Goal: Transaction & Acquisition: Book appointment/travel/reservation

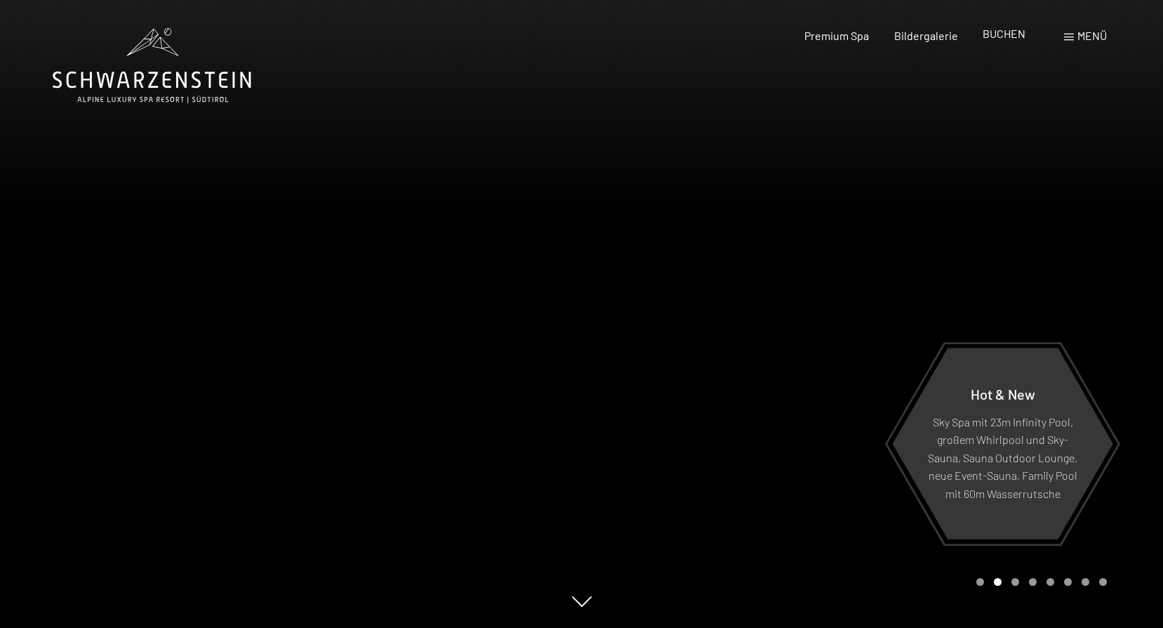
drag, startPoint x: 0, startPoint y: 0, endPoint x: 994, endPoint y: 32, distance: 994.0
click at [994, 32] on span "BUCHEN" at bounding box center [1004, 33] width 43 height 13
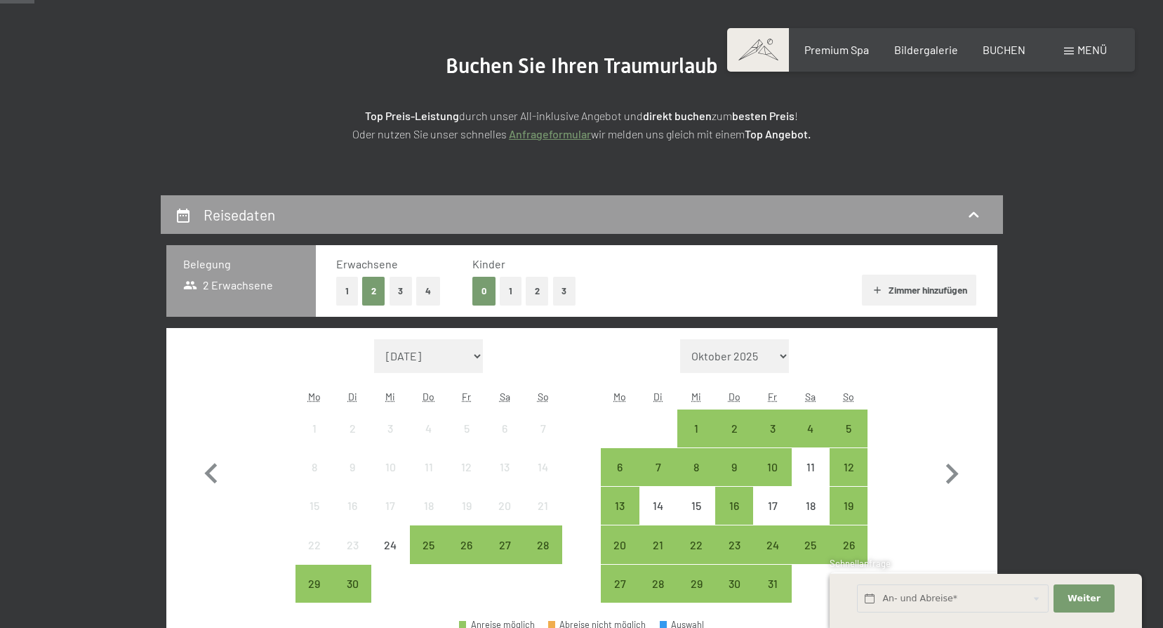
scroll to position [140, 0]
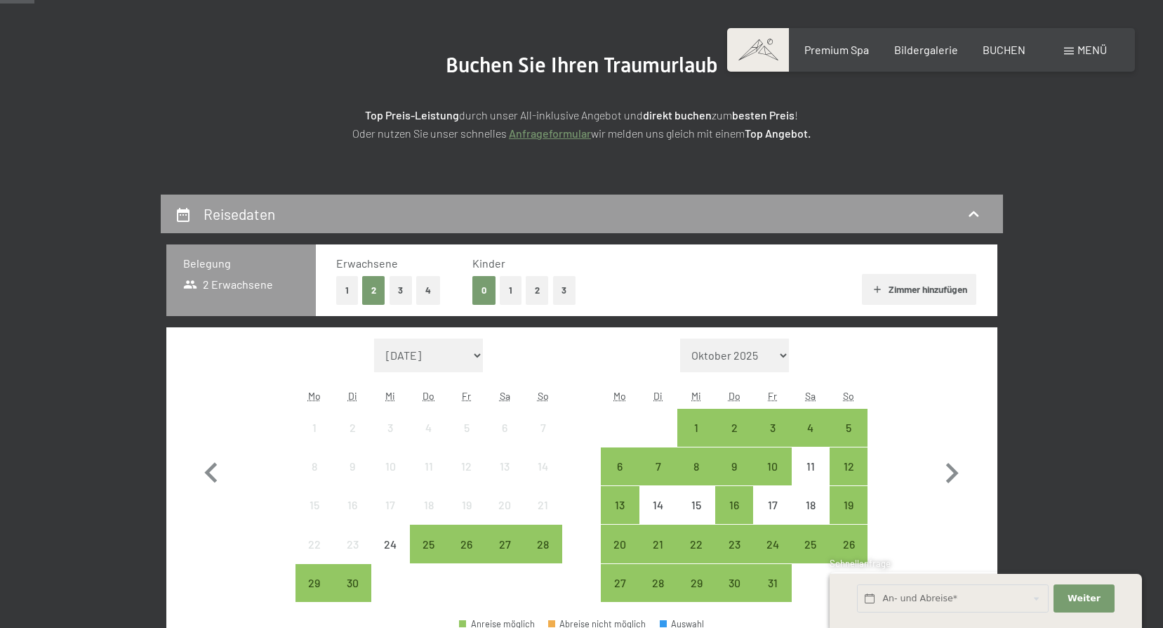
click at [895, 286] on button "Zimmer hinzufügen" at bounding box center [919, 289] width 114 height 31
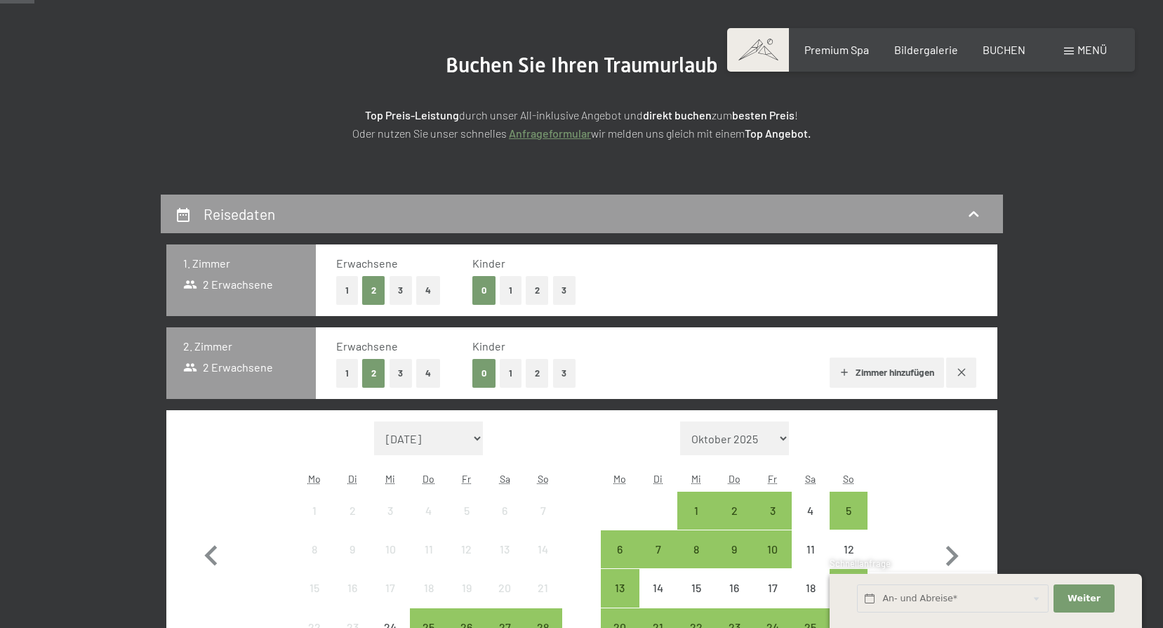
click at [351, 368] on button "1" at bounding box center [347, 373] width 22 height 29
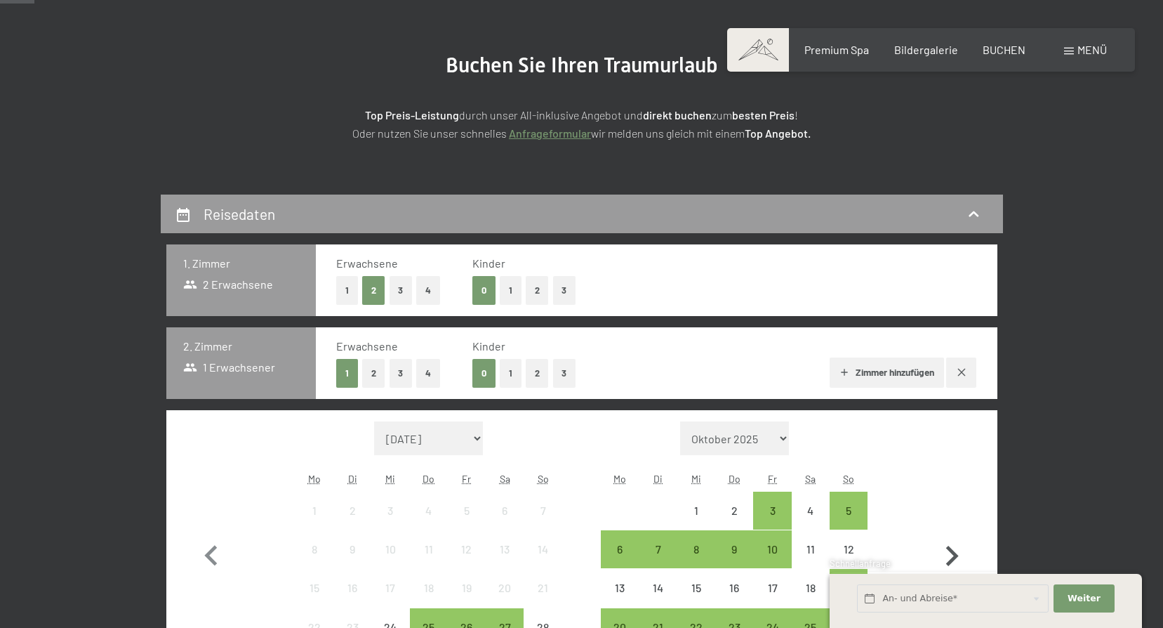
click at [956, 552] on icon "button" at bounding box center [952, 556] width 41 height 41
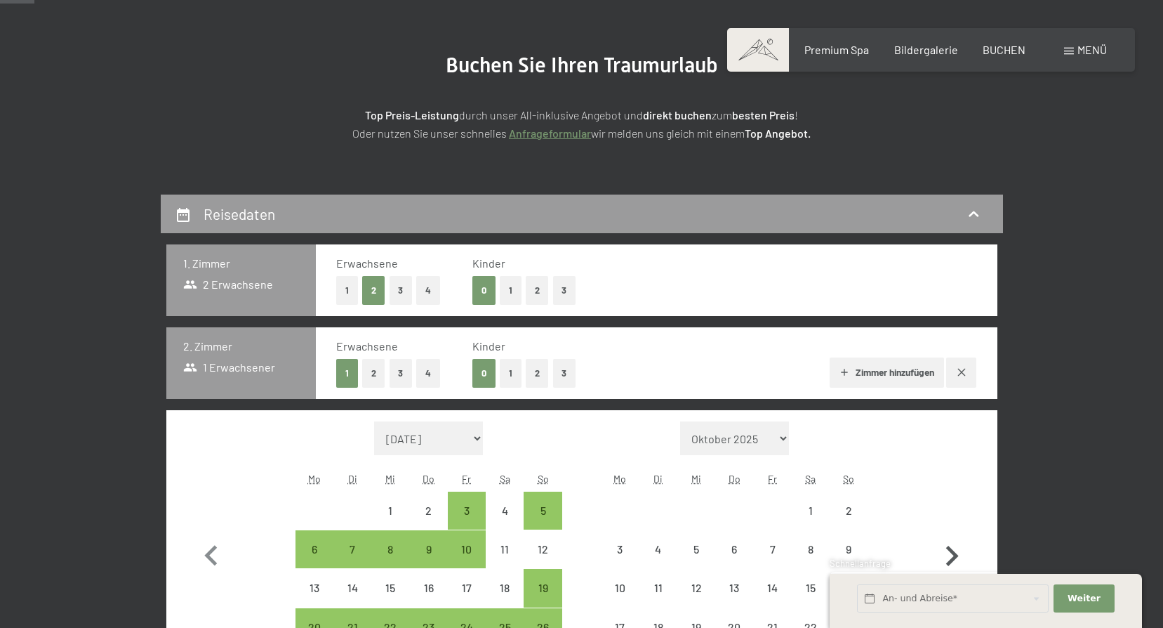
click at [956, 552] on icon "button" at bounding box center [952, 556] width 41 height 41
select select "2025-12-01"
select select "2026-01-01"
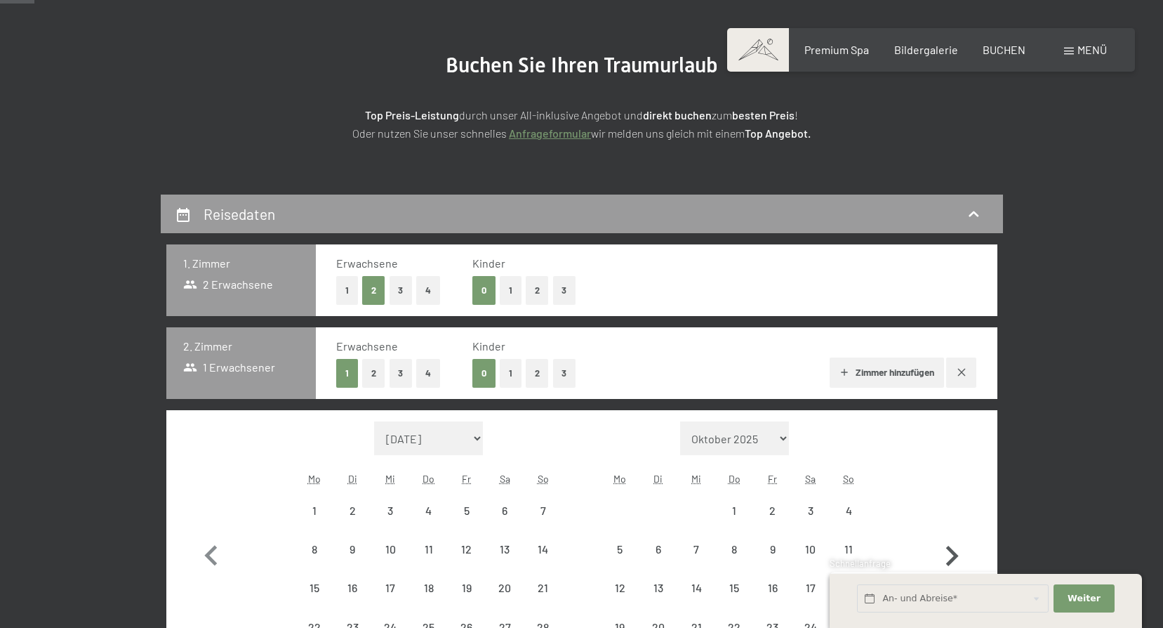
click at [956, 552] on icon "button" at bounding box center [952, 556] width 41 height 41
click at [956, 552] on button "button" at bounding box center [952, 553] width 41 height 264
select select "2026-03-01"
select select "2026-04-01"
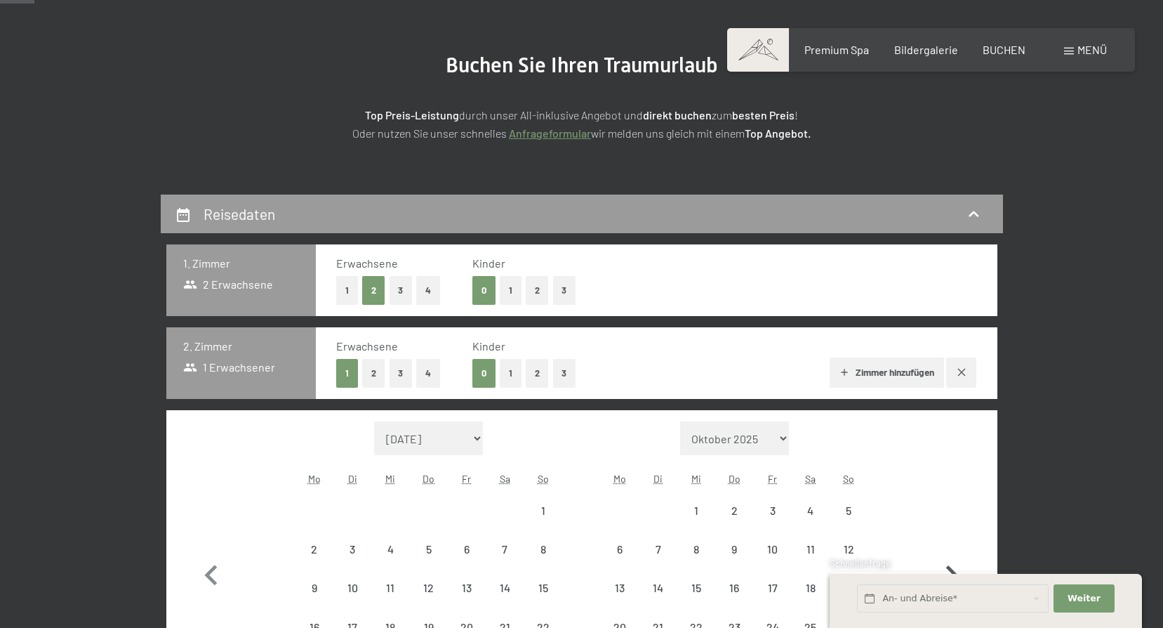
click at [956, 552] on button "button" at bounding box center [952, 572] width 41 height 303
click at [956, 552] on icon "button" at bounding box center [952, 556] width 41 height 41
select select "2026-05-01"
select select "2026-06-01"
click at [956, 552] on icon "button" at bounding box center [952, 556] width 41 height 41
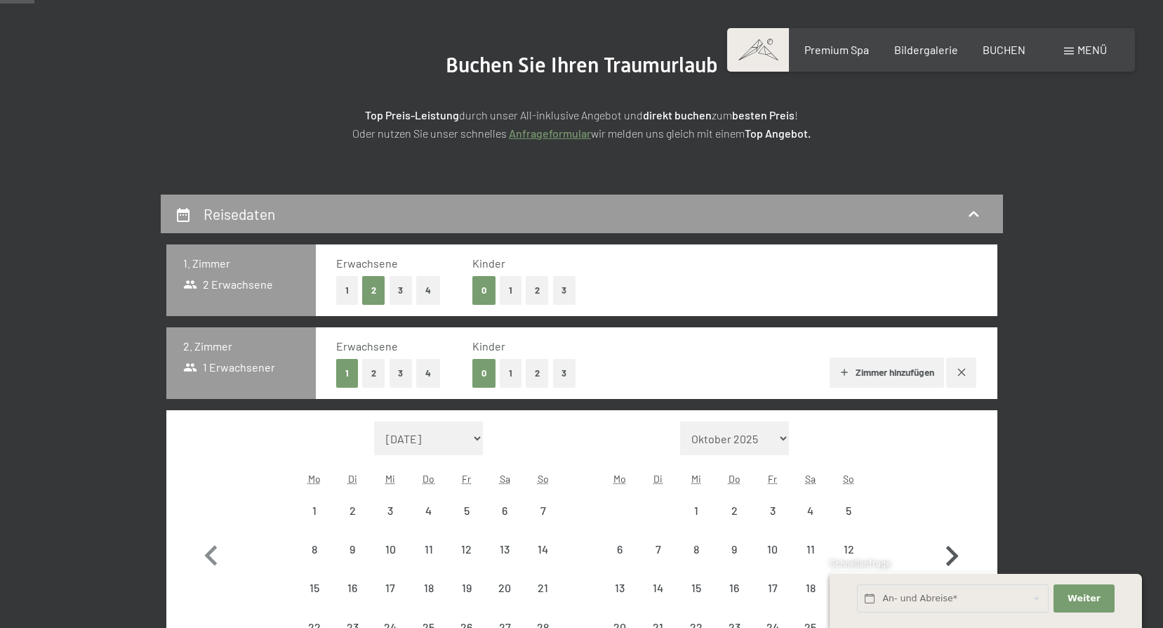
click at [956, 552] on icon "button" at bounding box center [952, 556] width 41 height 41
select select "2026-07-01"
select select "2026-08-01"
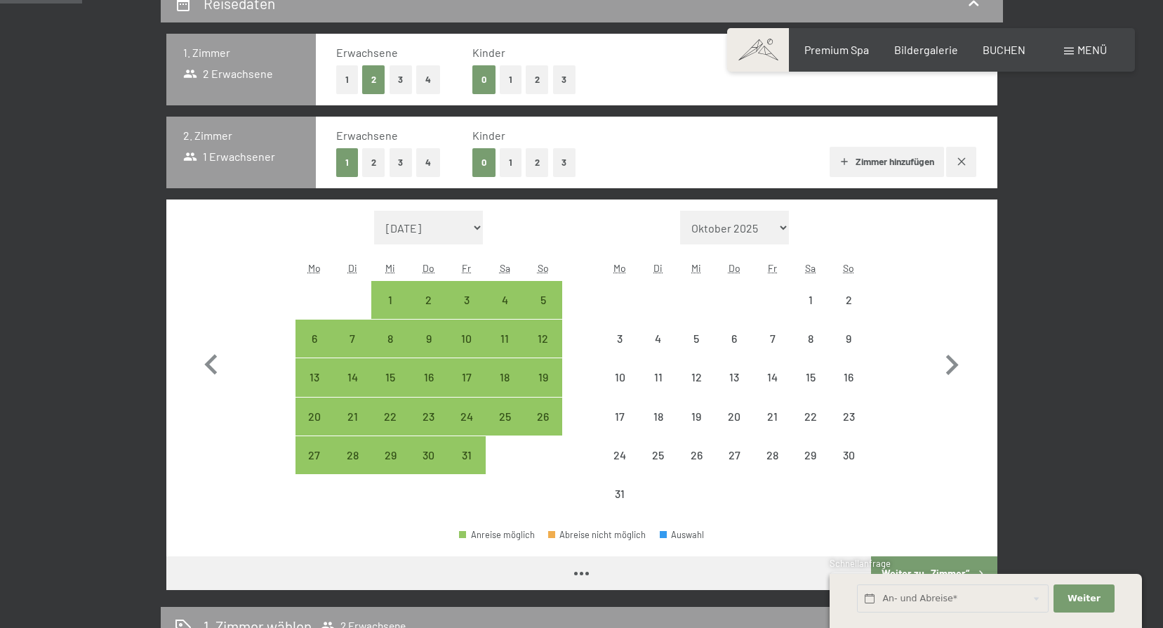
select select "2026-07-01"
select select "2026-08-01"
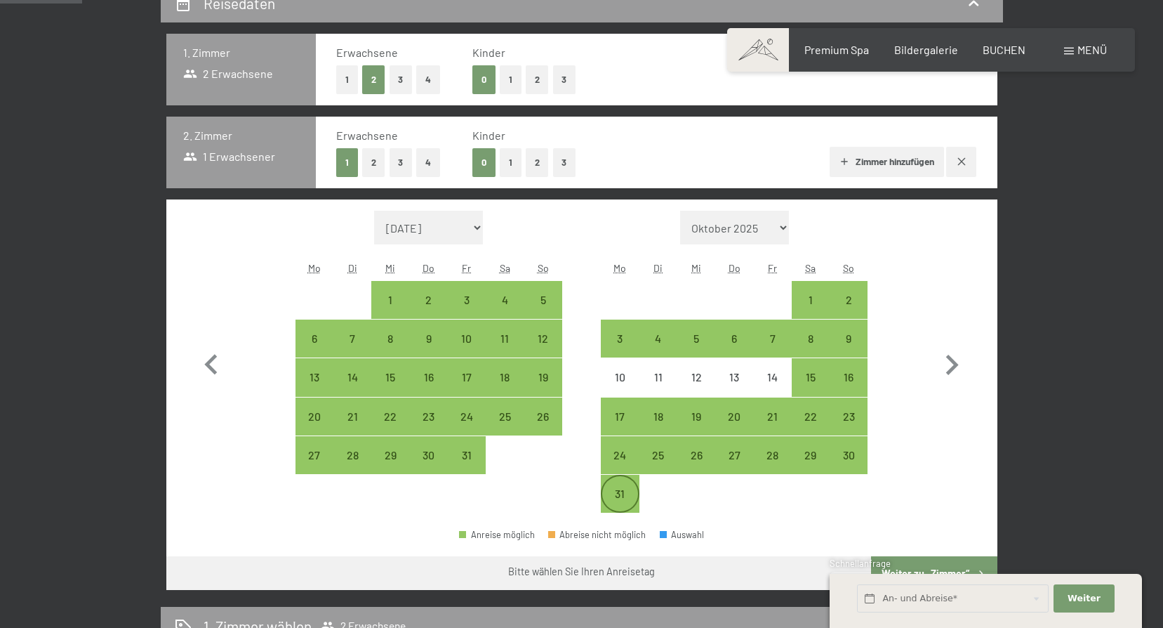
click at [616, 485] on div "31" at bounding box center [619, 493] width 35 height 35
select select "2026-07-01"
select select "2026-08-01"
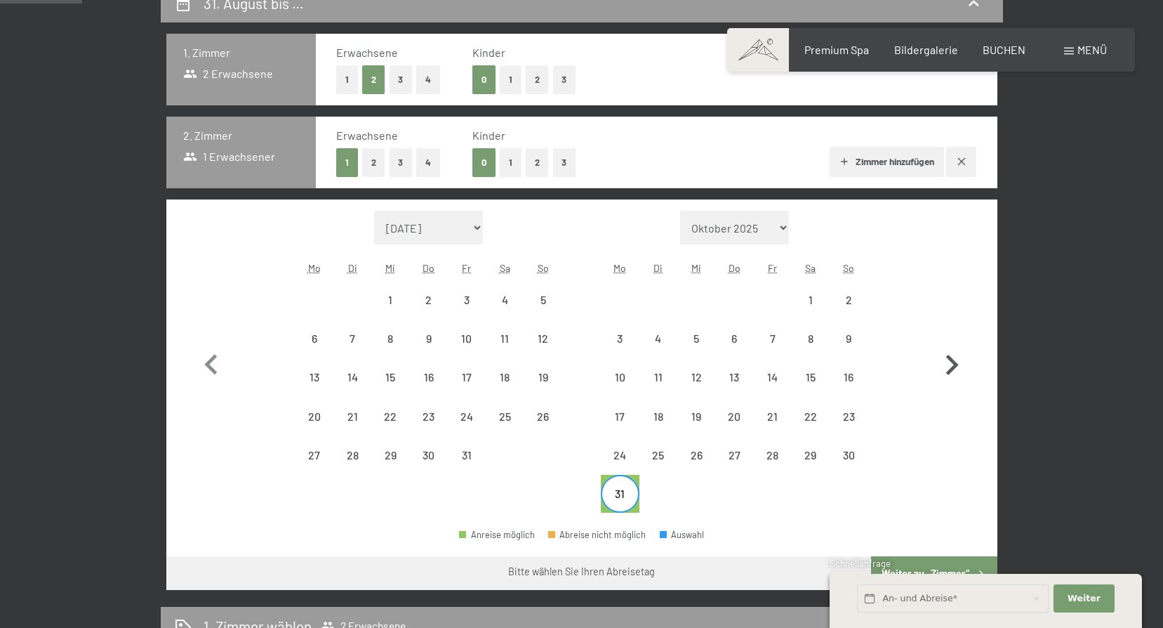
click at [952, 359] on icon "button" at bounding box center [952, 365] width 13 height 20
select select "2026-08-01"
select select "2026-09-01"
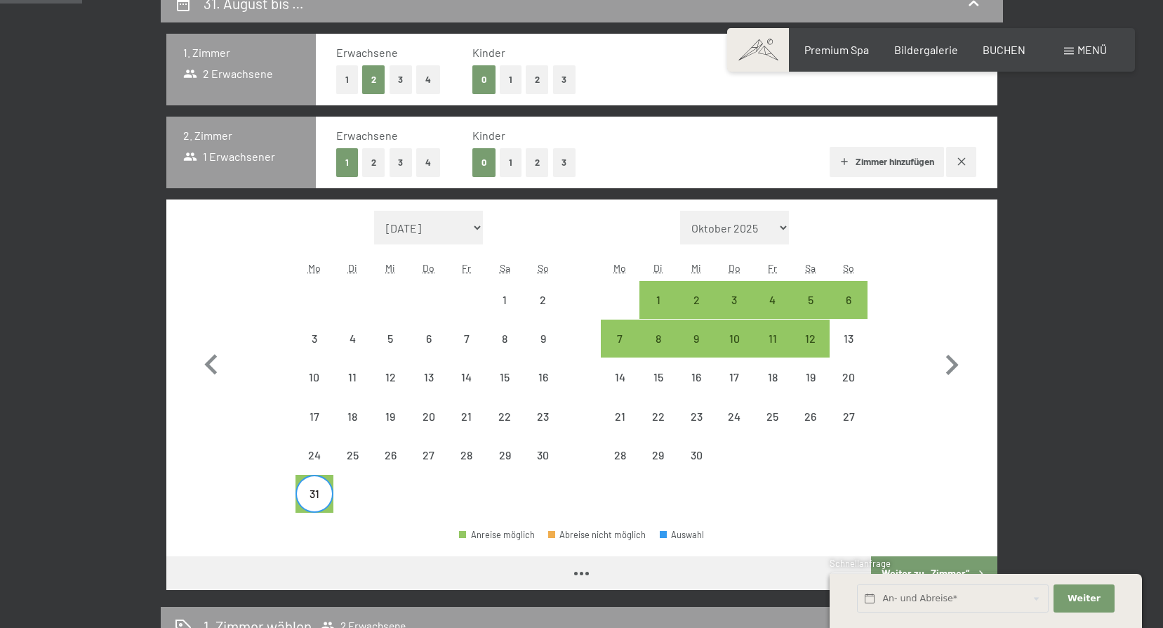
select select "2026-08-01"
select select "2026-09-01"
click at [626, 336] on div "7" at bounding box center [619, 350] width 35 height 35
select select "2026-08-01"
select select "2026-09-01"
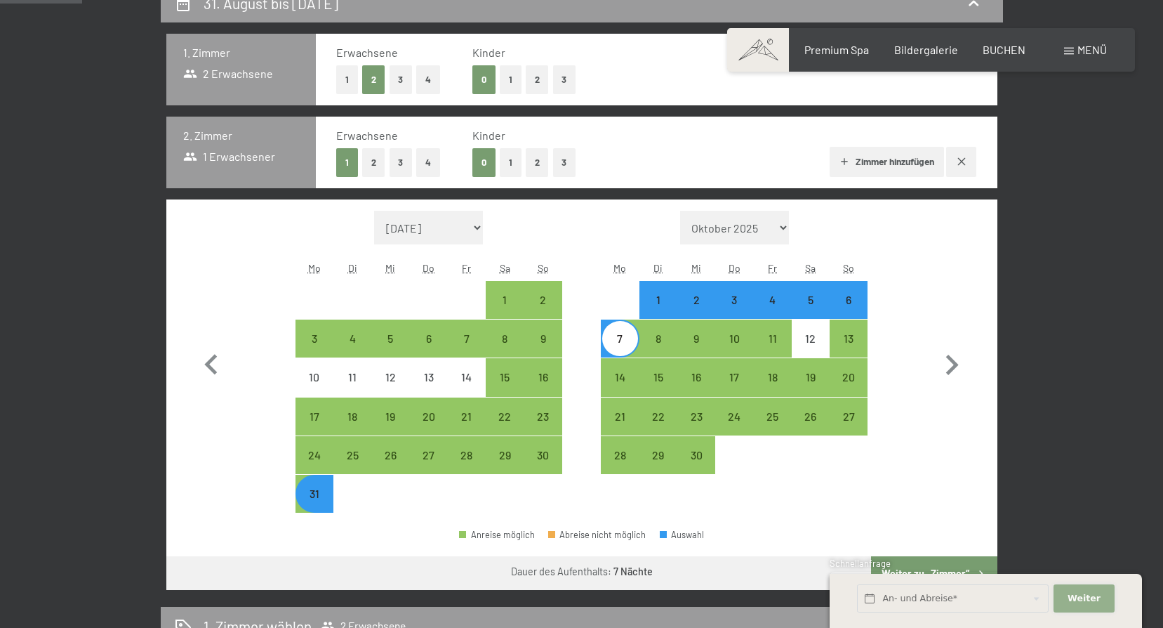
click at [1079, 598] on span "Weiter" at bounding box center [1084, 598] width 33 height 13
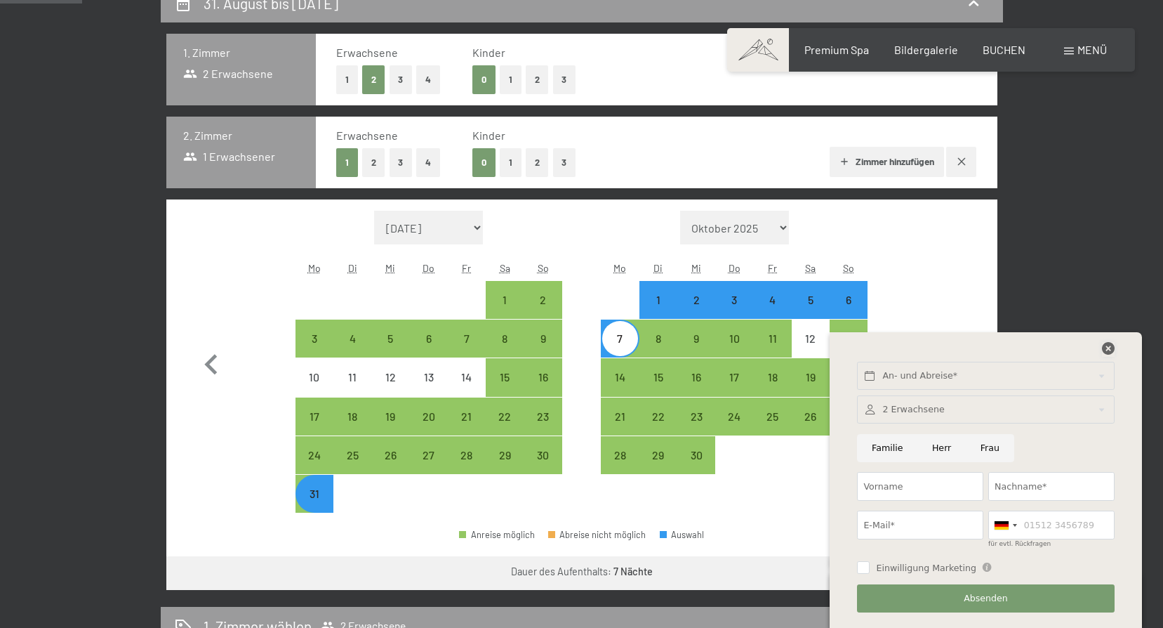
click at [1109, 345] on icon at bounding box center [1108, 348] width 13 height 13
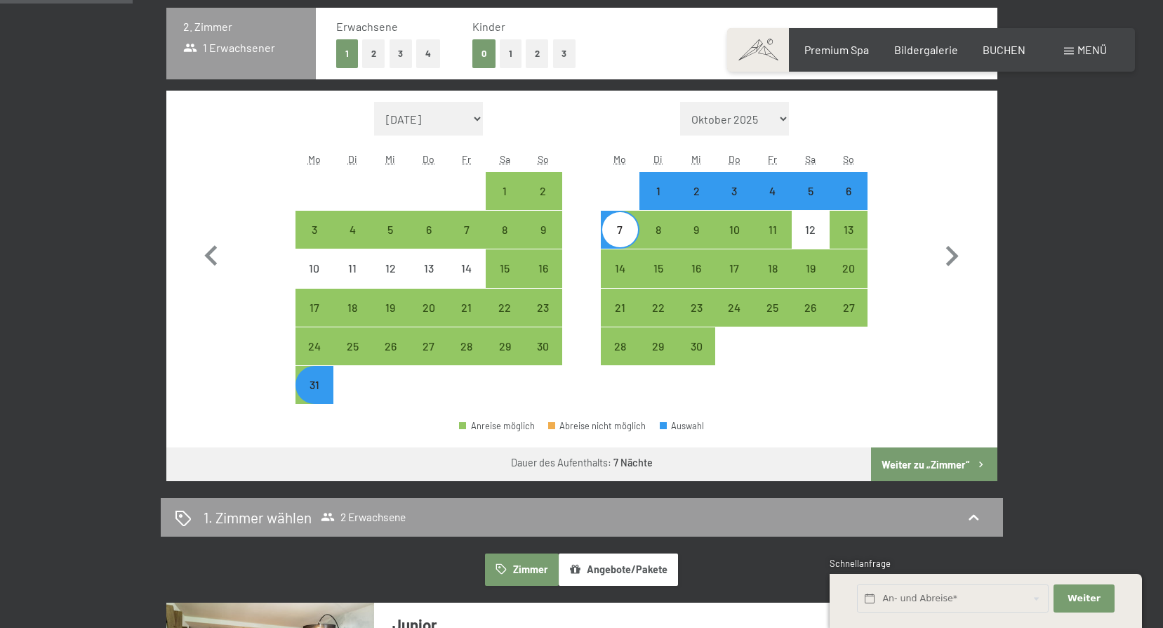
scroll to position [562, 0]
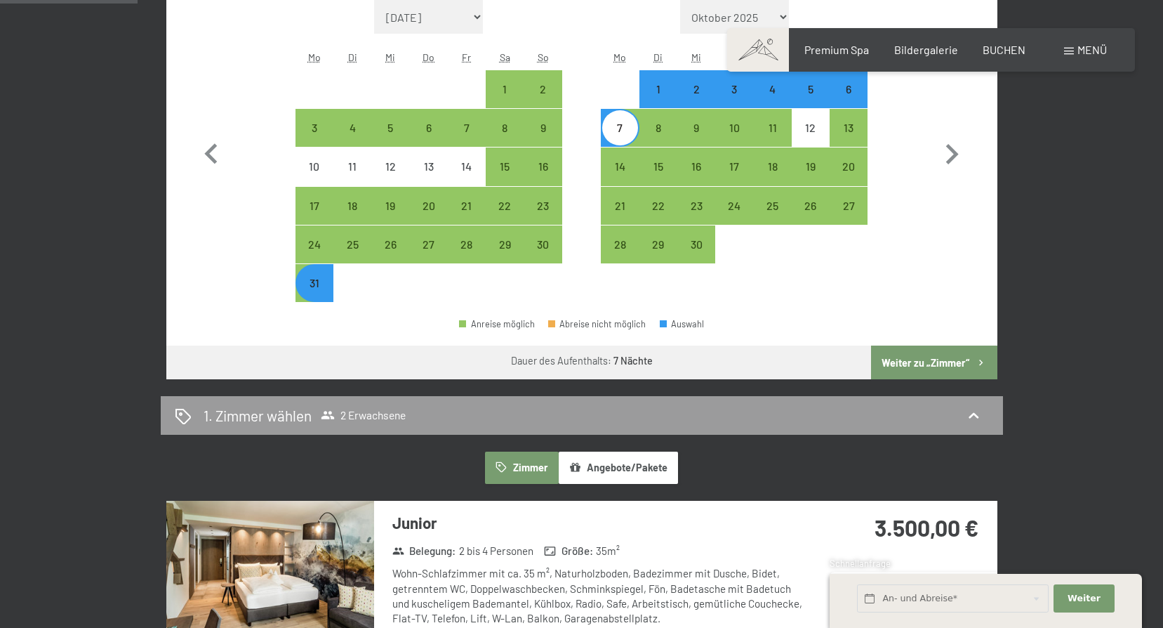
click at [918, 362] on button "Weiter zu „Zimmer“" at bounding box center [934, 362] width 126 height 34
select select "2026-08-01"
select select "2026-09-01"
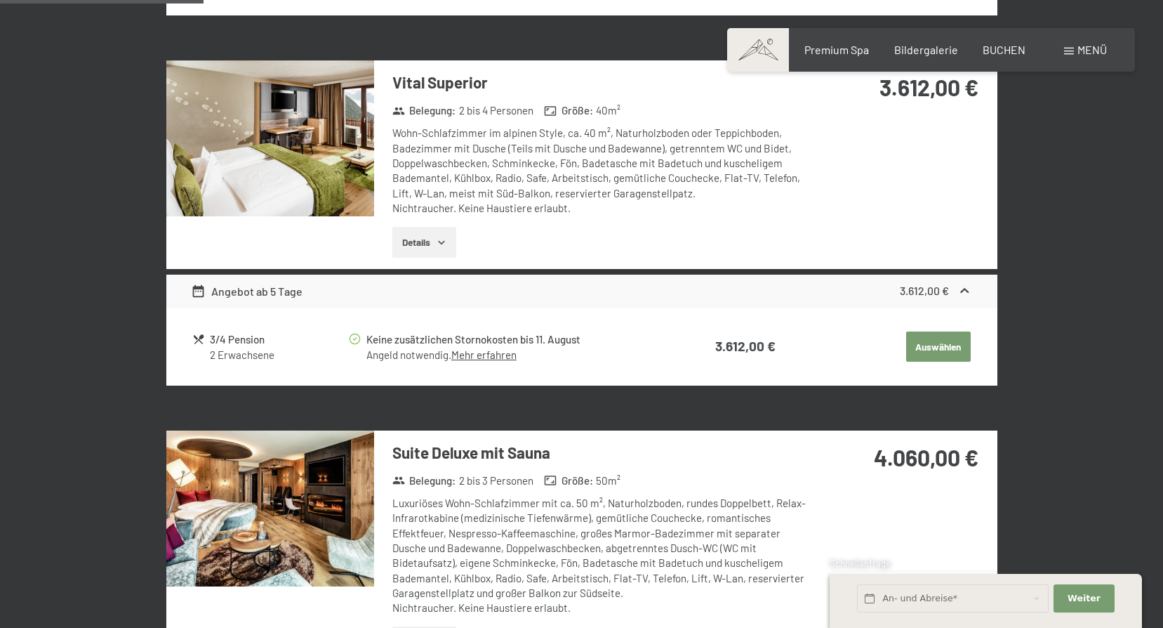
scroll to position [826, 0]
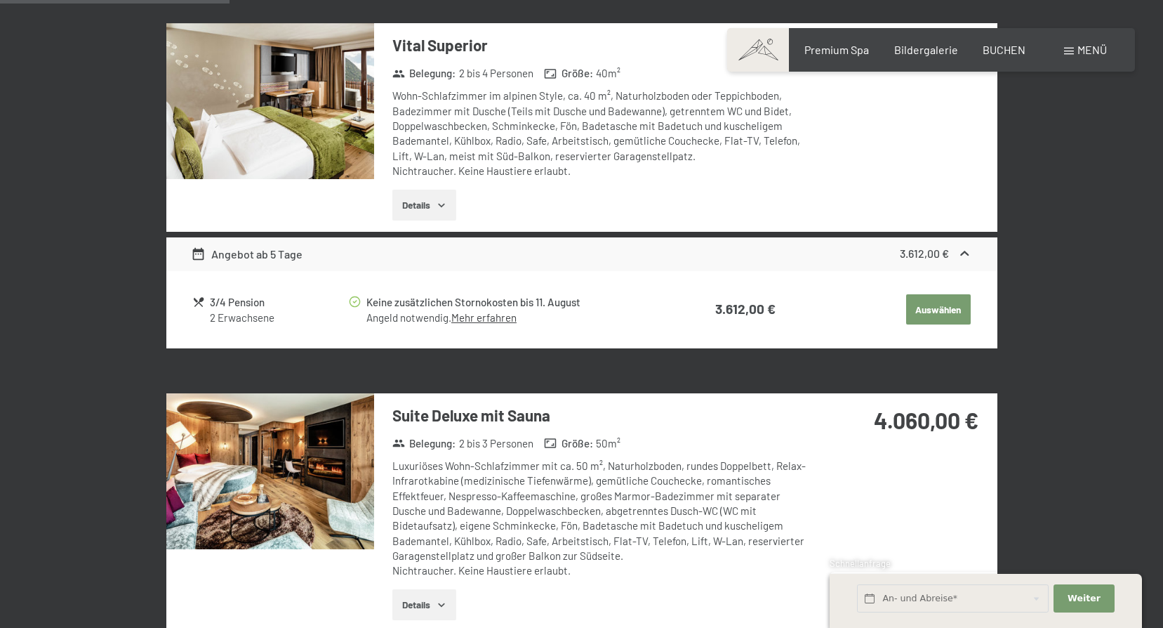
click at [264, 462] on img at bounding box center [270, 471] width 208 height 156
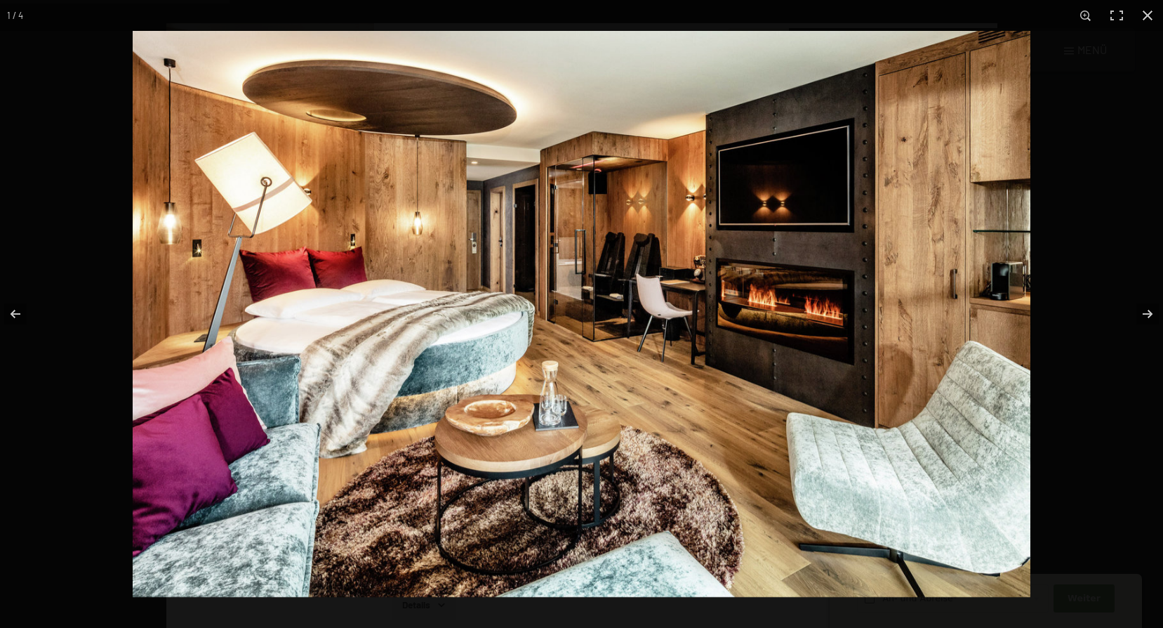
click at [560, 286] on img at bounding box center [582, 314] width 898 height 566
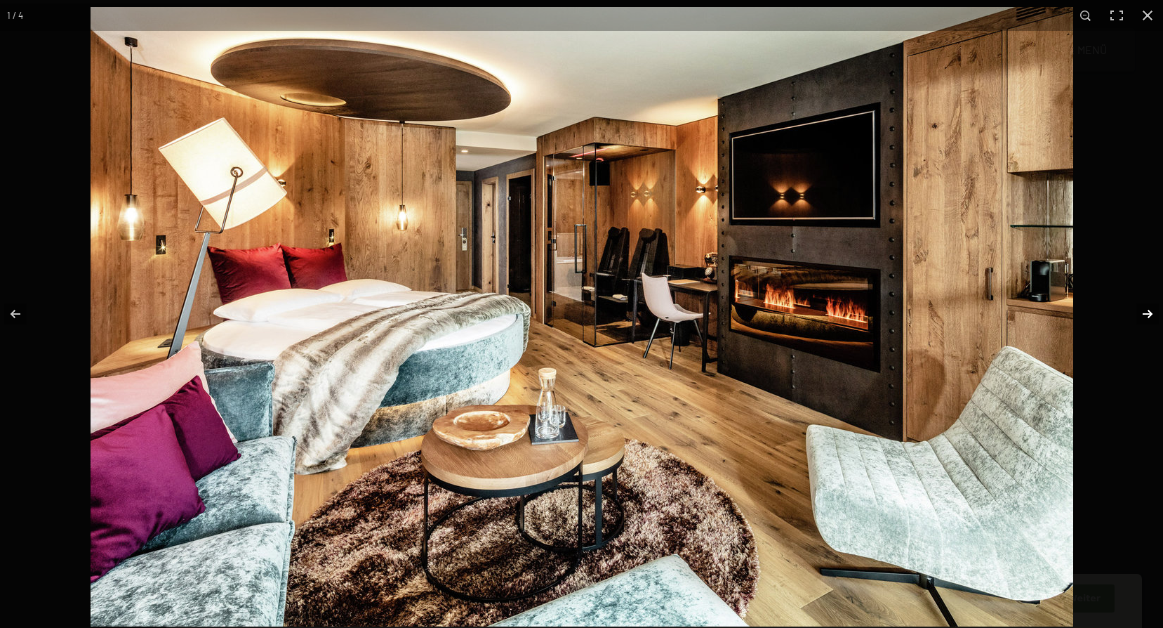
click at [1146, 312] on button "button" at bounding box center [1138, 314] width 49 height 70
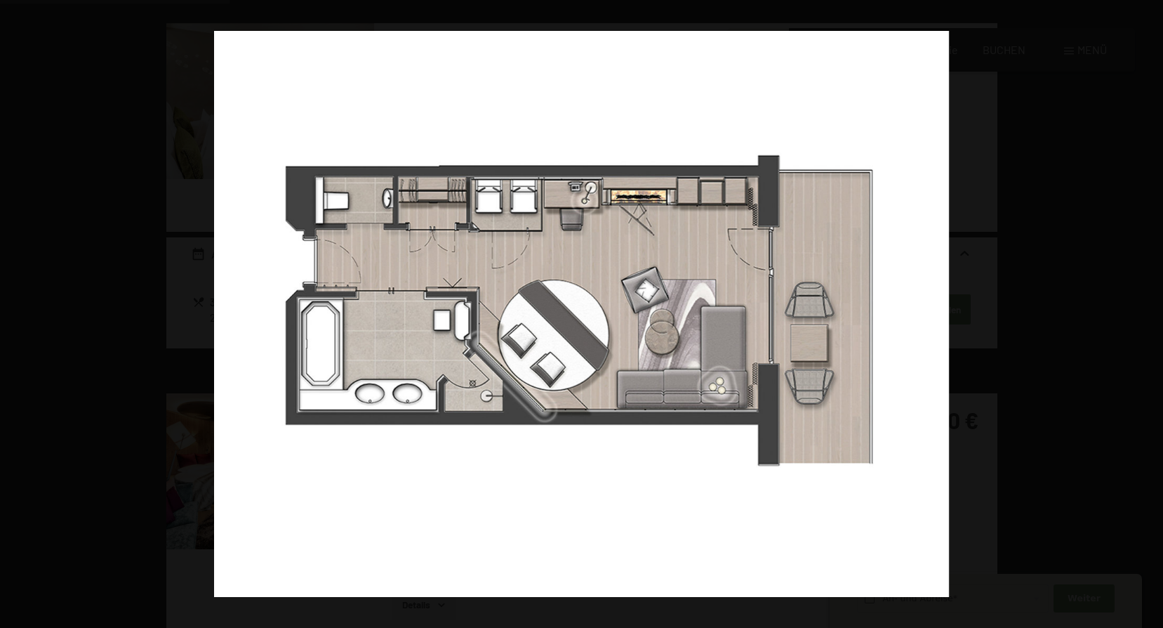
click at [1146, 312] on button "button" at bounding box center [1138, 314] width 49 height 70
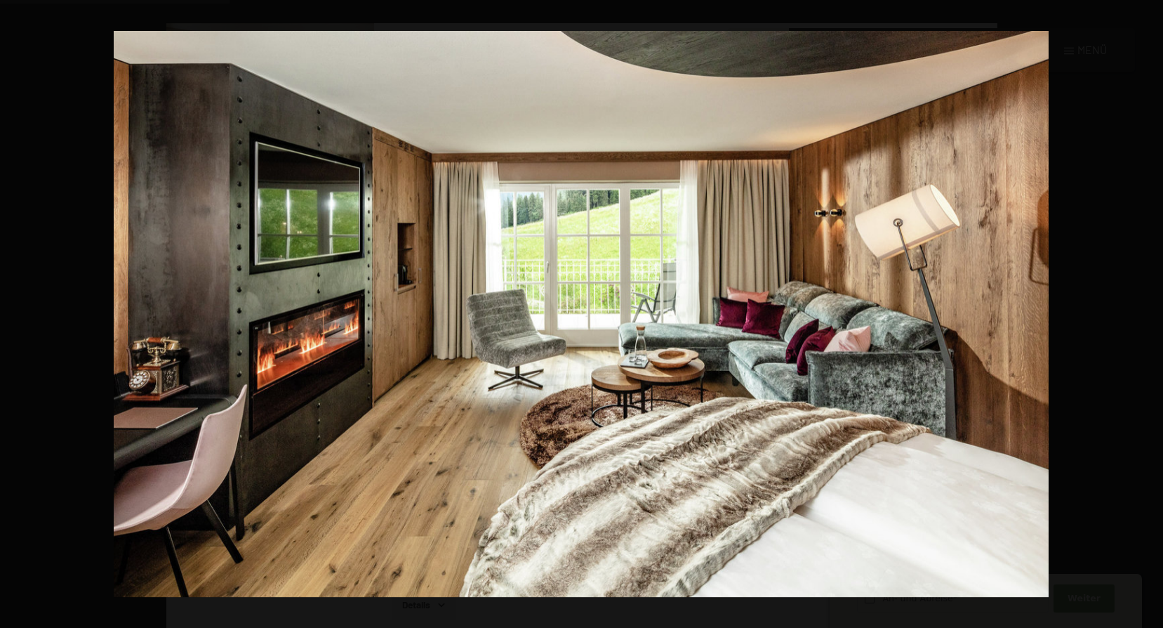
click at [1146, 312] on button "button" at bounding box center [1138, 314] width 49 height 70
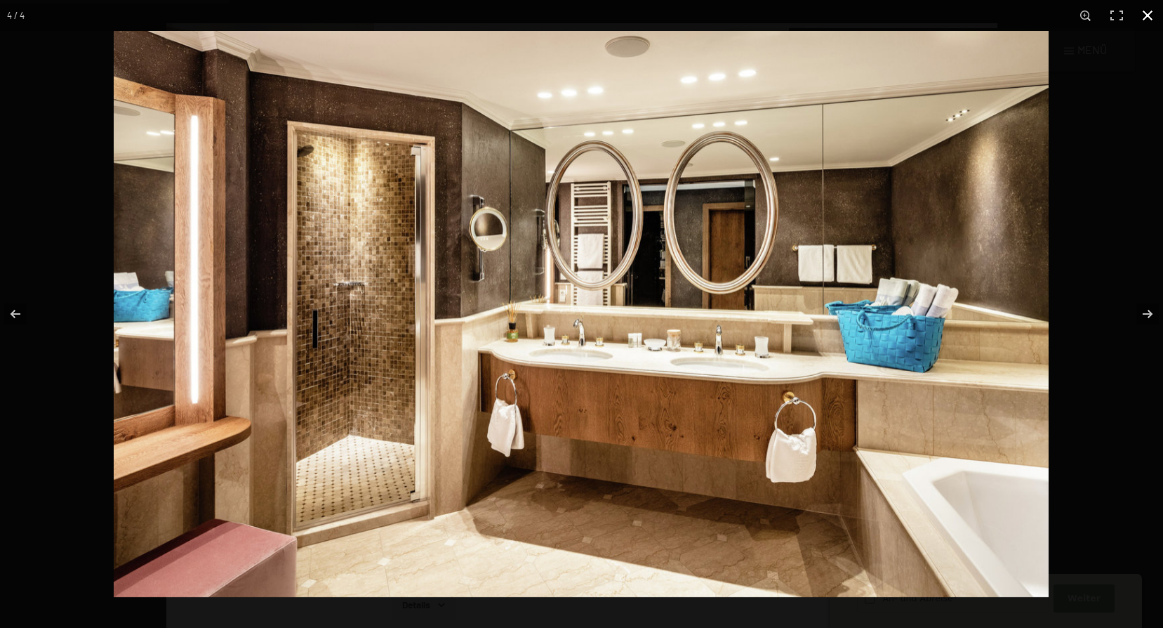
click at [1142, 13] on button "button" at bounding box center [1148, 15] width 31 height 31
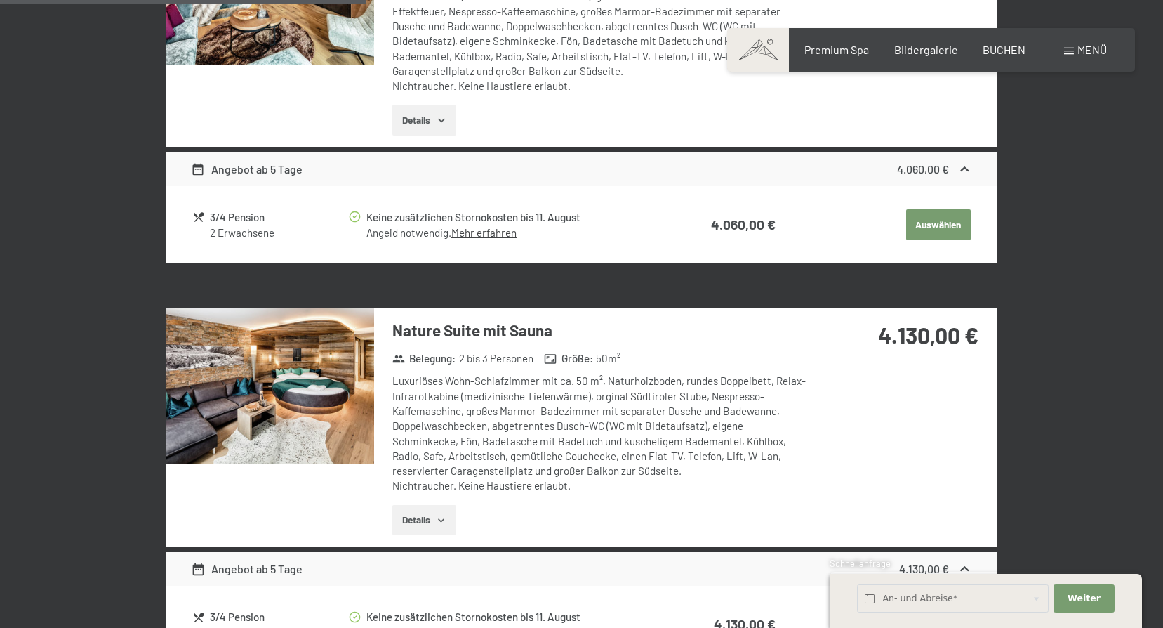
scroll to position [1318, 0]
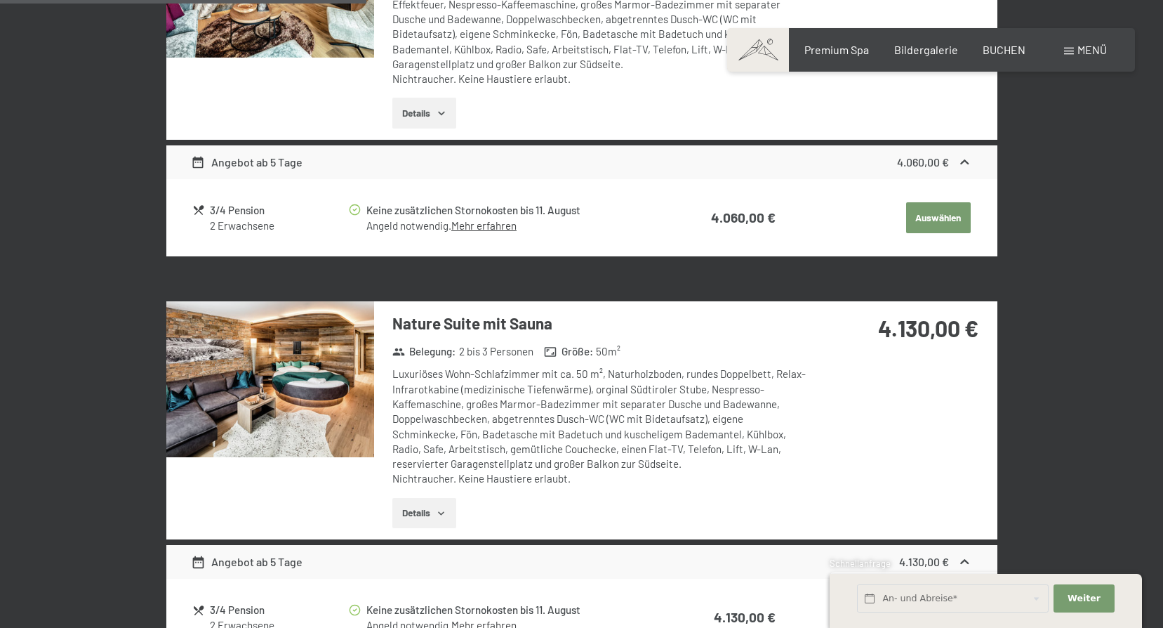
click at [324, 382] on img at bounding box center [270, 379] width 208 height 156
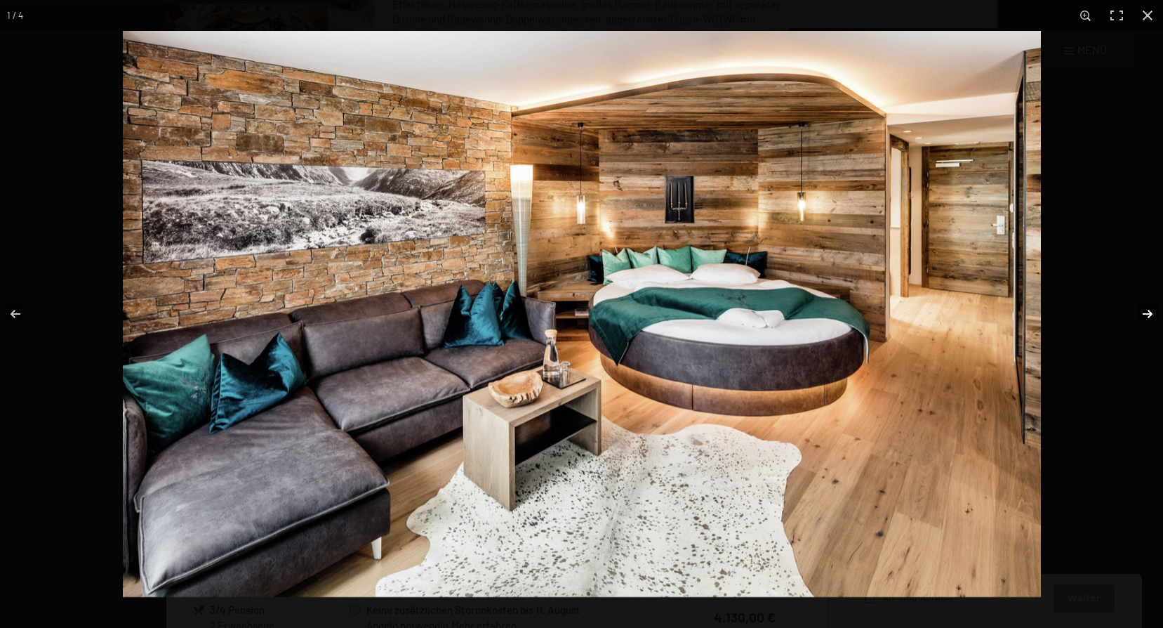
click at [1149, 312] on button "button" at bounding box center [1138, 314] width 49 height 70
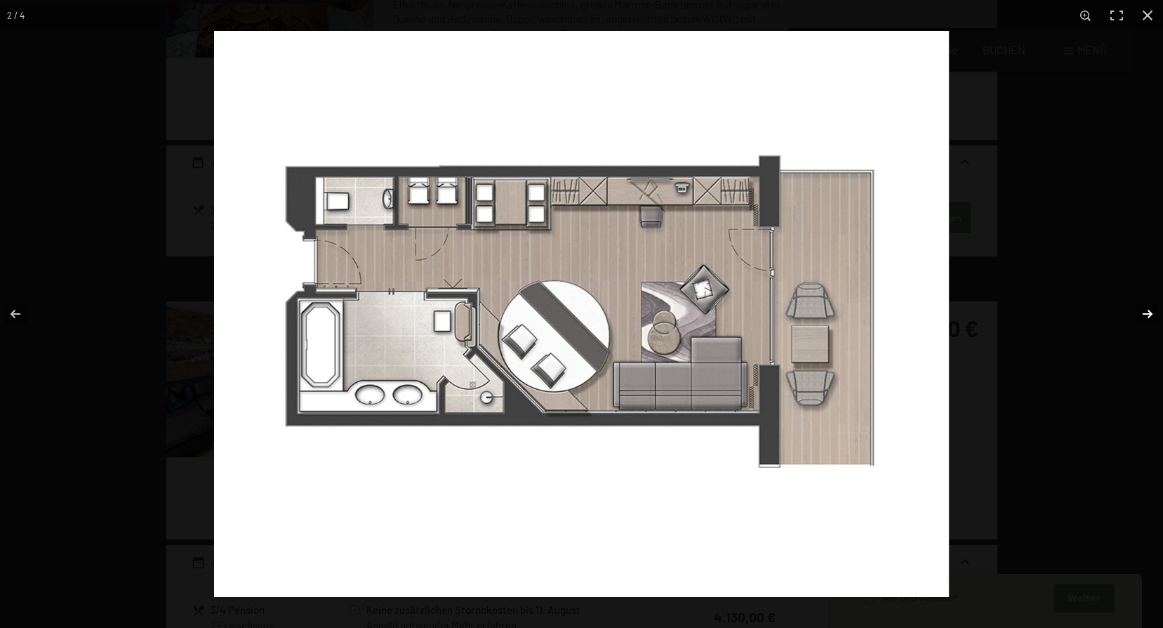
click at [1149, 312] on button "button" at bounding box center [1138, 314] width 49 height 70
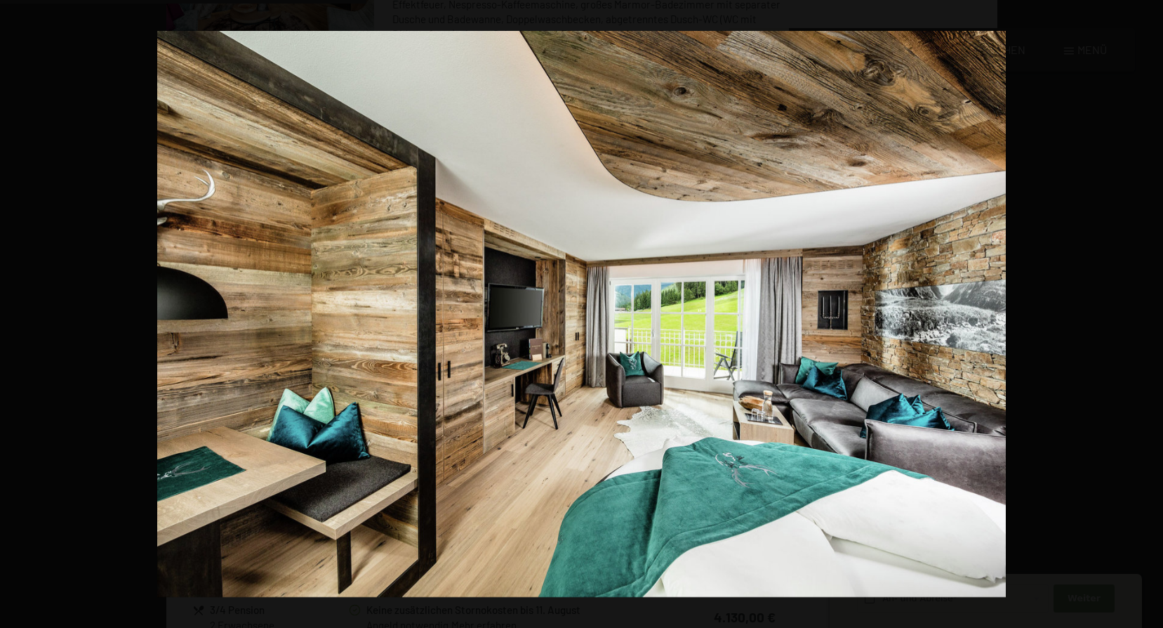
click at [1149, 312] on button "button" at bounding box center [1138, 314] width 49 height 70
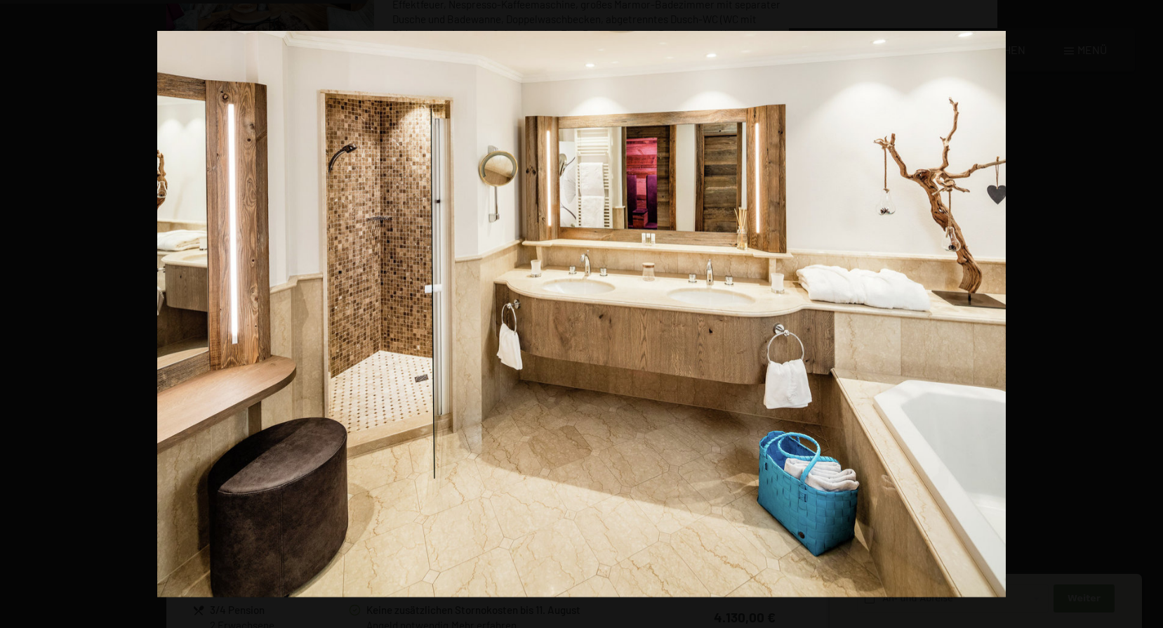
click at [1149, 312] on button "button" at bounding box center [1138, 314] width 49 height 70
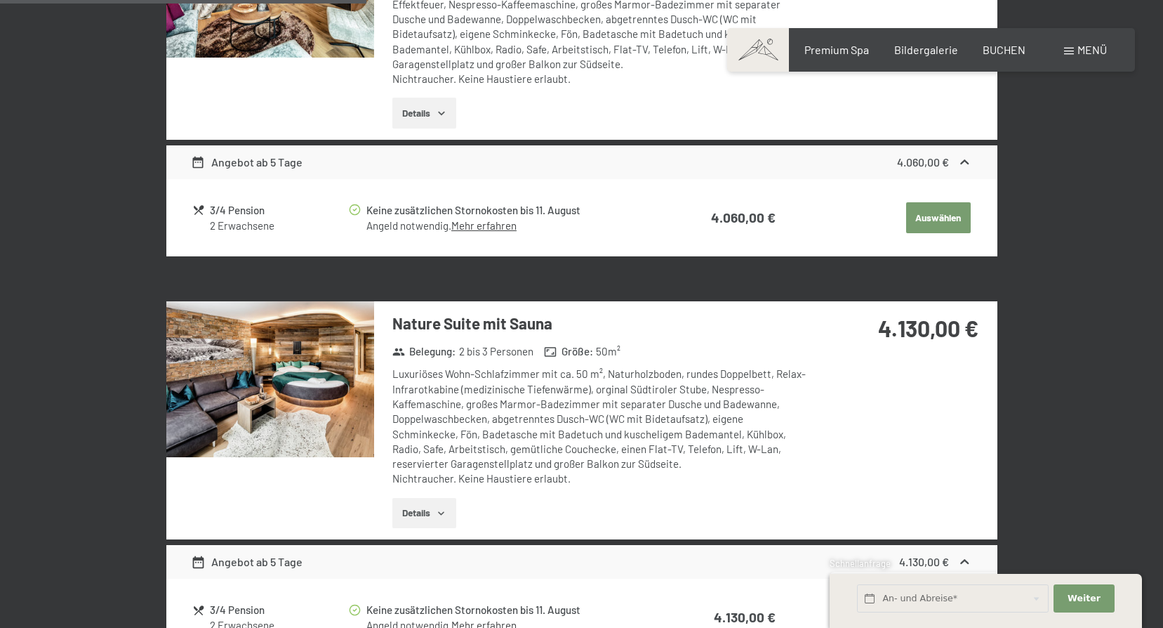
click at [0, 0] on button "button" at bounding box center [0, 0] width 0 height 0
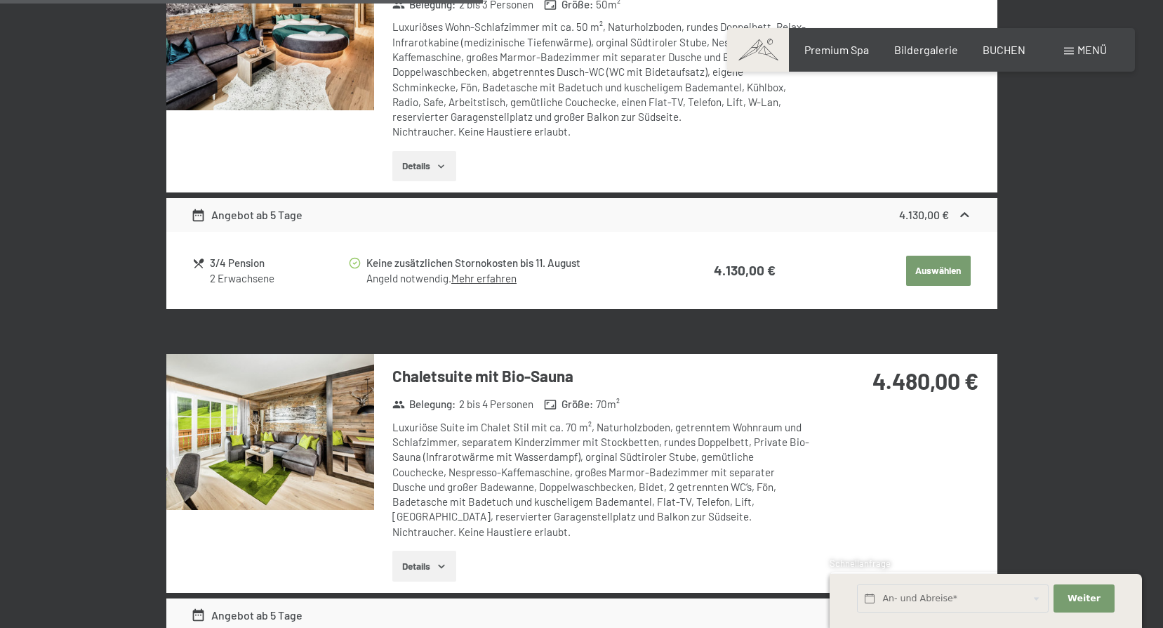
scroll to position [1739, 0]
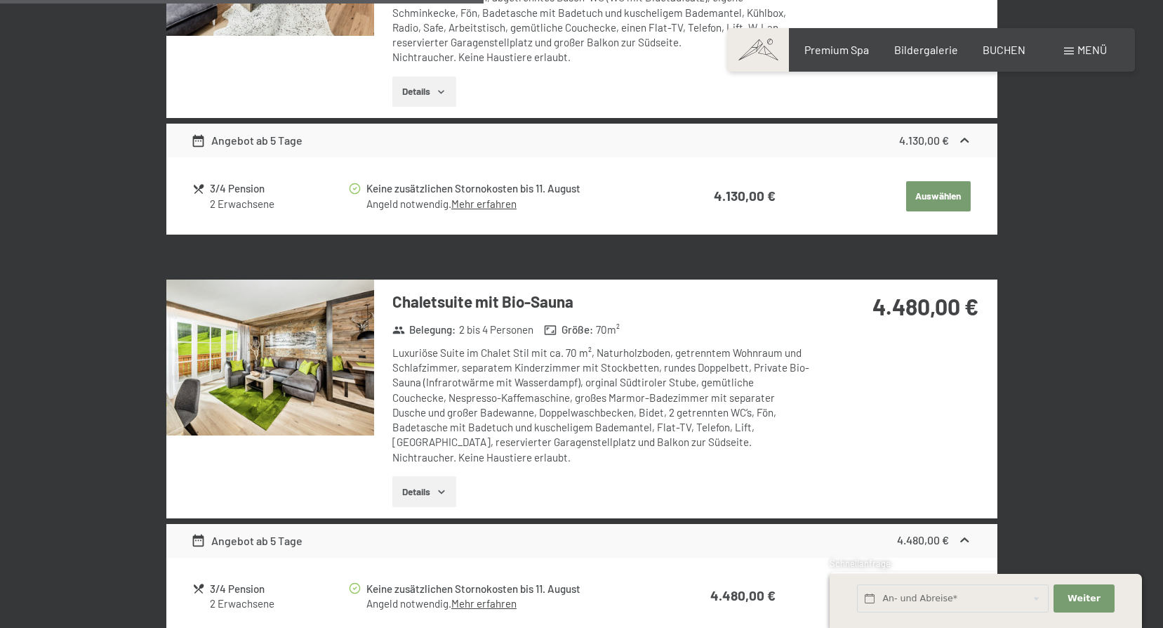
click at [251, 367] on img at bounding box center [270, 357] width 208 height 156
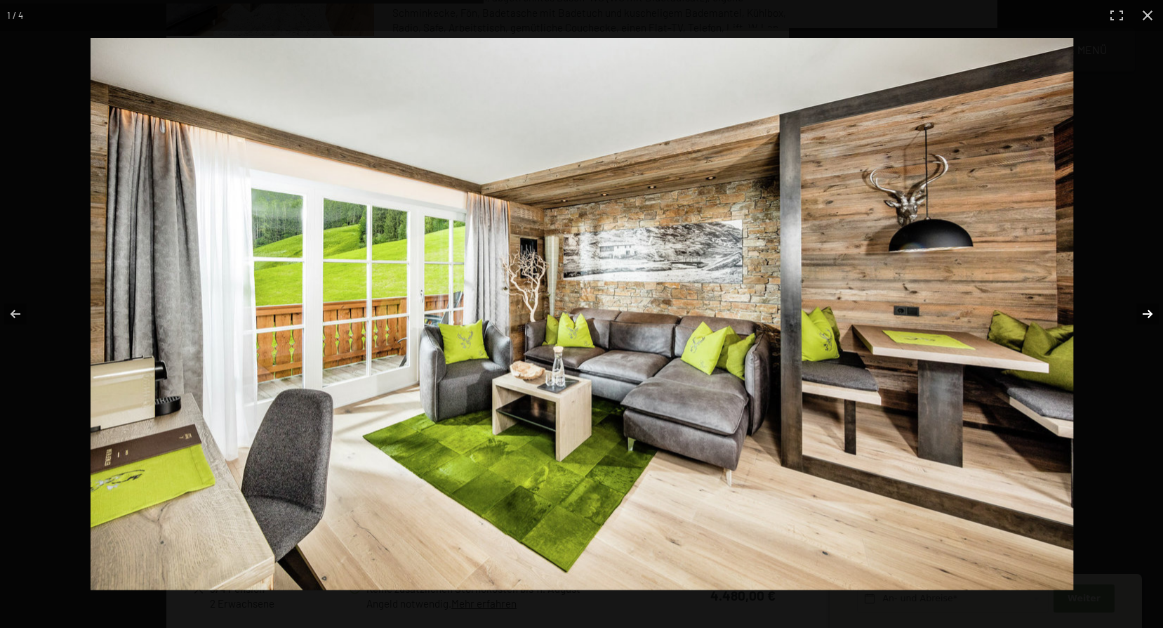
click at [1141, 311] on button "button" at bounding box center [1138, 314] width 49 height 70
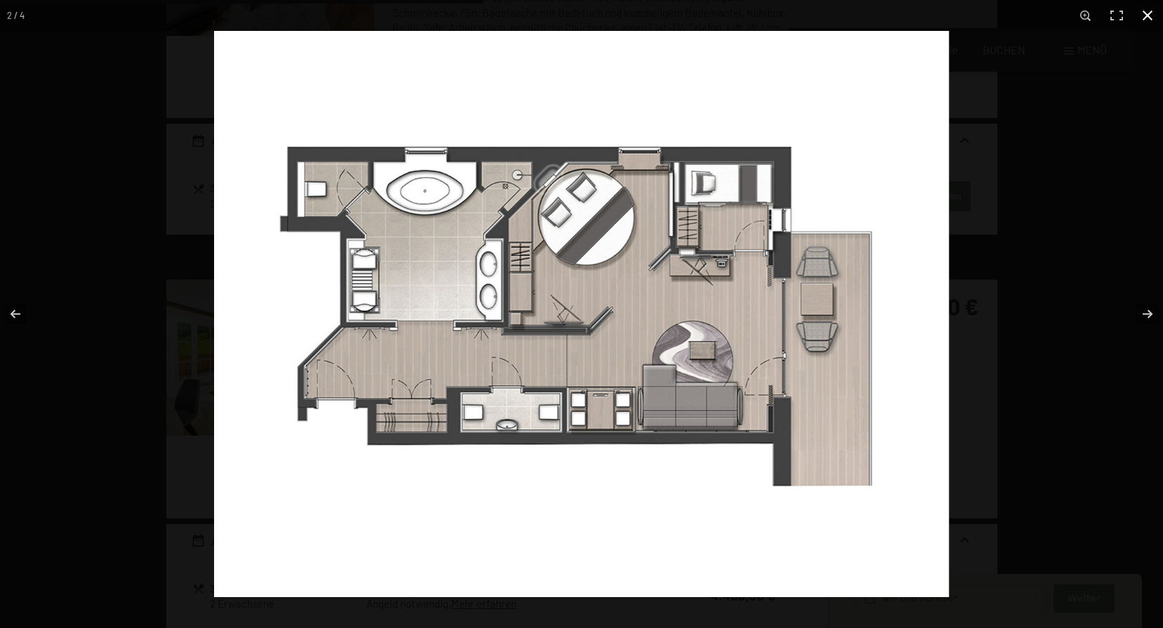
click at [1149, 14] on button "button" at bounding box center [1148, 15] width 31 height 31
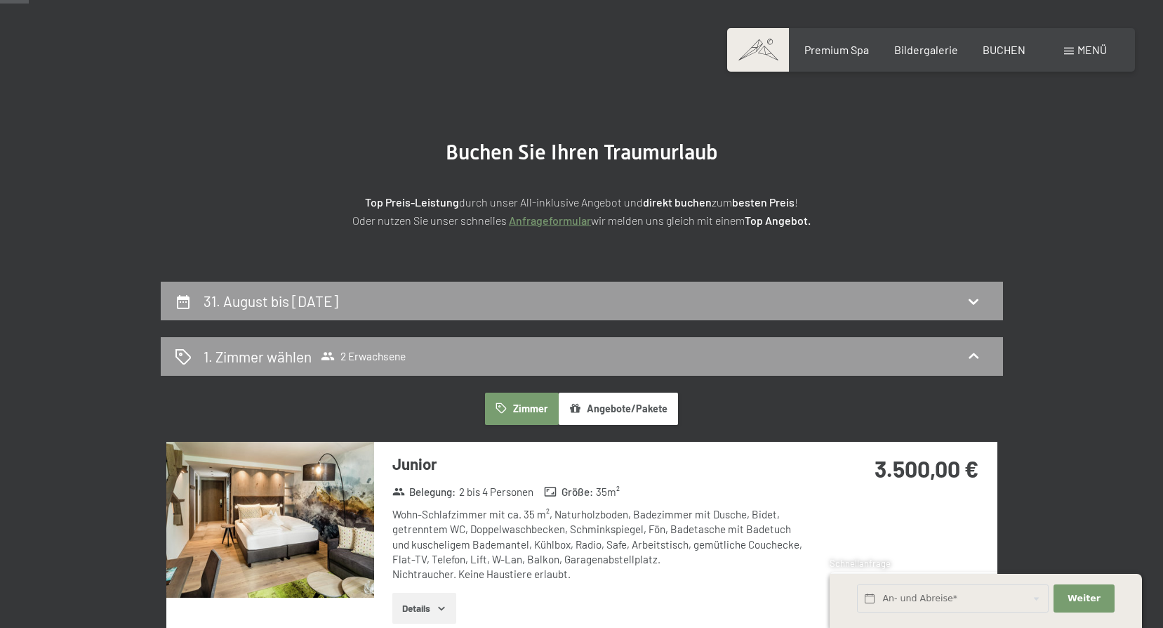
scroll to position [0, 0]
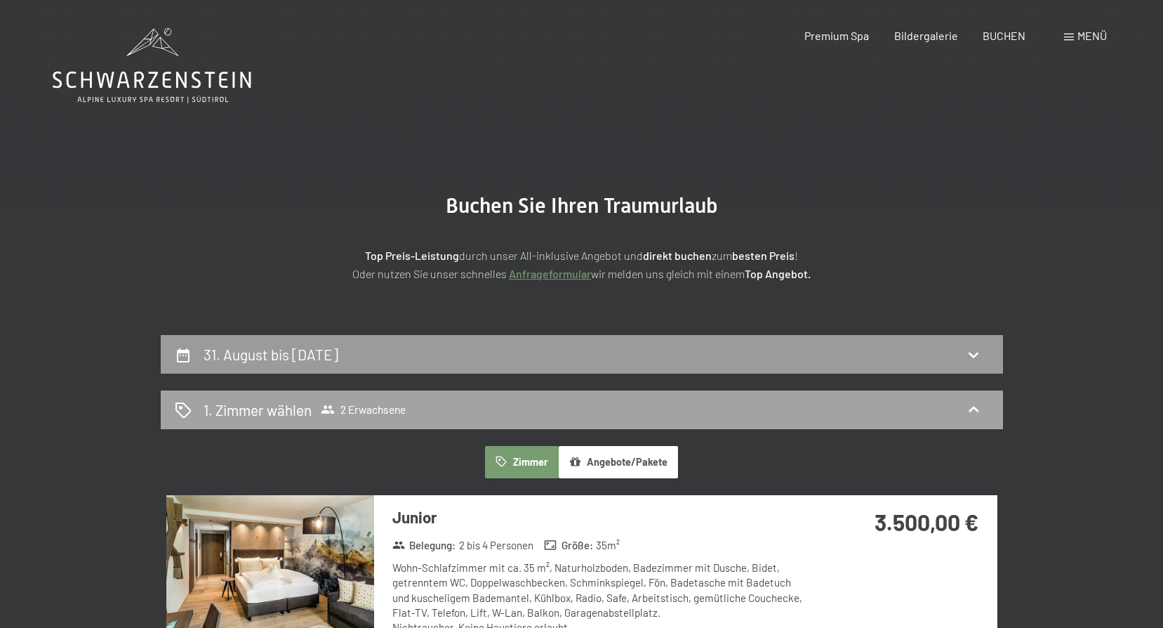
click at [974, 402] on icon at bounding box center [973, 409] width 17 height 17
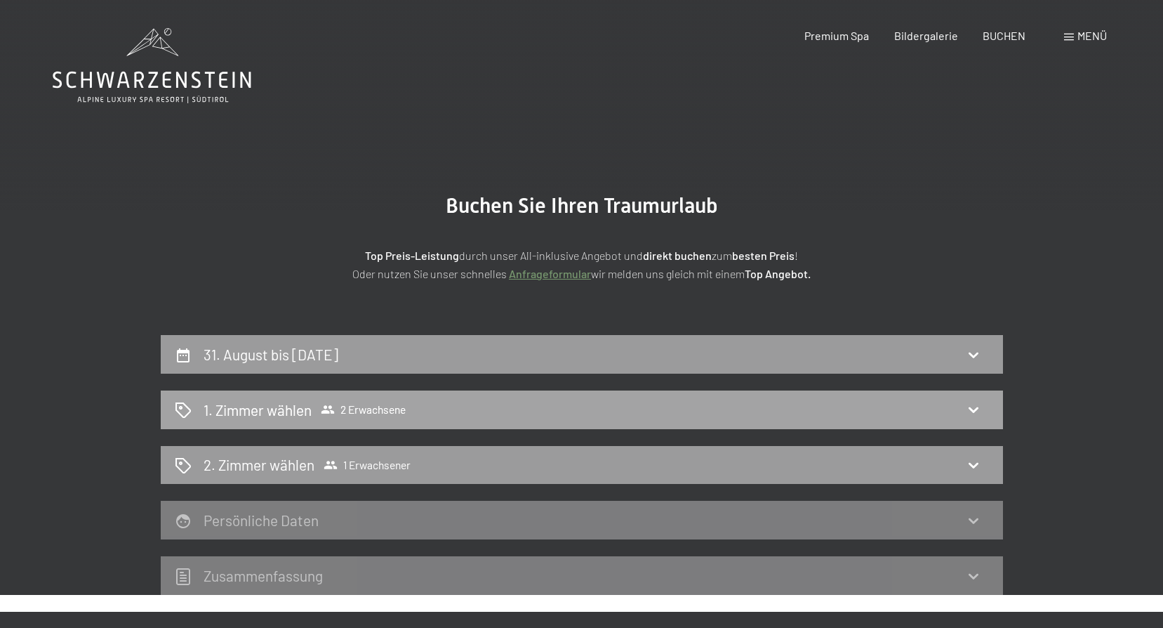
click at [180, 403] on icon at bounding box center [183, 409] width 15 height 15
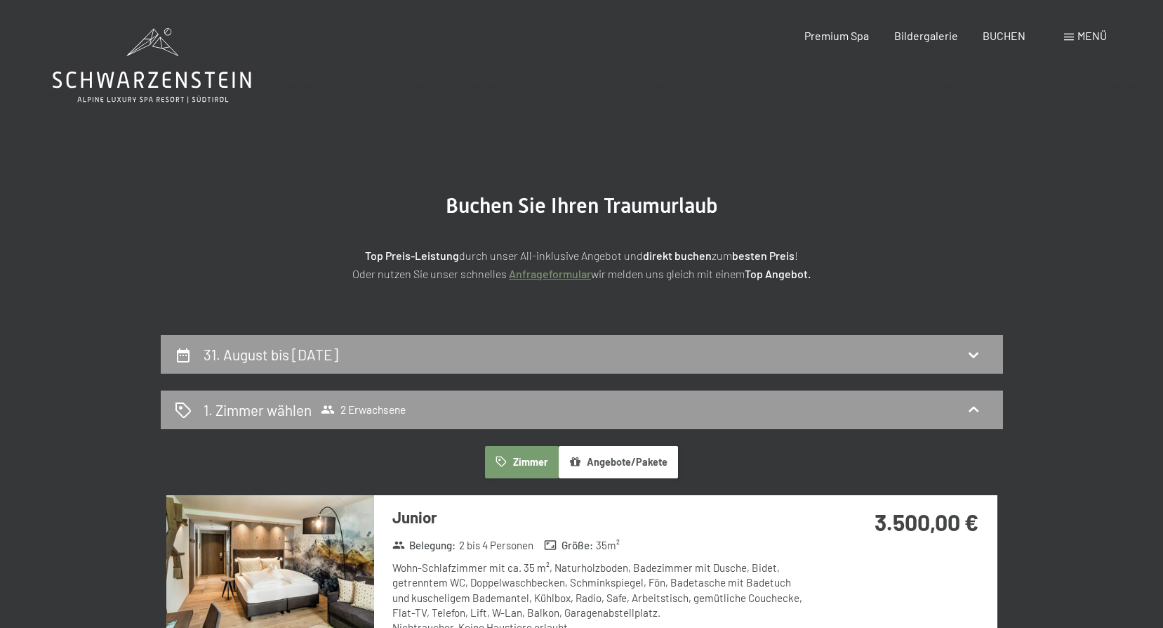
click at [504, 461] on icon "button" at bounding box center [502, 462] width 12 height 12
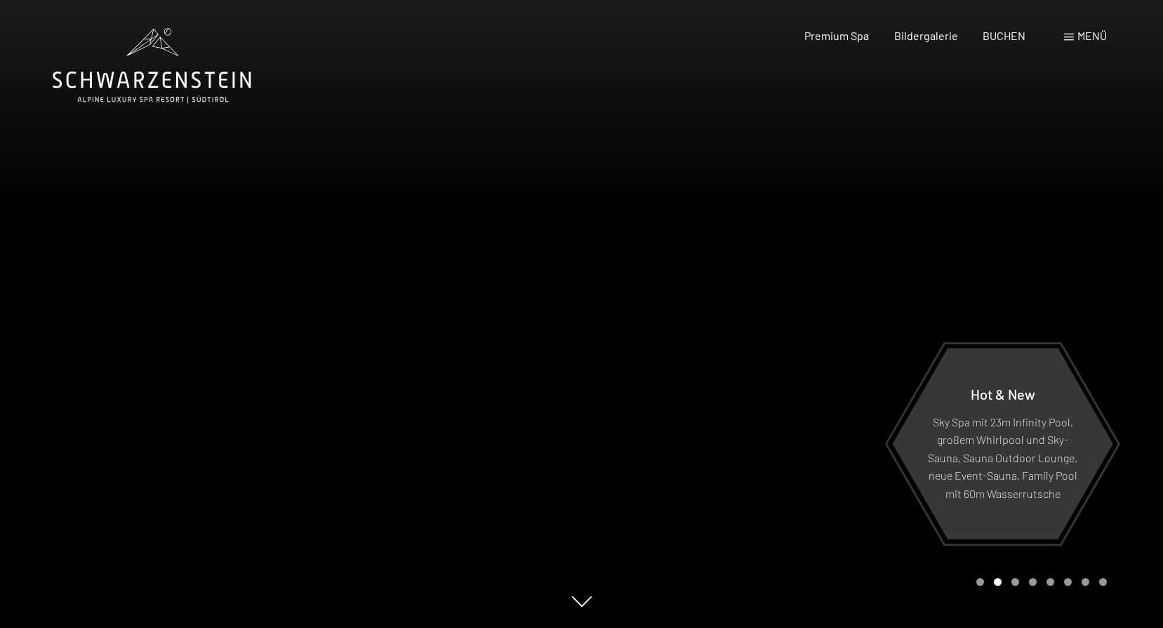
click at [1093, 37] on span "Menü" at bounding box center [1092, 35] width 29 height 13
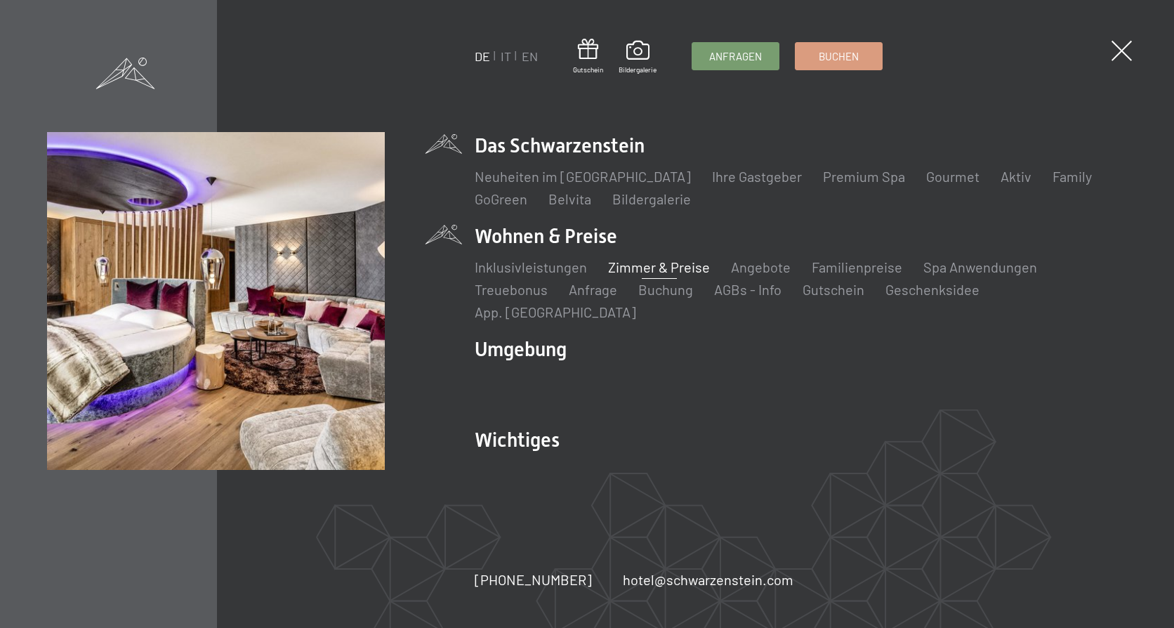
click at [656, 275] on link "Zimmer & Preise" at bounding box center [659, 266] width 102 height 17
click at [834, 271] on link "Familienpreise" at bounding box center [857, 266] width 91 height 17
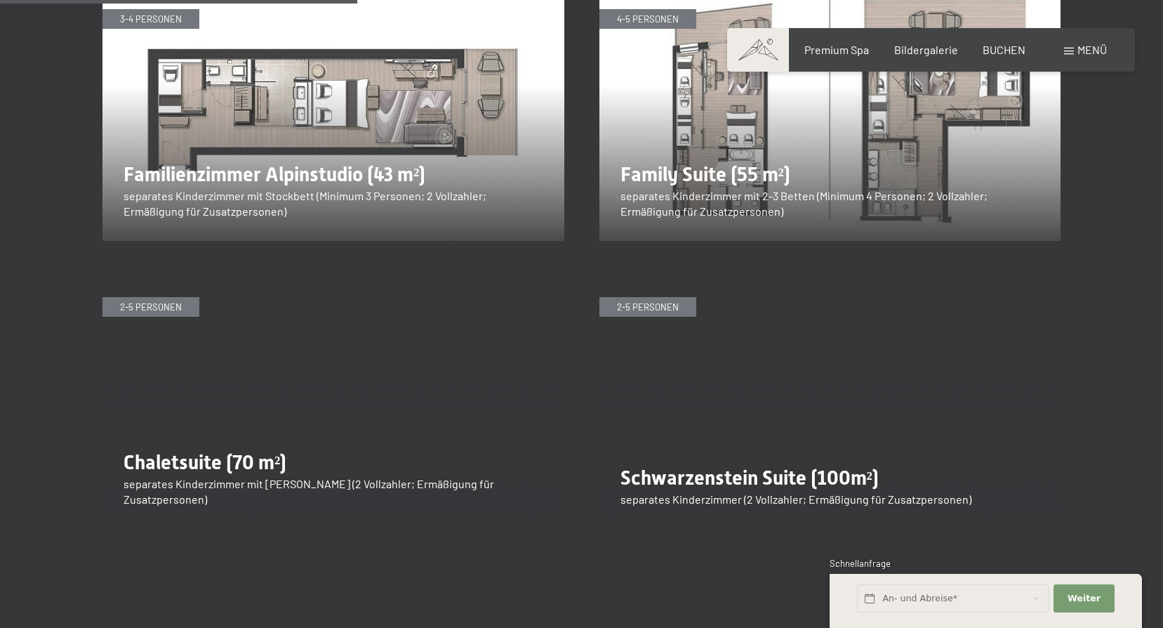
scroll to position [1826, 0]
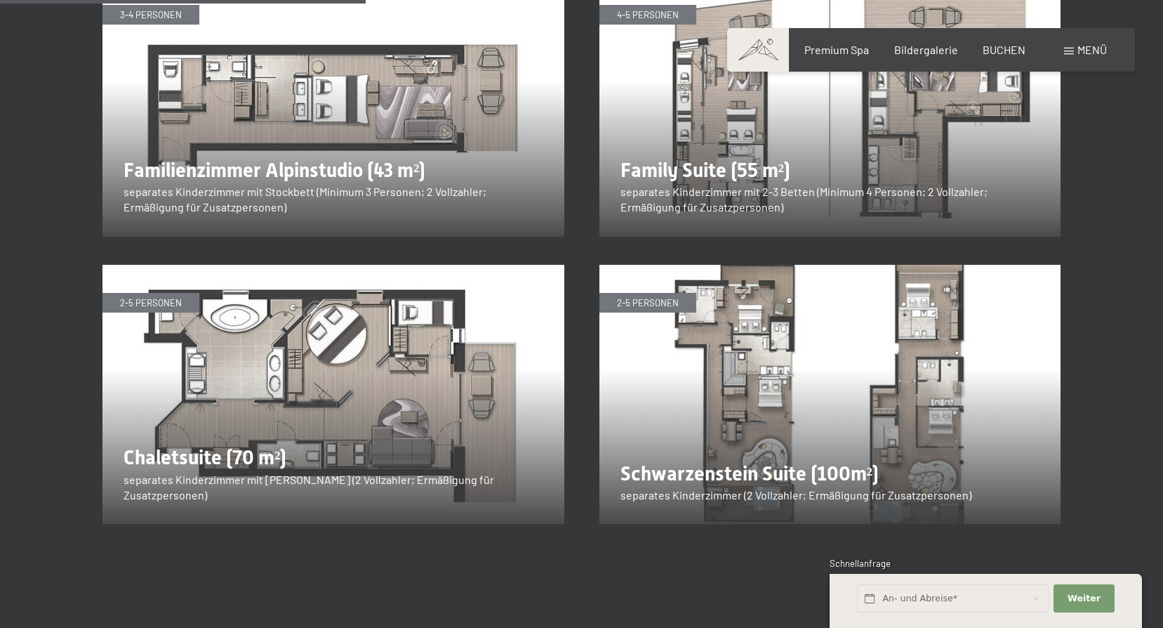
click at [738, 316] on img at bounding box center [831, 395] width 462 height 260
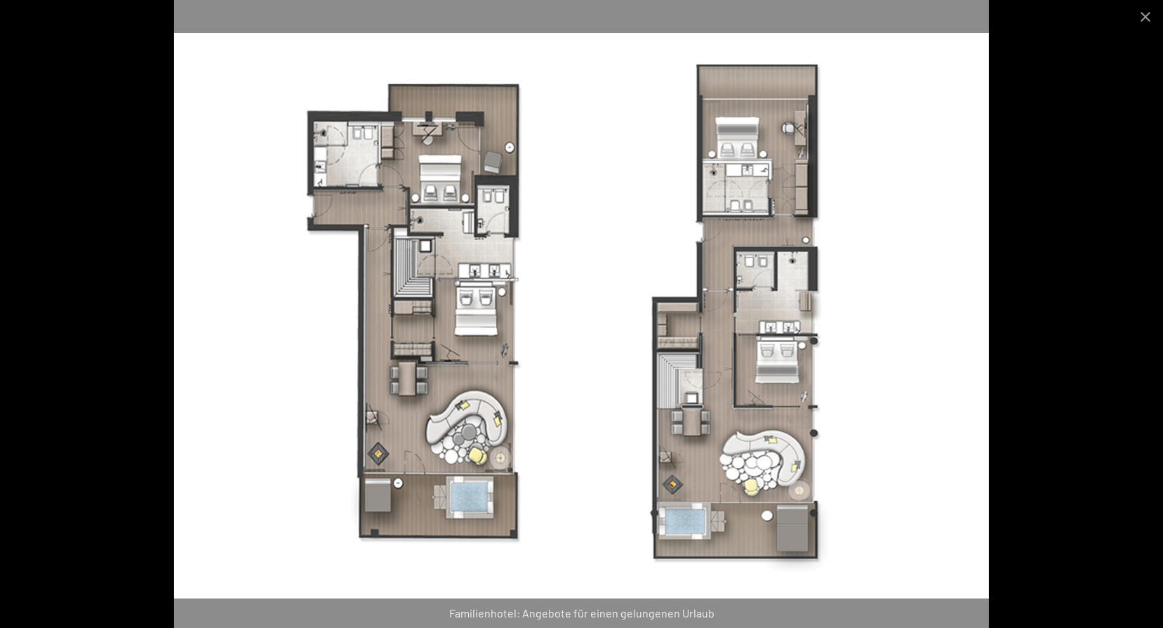
scroll to position [2036, 0]
click at [662, 338] on img at bounding box center [581, 314] width 815 height 628
click at [1148, 15] on button "Close gallery" at bounding box center [1145, 16] width 35 height 33
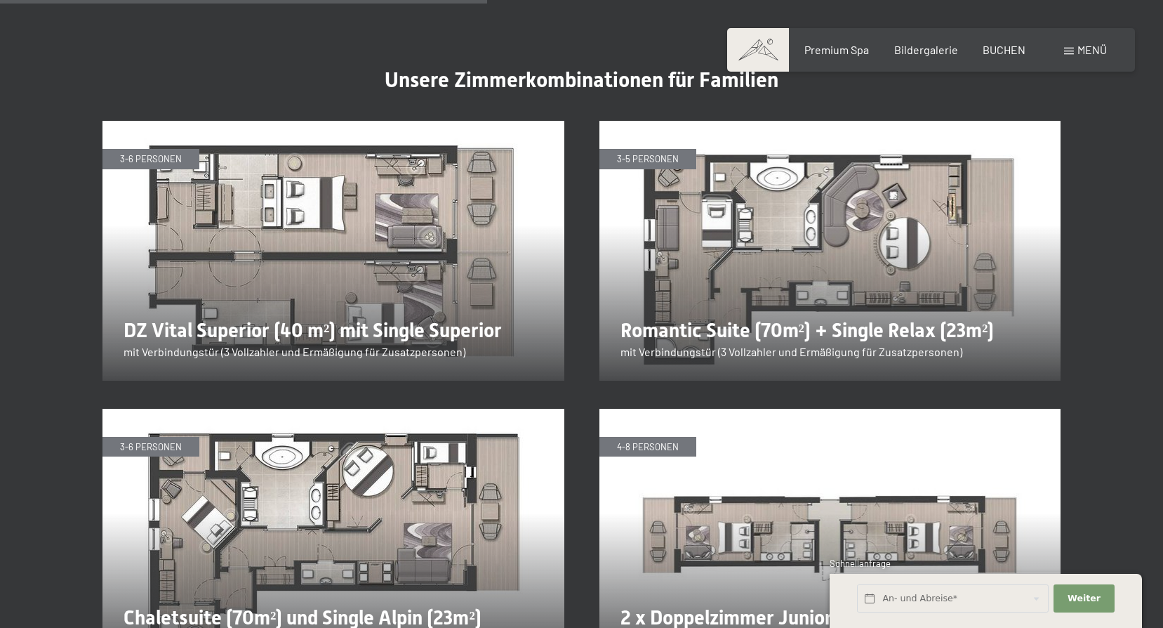
scroll to position [2528, 0]
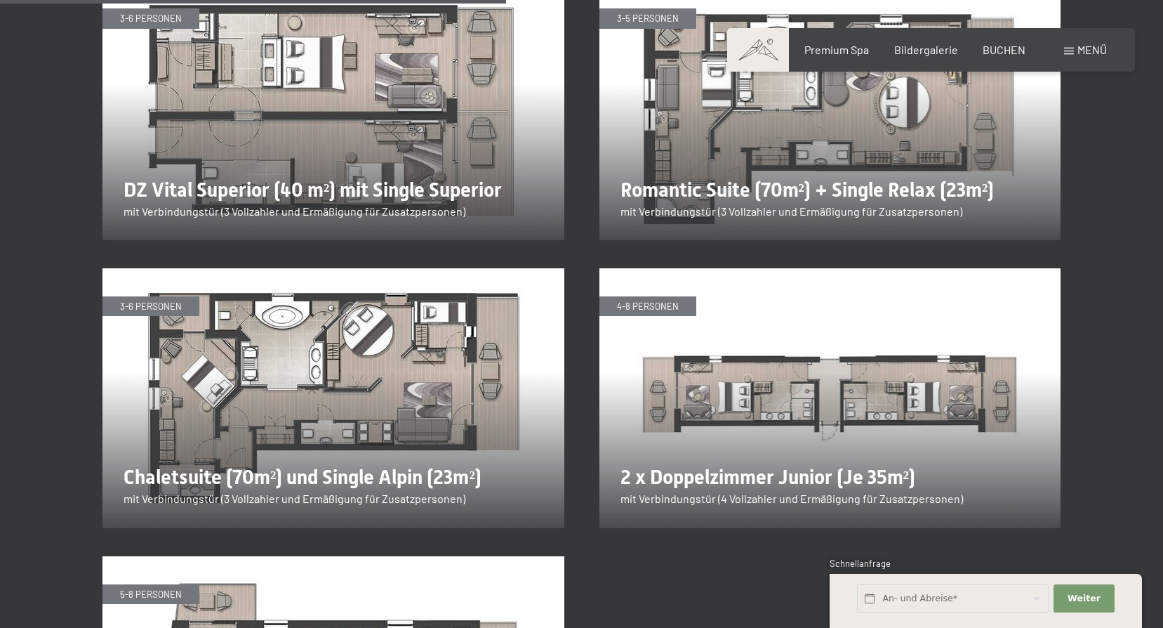
click at [254, 357] on img at bounding box center [334, 398] width 462 height 260
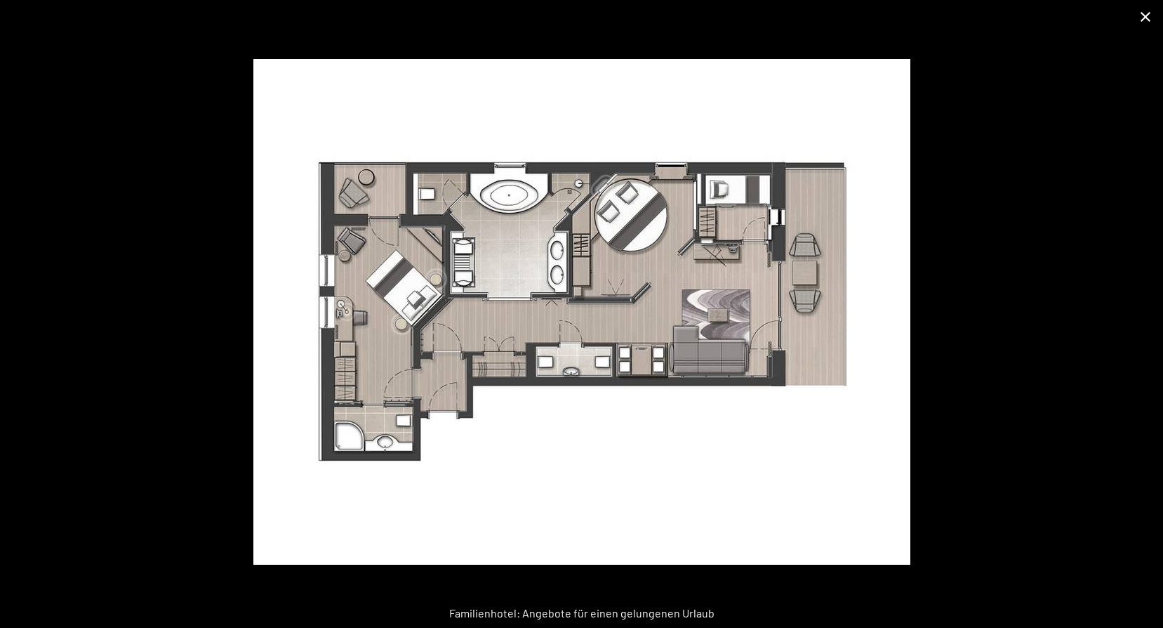
click at [1144, 11] on button "Close gallery" at bounding box center [1145, 16] width 35 height 33
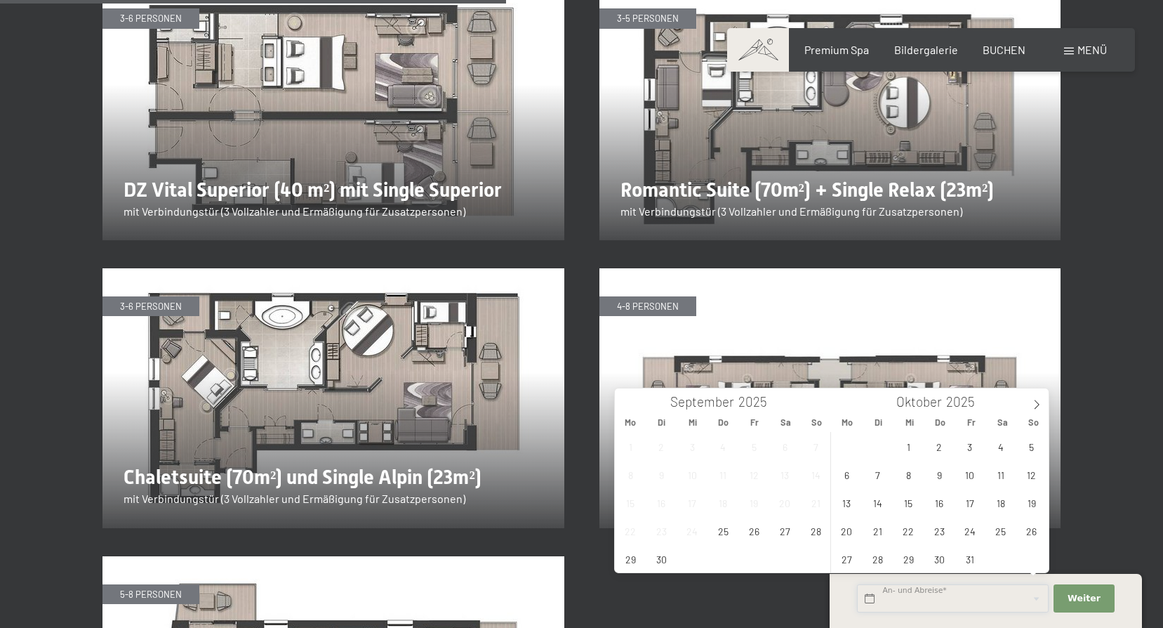
click at [917, 593] on input "text" at bounding box center [953, 598] width 192 height 29
click at [1033, 402] on icon at bounding box center [1037, 405] width 10 height 10
type input "2026"
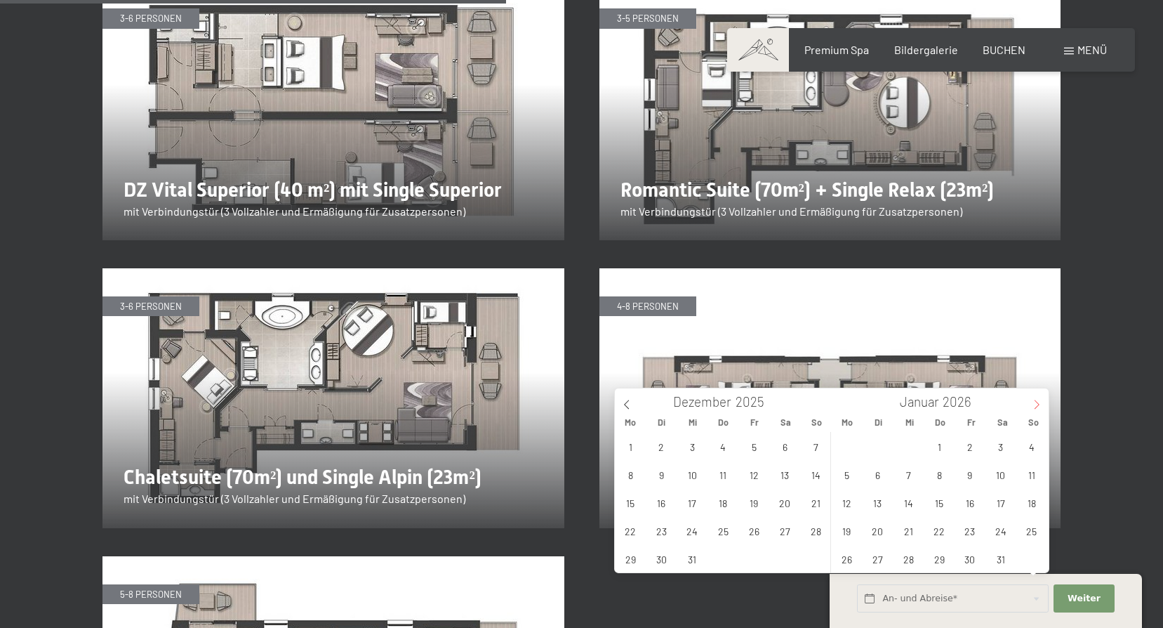
click at [1033, 402] on icon at bounding box center [1037, 405] width 10 height 10
type input "2026"
click at [1033, 402] on icon at bounding box center [1037, 405] width 10 height 10
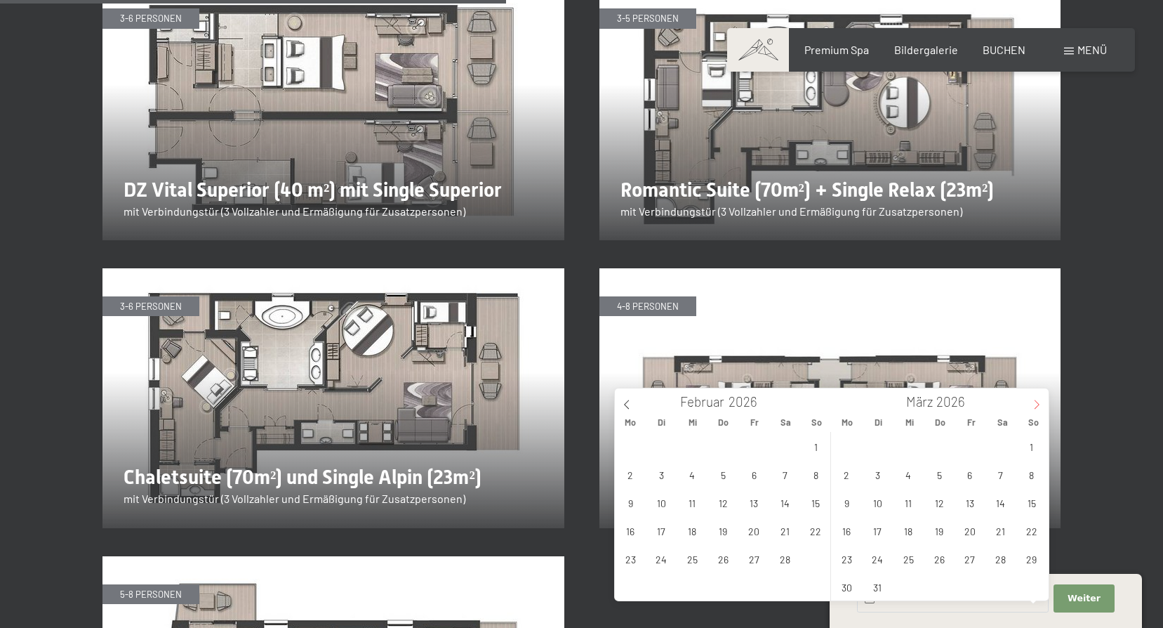
click at [1033, 402] on icon at bounding box center [1037, 405] width 10 height 10
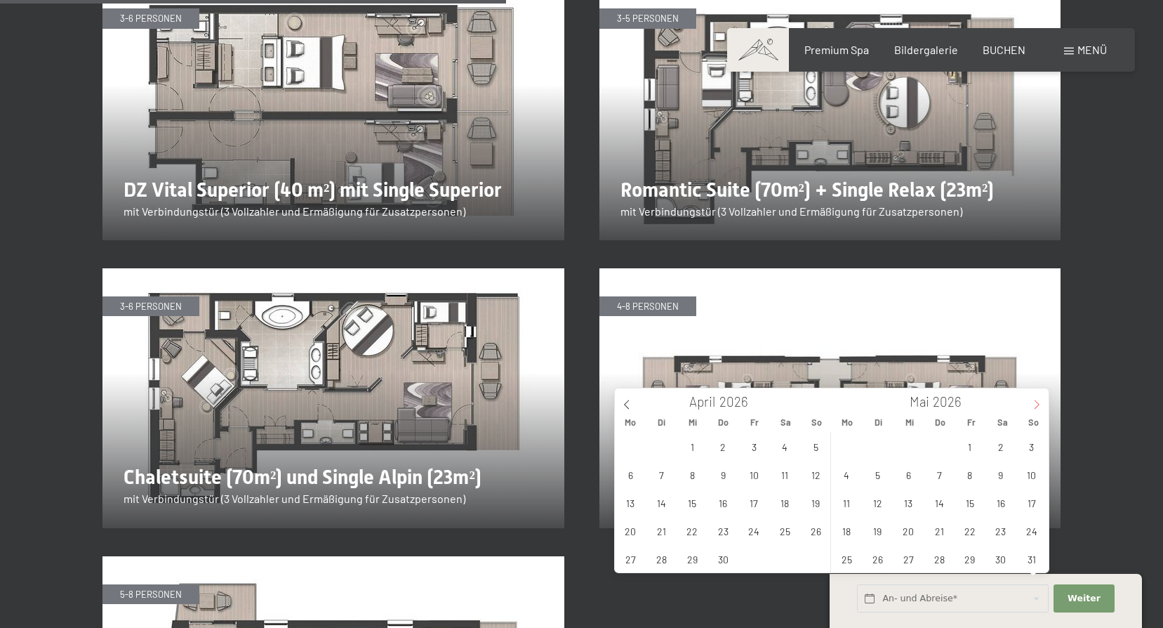
click at [1033, 402] on icon at bounding box center [1037, 405] width 10 height 10
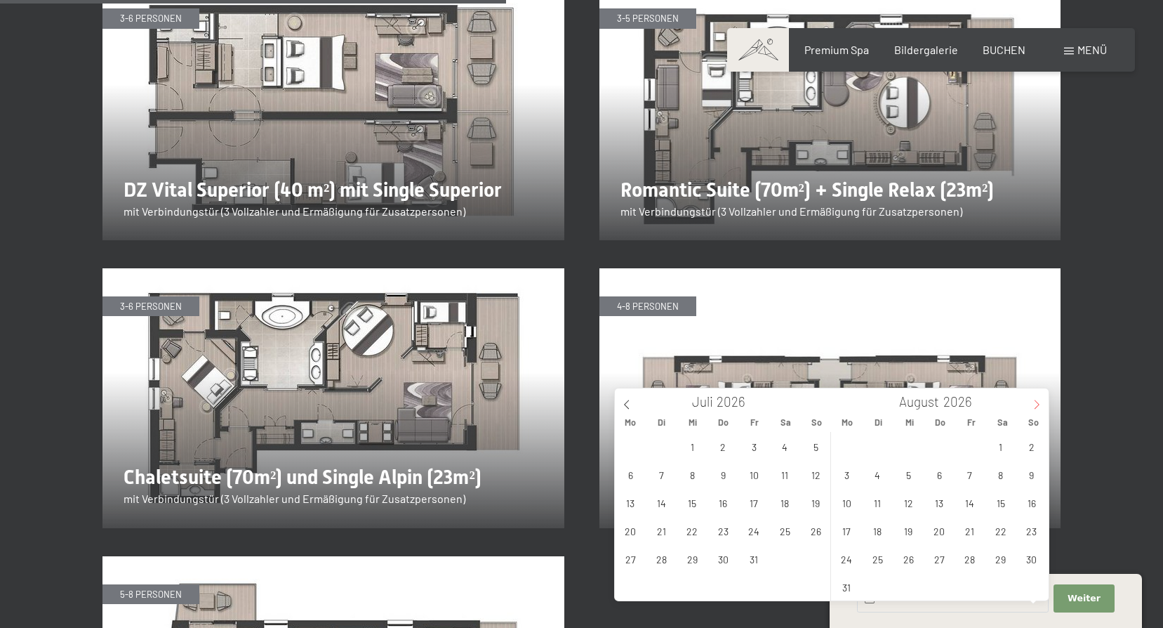
click at [1033, 402] on icon at bounding box center [1037, 405] width 10 height 10
click at [633, 583] on span "31" at bounding box center [630, 586] width 27 height 27
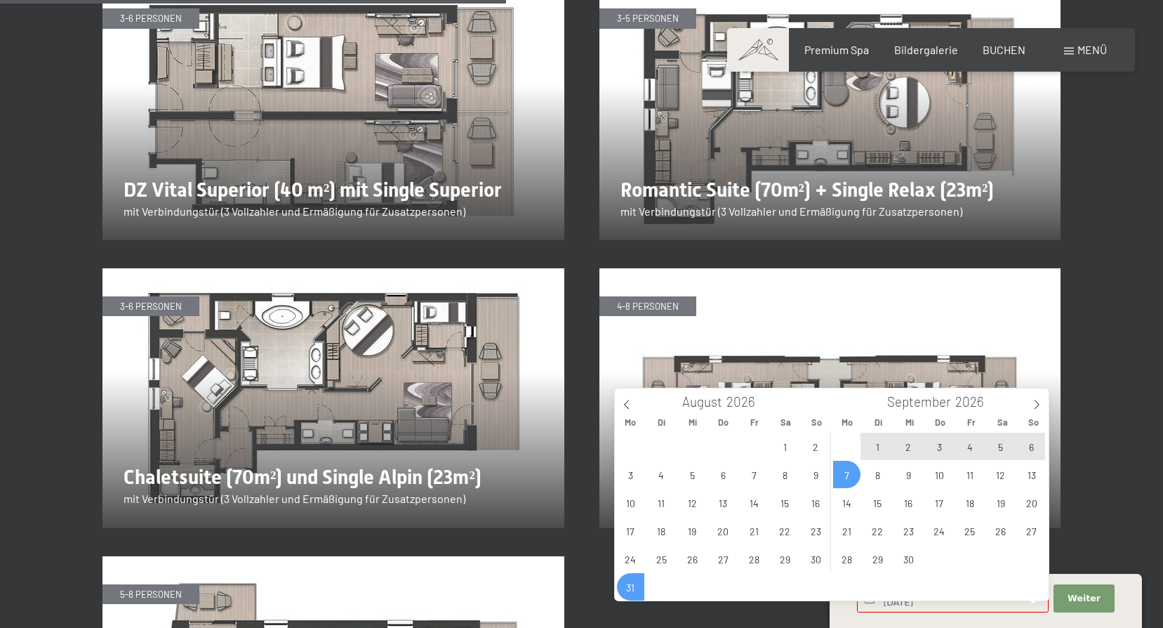
click at [847, 466] on span "7" at bounding box center [846, 474] width 27 height 27
type input "Mo. 31.08.2026 - Mo. 07.09.2026"
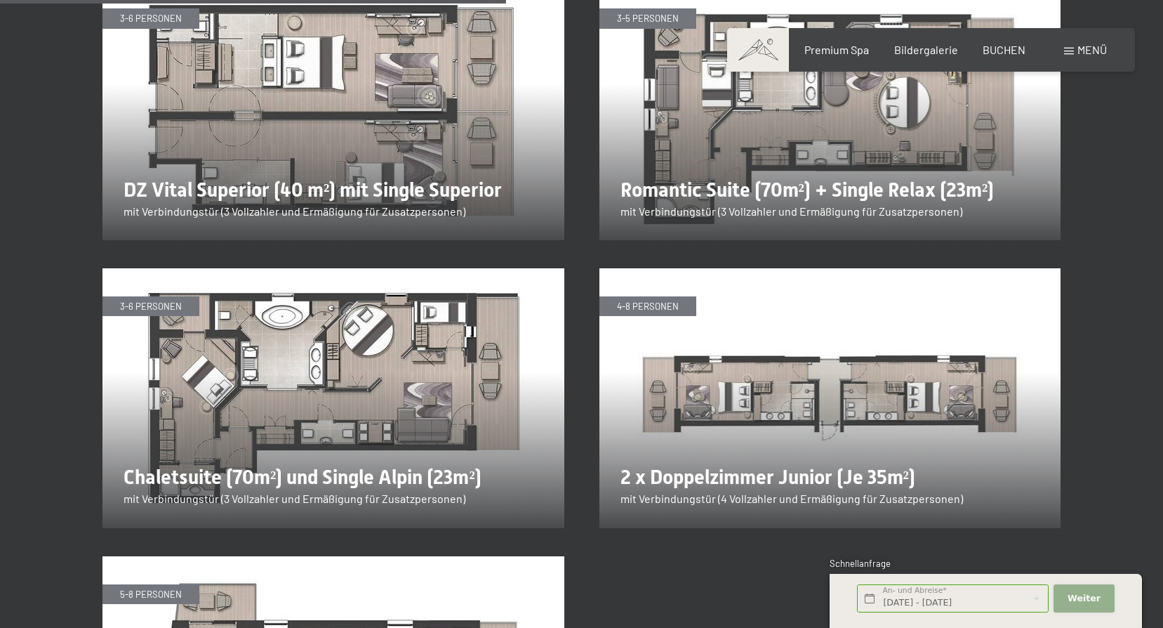
click at [1092, 597] on span "Weiter" at bounding box center [1084, 598] width 33 height 13
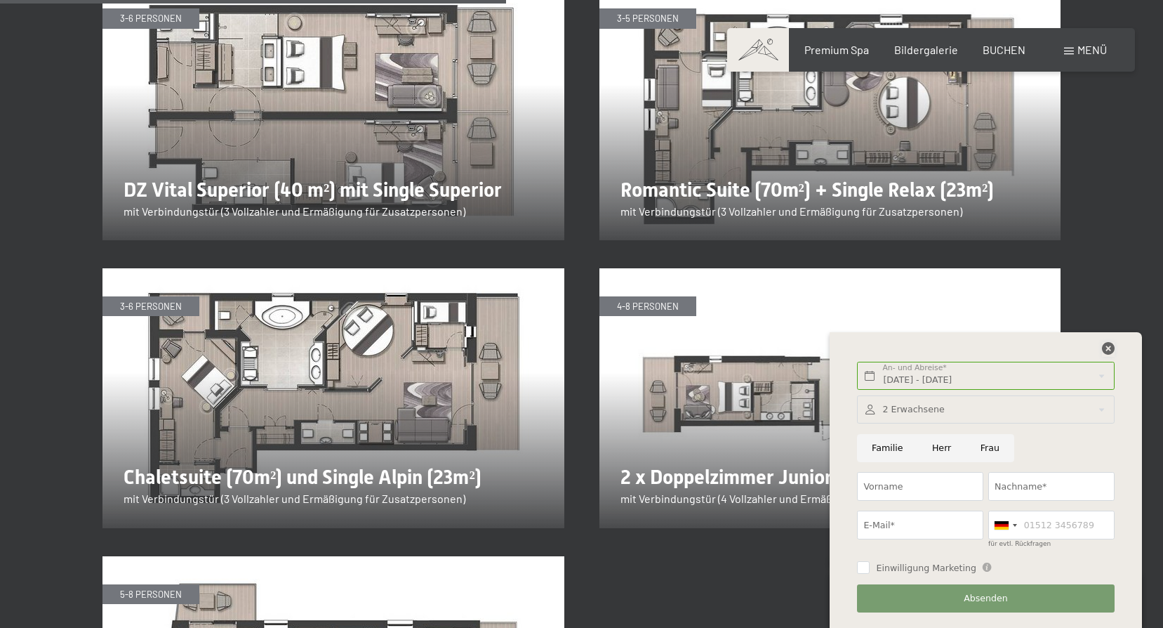
click at [1109, 350] on icon at bounding box center [1108, 348] width 13 height 13
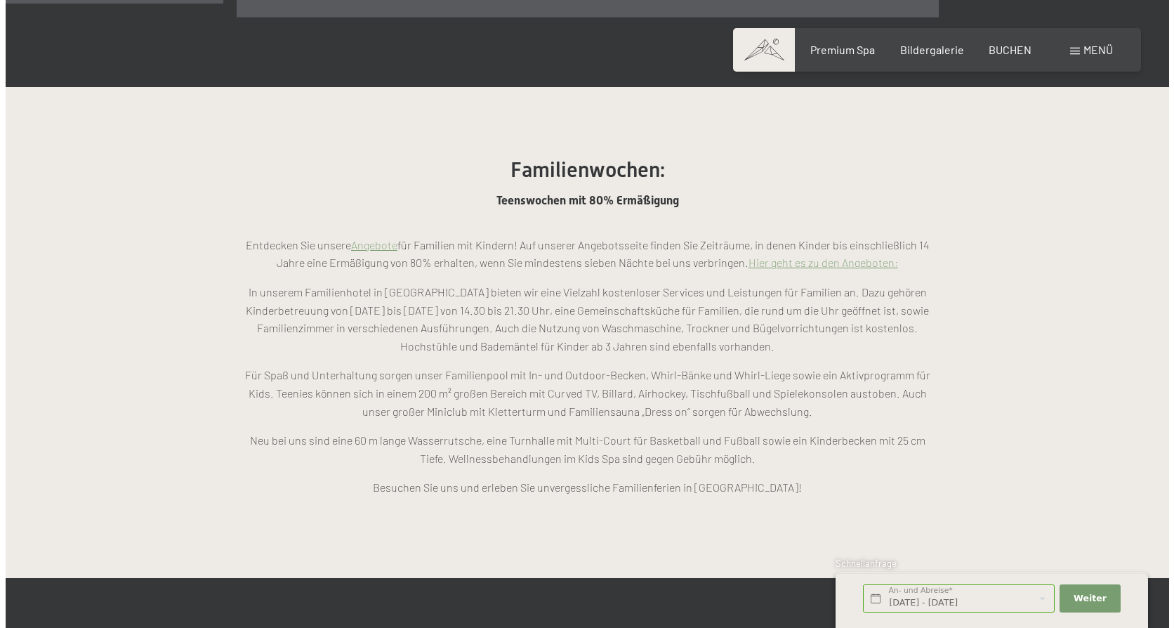
scroll to position [1123, 0]
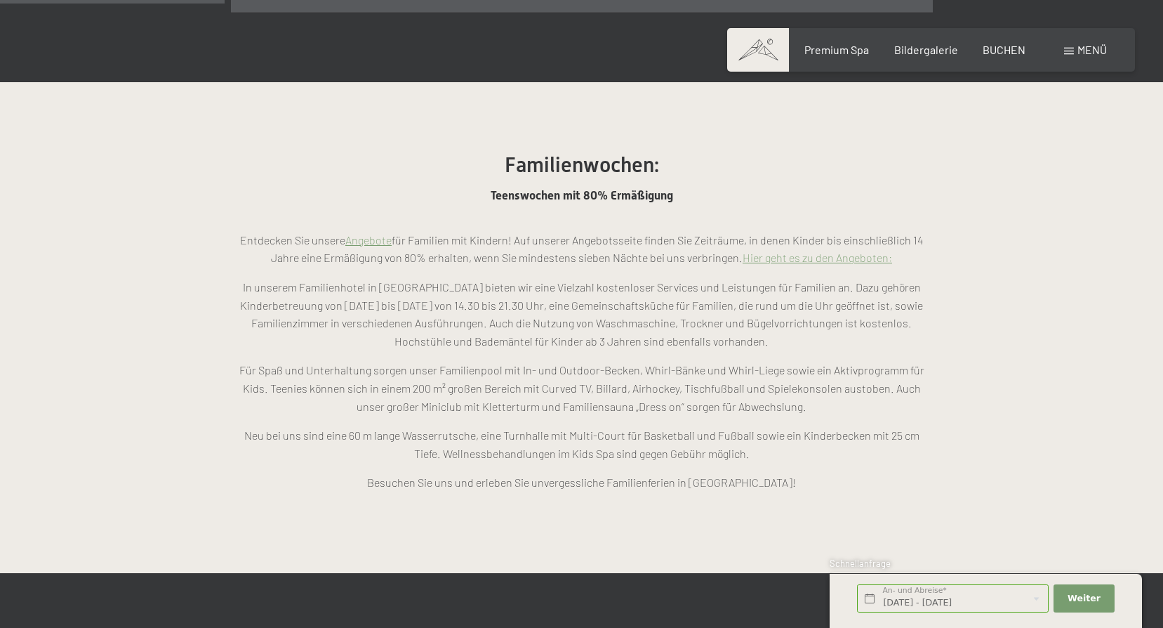
click at [1069, 46] on div "Menü" at bounding box center [1085, 49] width 43 height 15
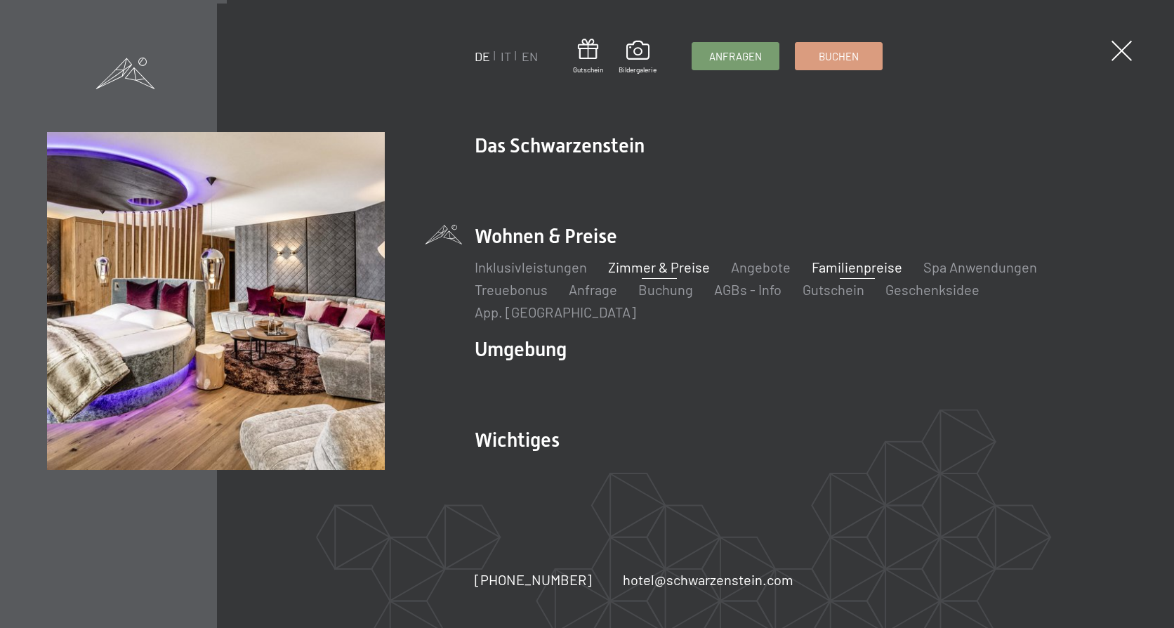
click at [640, 275] on link "Zimmer & Preise" at bounding box center [659, 266] width 102 height 17
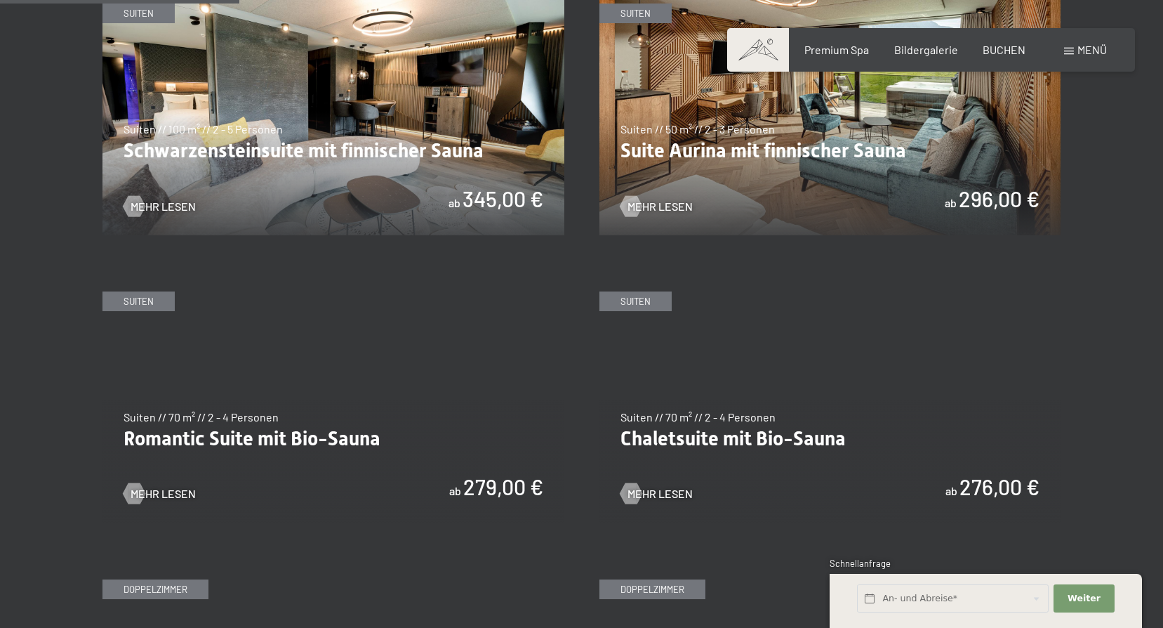
scroll to position [983, 0]
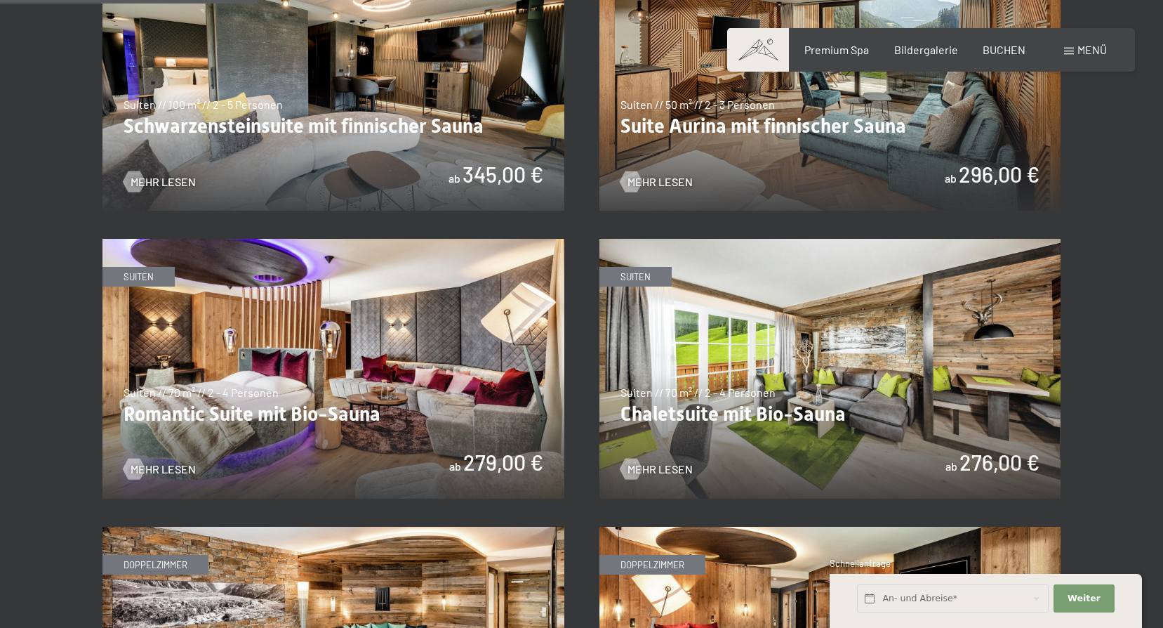
click at [753, 409] on img at bounding box center [831, 369] width 462 height 260
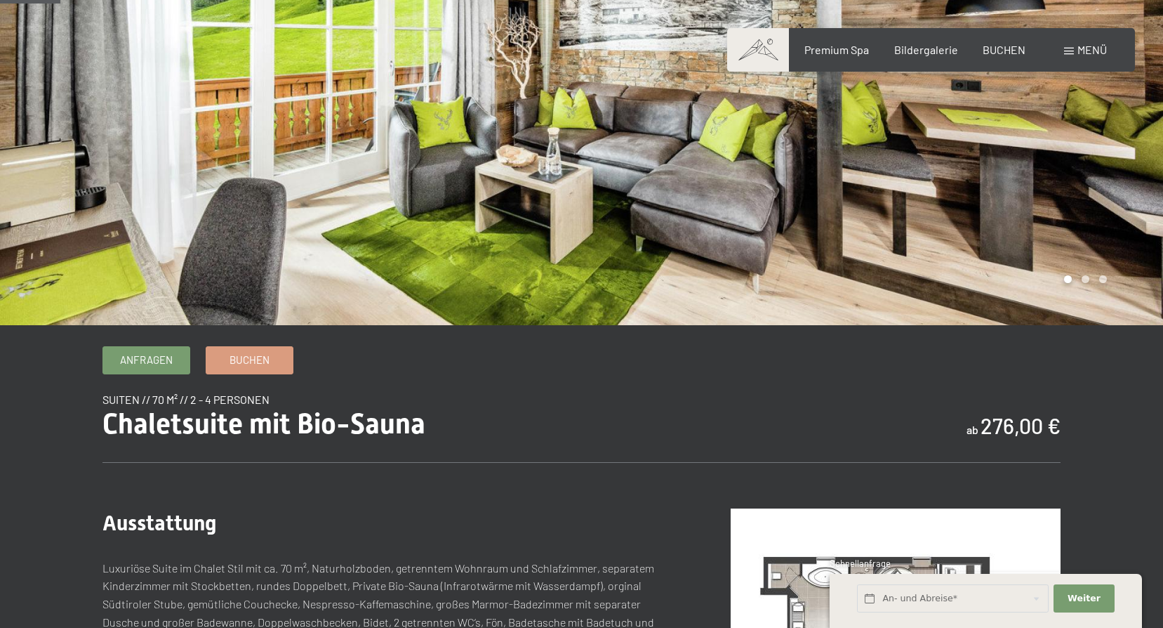
scroll to position [70, 0]
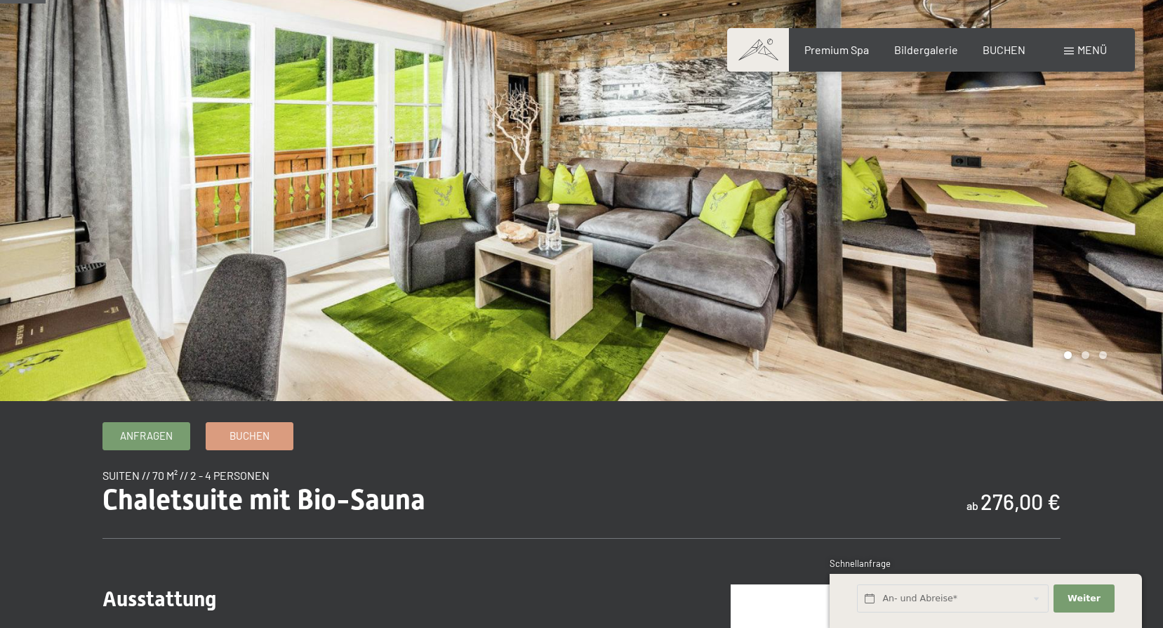
click at [1081, 300] on div at bounding box center [873, 165] width 582 height 471
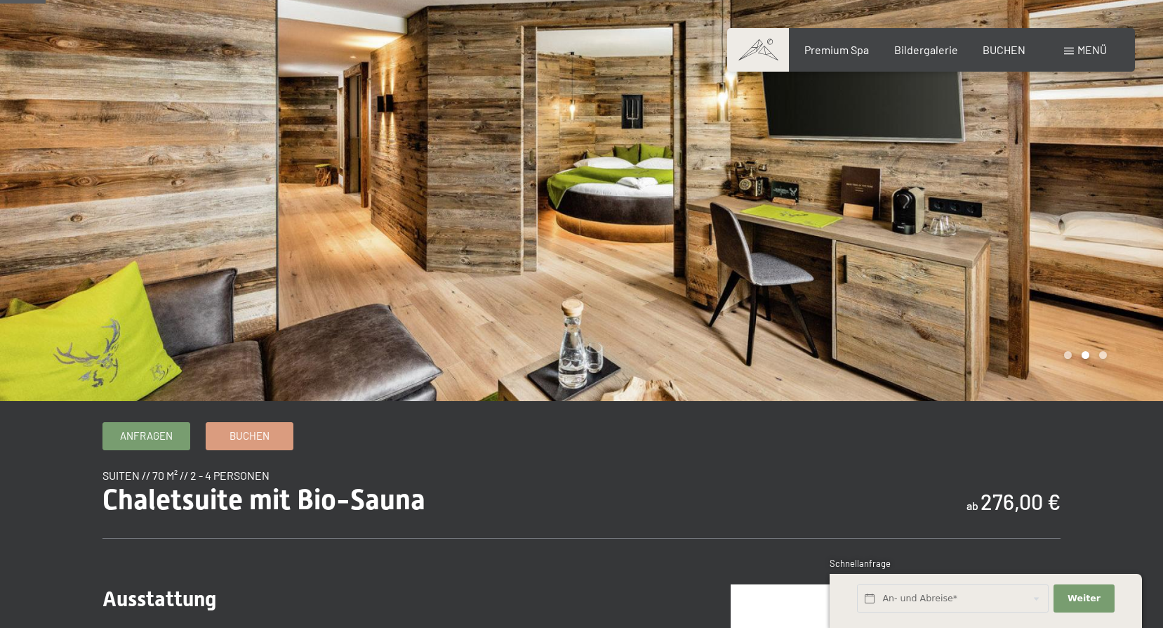
click at [930, 298] on div at bounding box center [873, 165] width 582 height 471
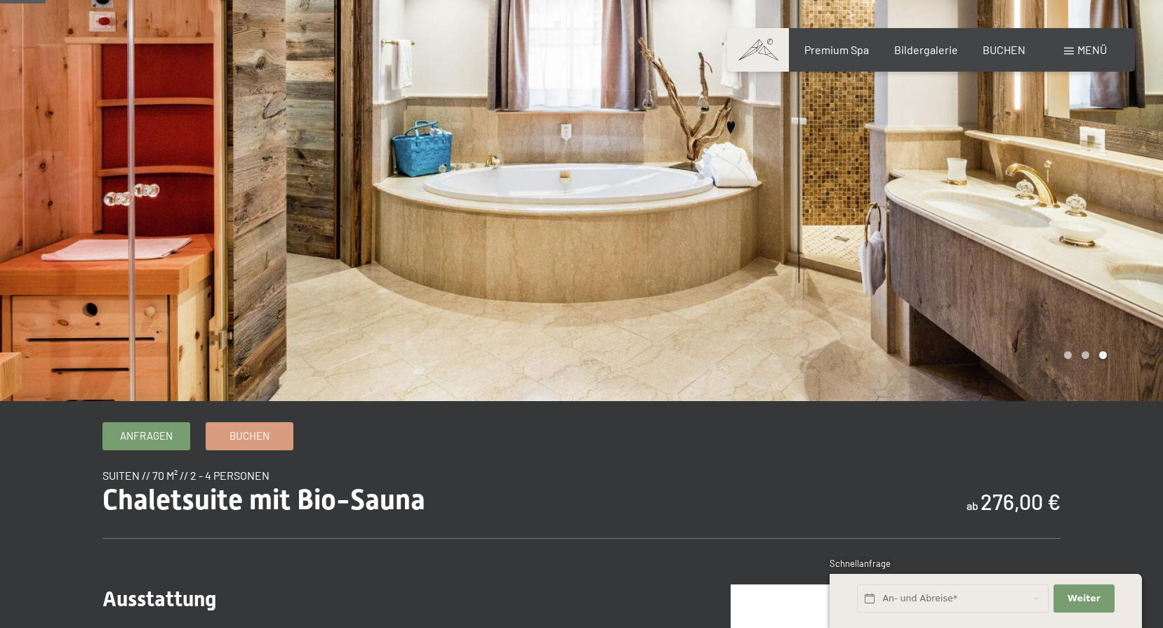
click at [744, 308] on div at bounding box center [873, 165] width 582 height 471
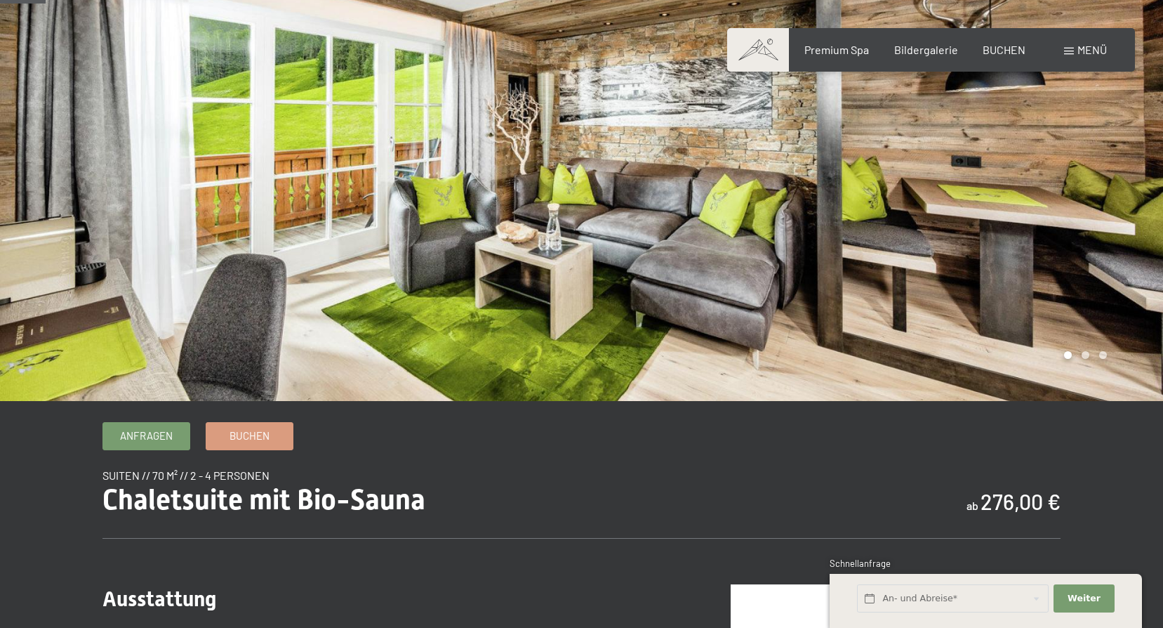
click at [1088, 49] on span "Menü" at bounding box center [1092, 49] width 29 height 13
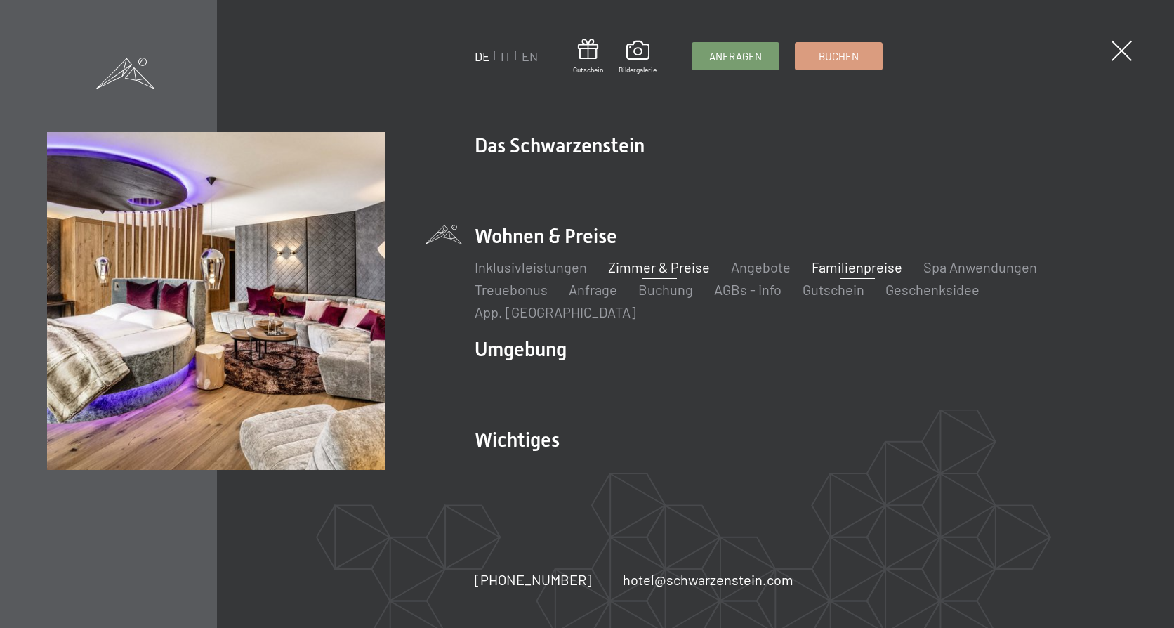
click at [838, 275] on link "Familienpreise" at bounding box center [857, 266] width 91 height 17
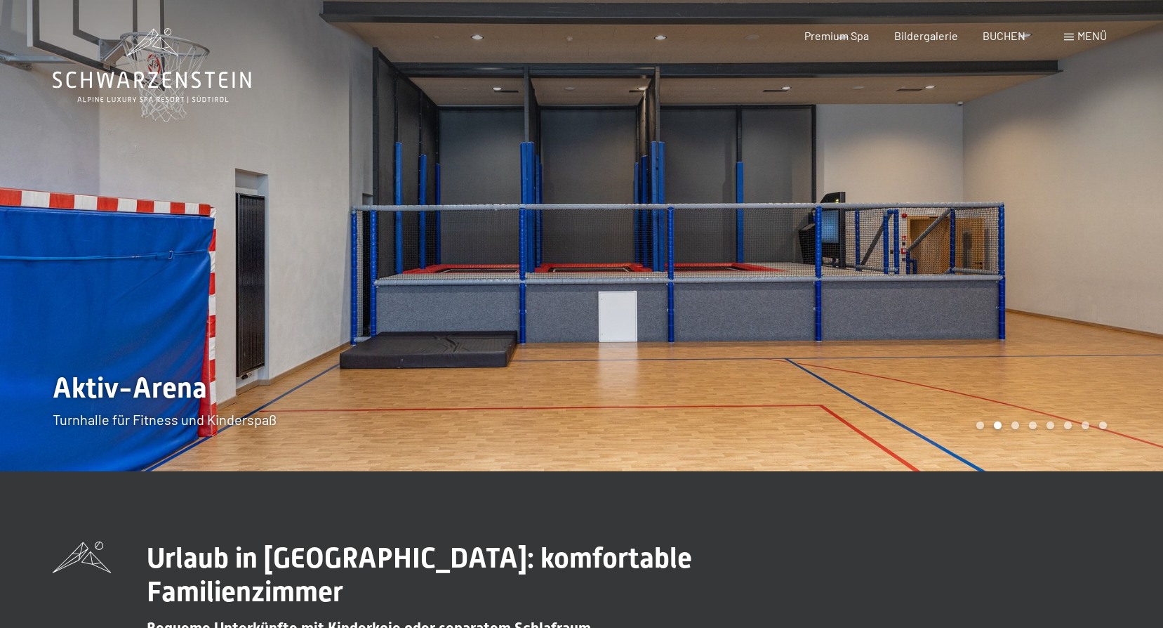
click at [1071, 38] on span at bounding box center [1069, 37] width 10 height 7
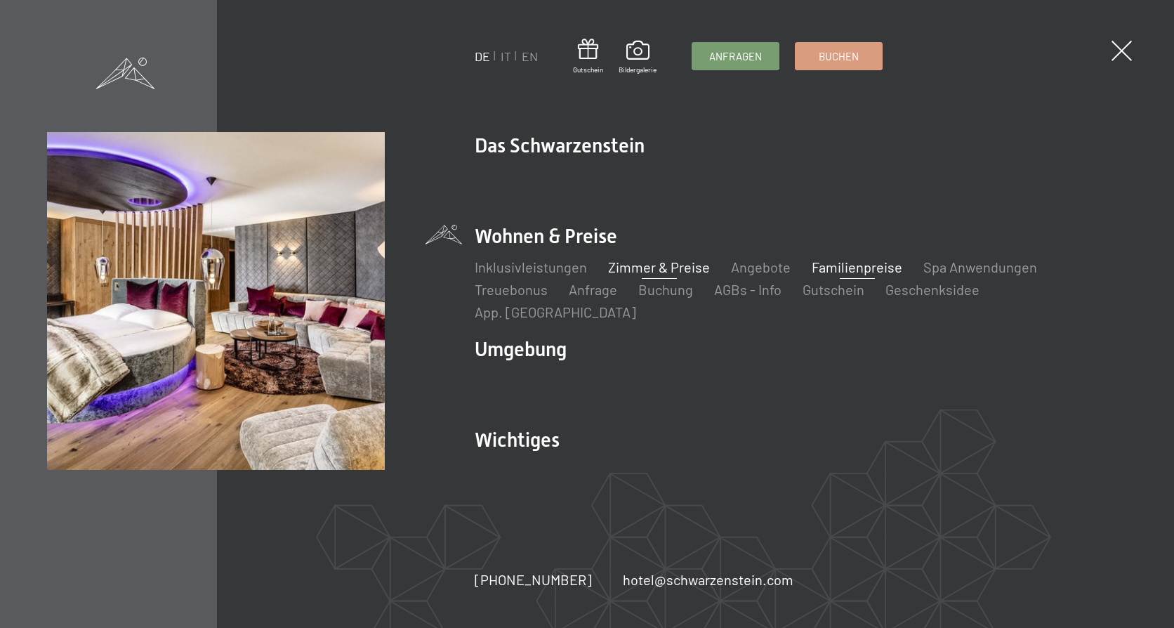
click at [616, 275] on link "Zimmer & Preise" at bounding box center [659, 266] width 102 height 17
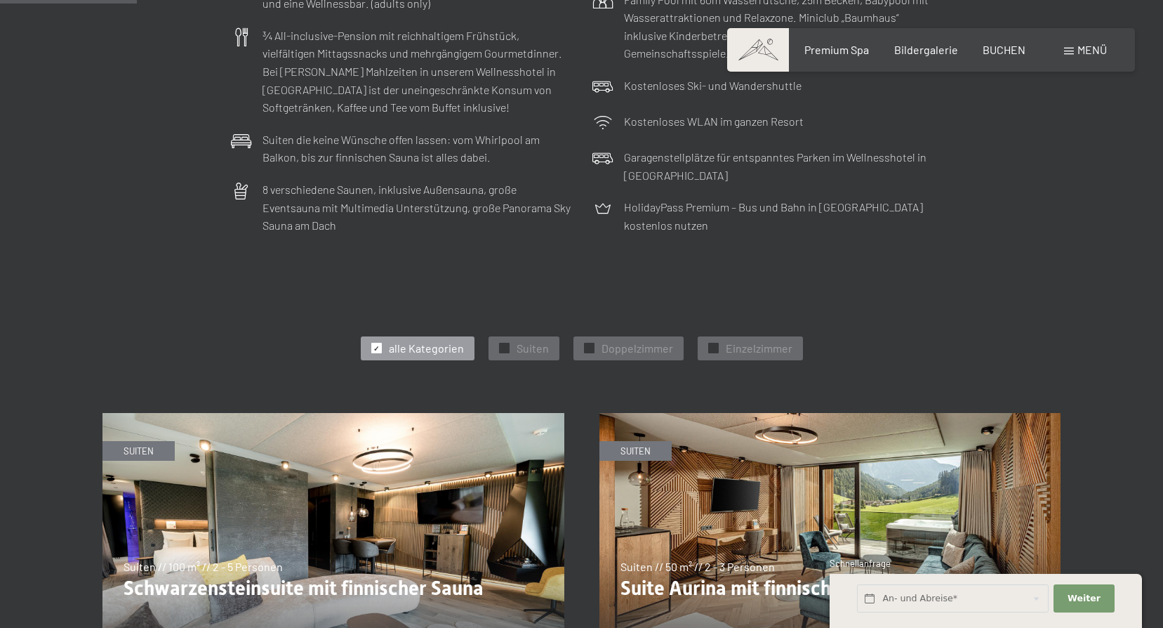
scroll to position [351, 0]
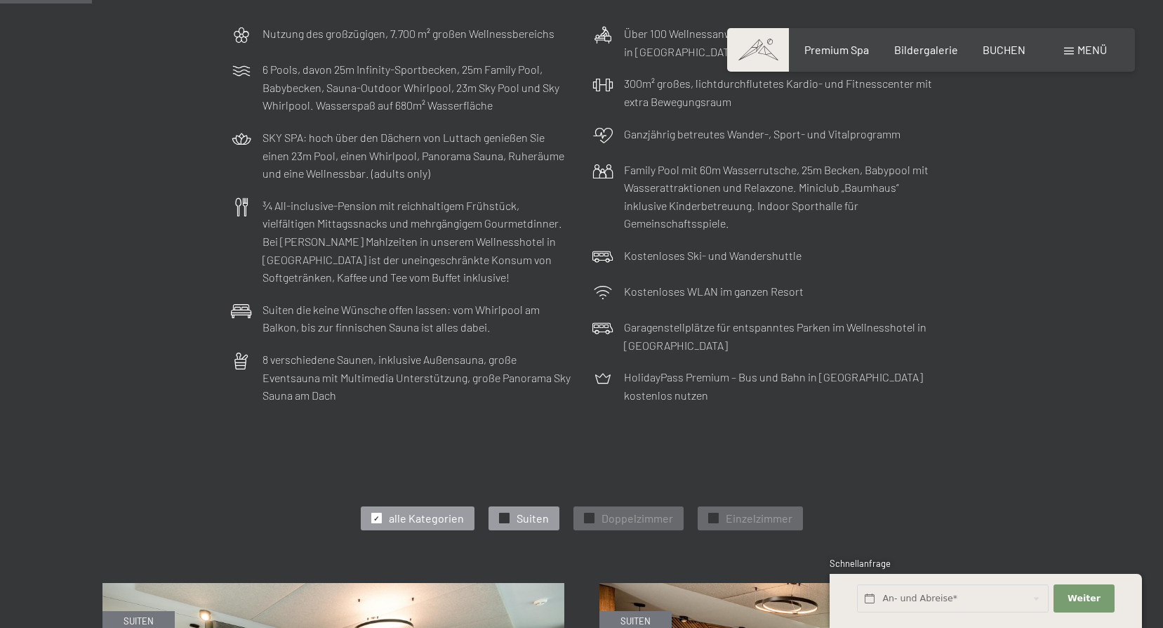
click at [538, 515] on span "Suiten" at bounding box center [533, 517] width 32 height 15
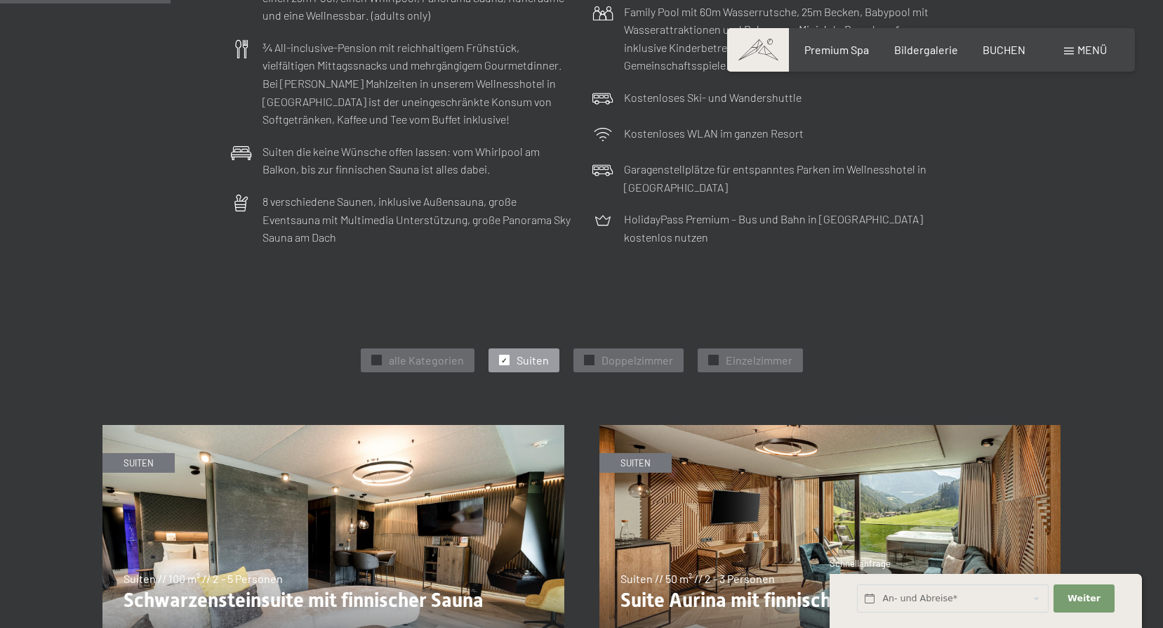
scroll to position [632, 0]
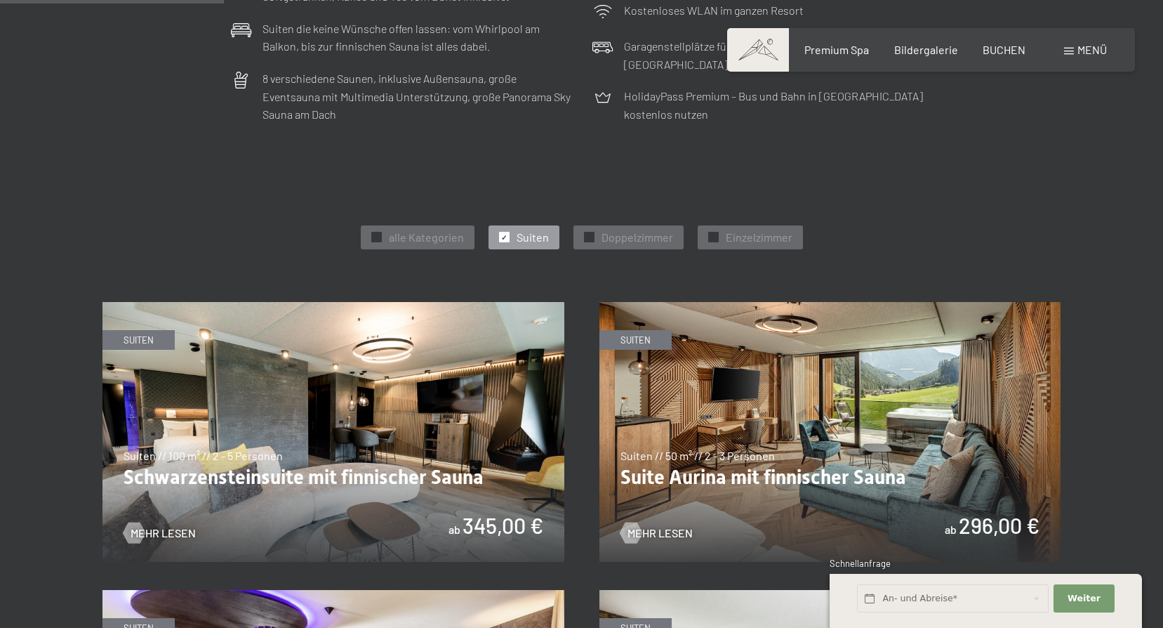
click at [370, 474] on img at bounding box center [334, 432] width 462 height 260
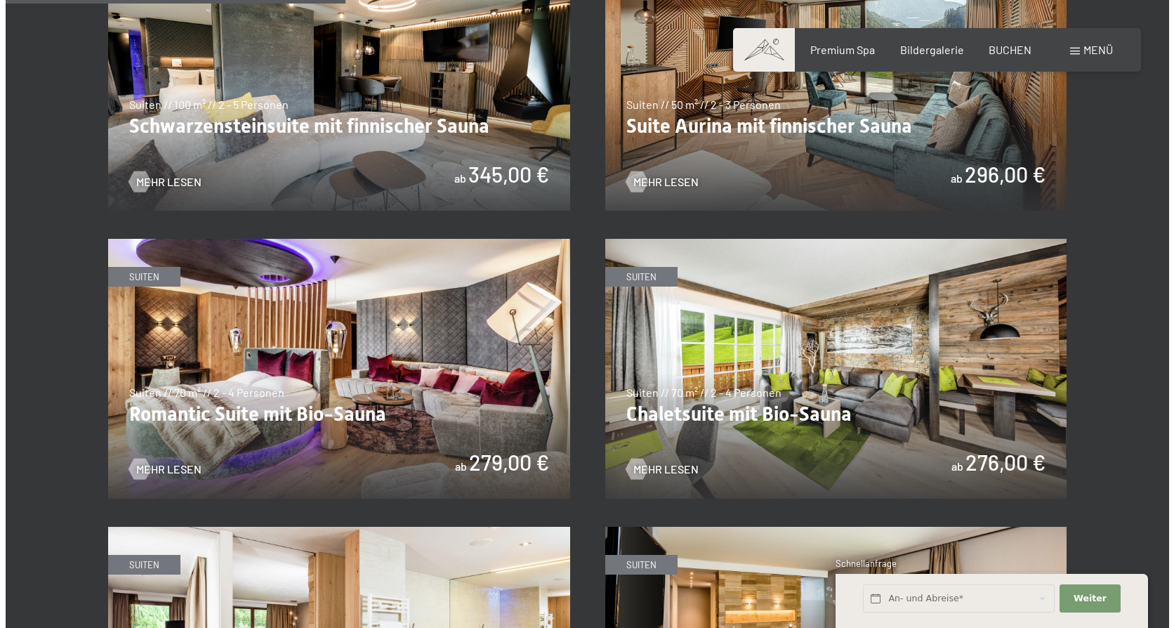
scroll to position [772, 0]
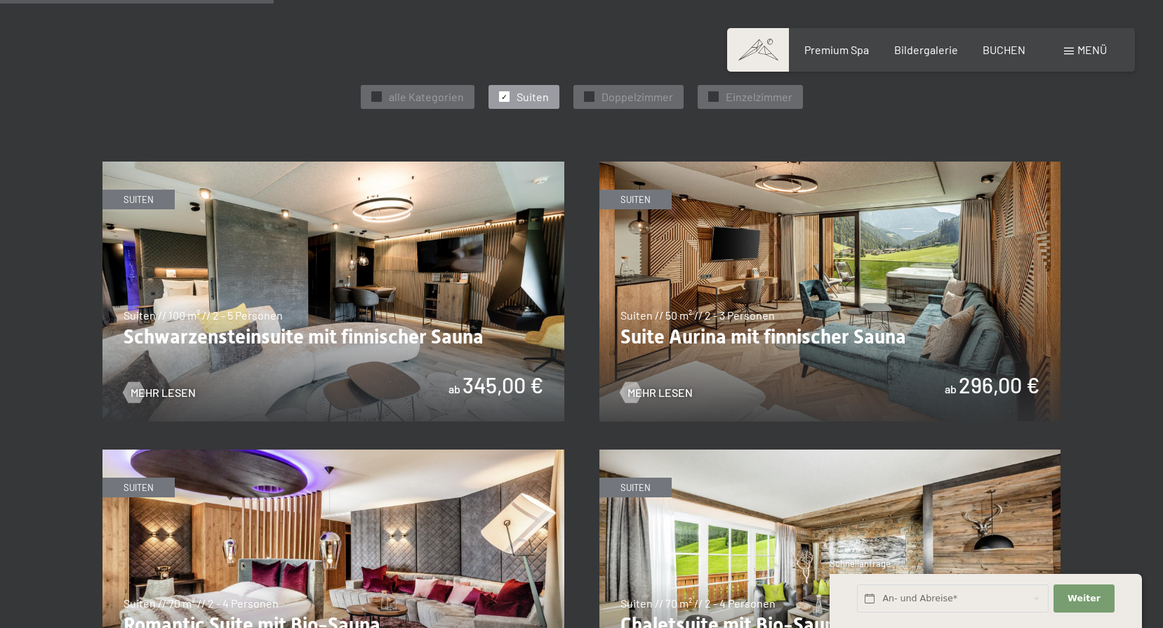
click at [1078, 45] on span "Menü" at bounding box center [1092, 49] width 29 height 13
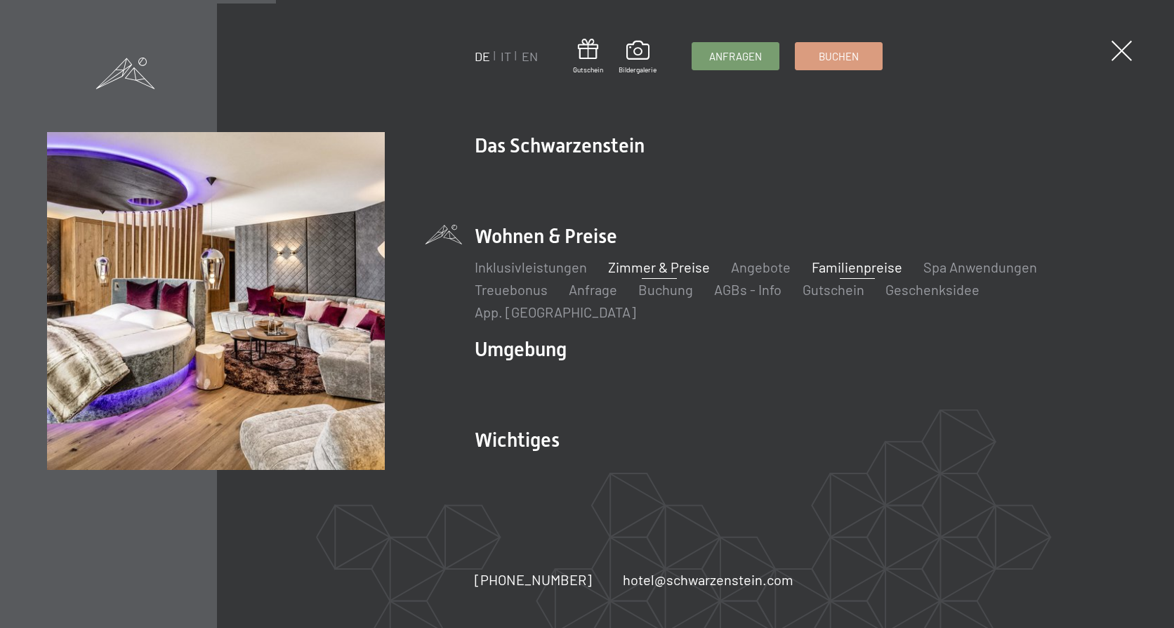
click at [836, 275] on link "Familienpreise" at bounding box center [857, 266] width 91 height 17
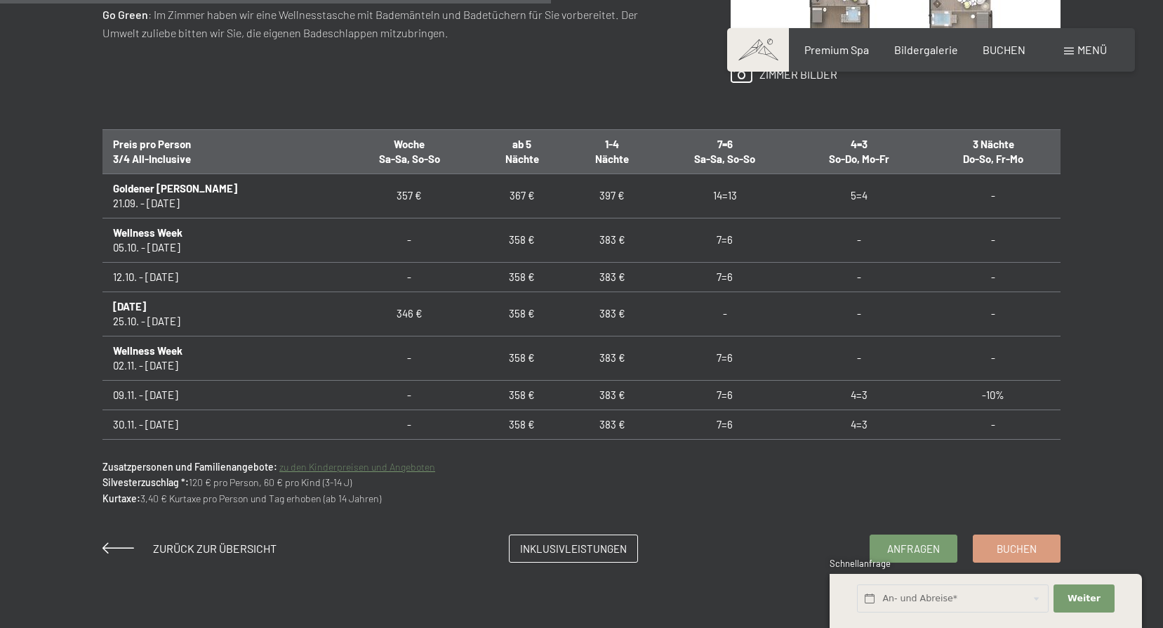
scroll to position [843, 0]
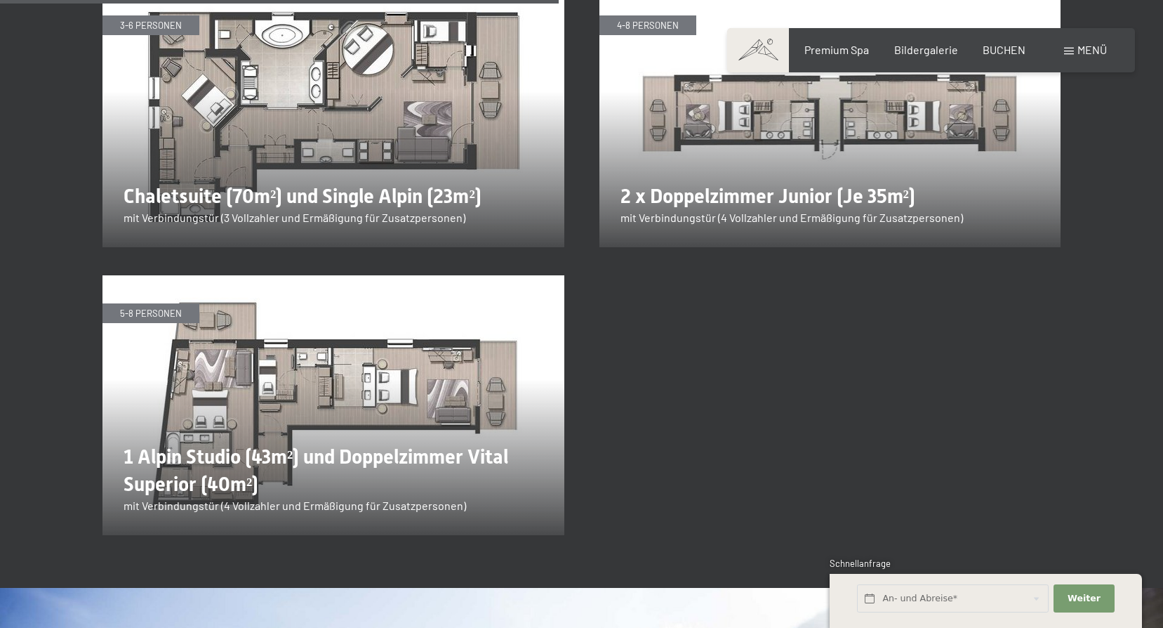
scroll to position [2668, 0]
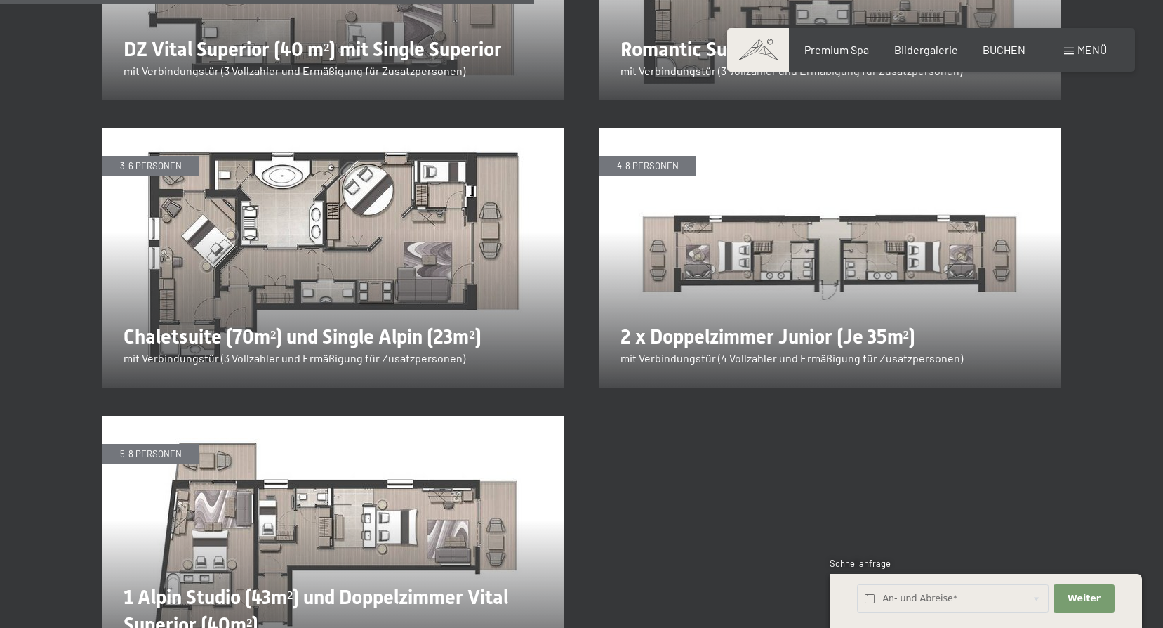
click at [324, 183] on img at bounding box center [334, 258] width 462 height 260
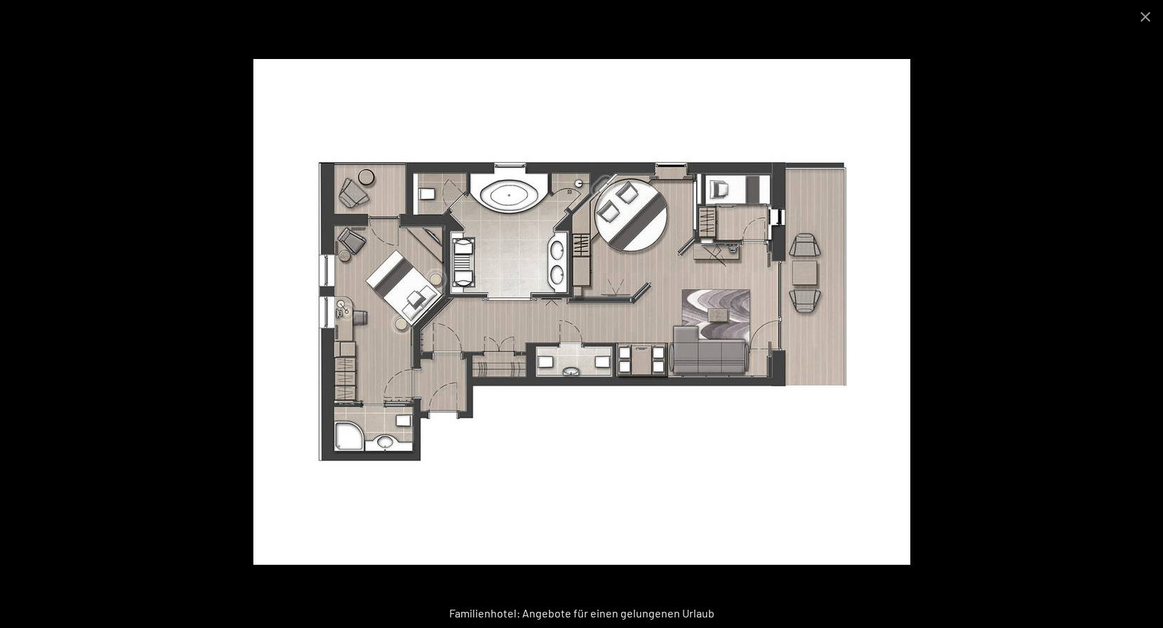
click at [666, 227] on img at bounding box center [581, 312] width 657 height 506
click at [1148, 11] on button "Close gallery" at bounding box center [1145, 16] width 35 height 33
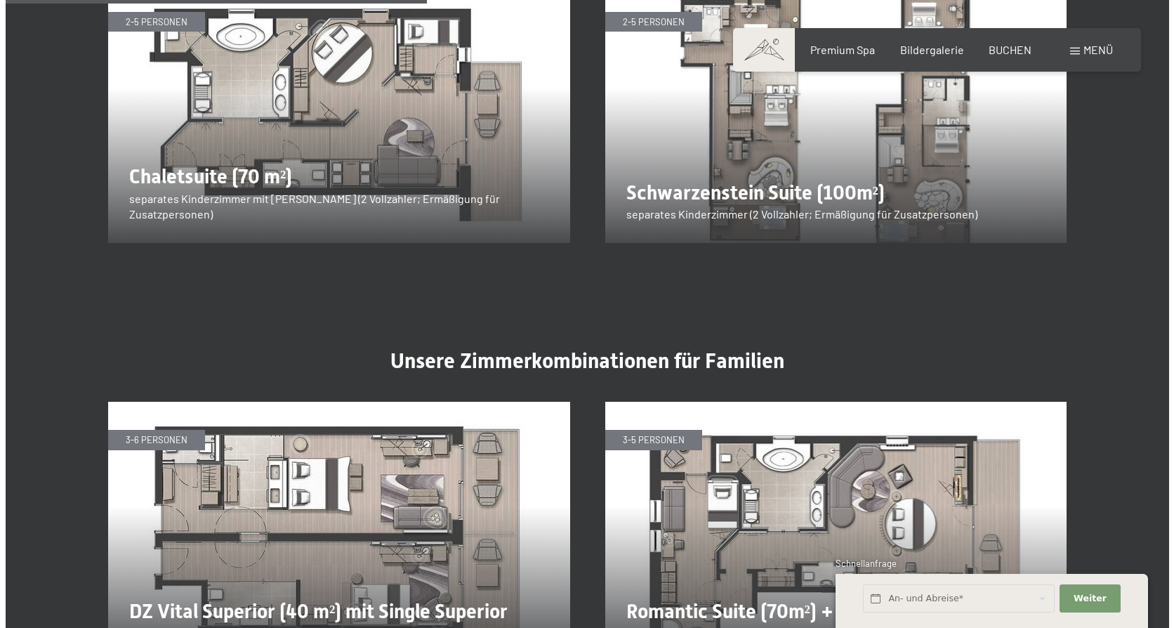
scroll to position [1826, 0]
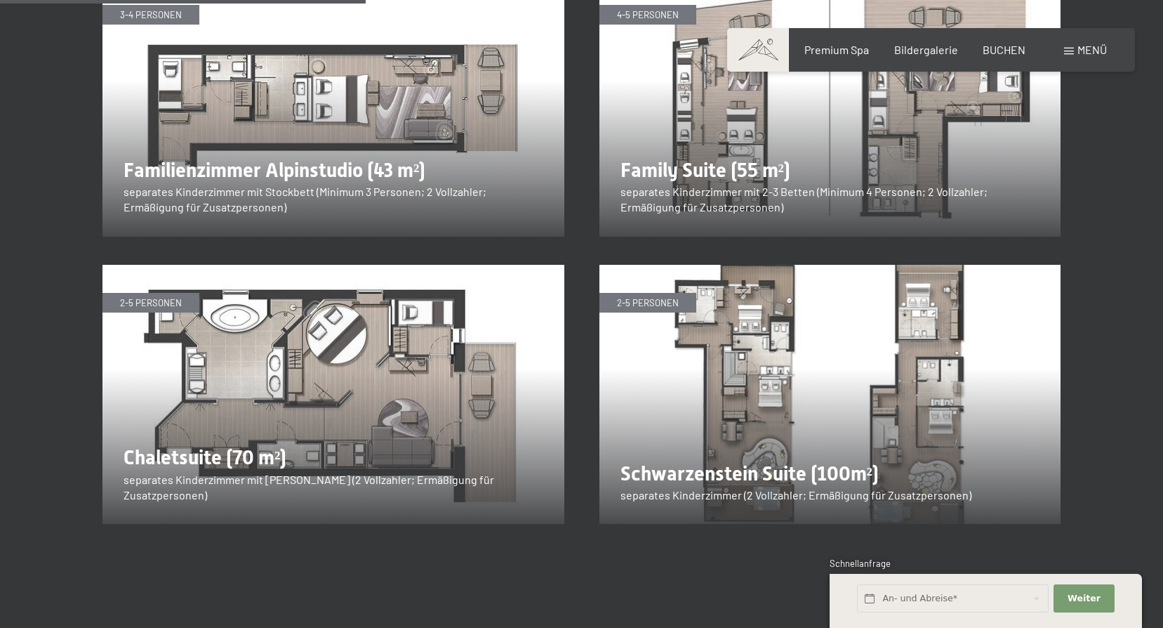
click at [1093, 49] on span "Menü" at bounding box center [1092, 49] width 29 height 13
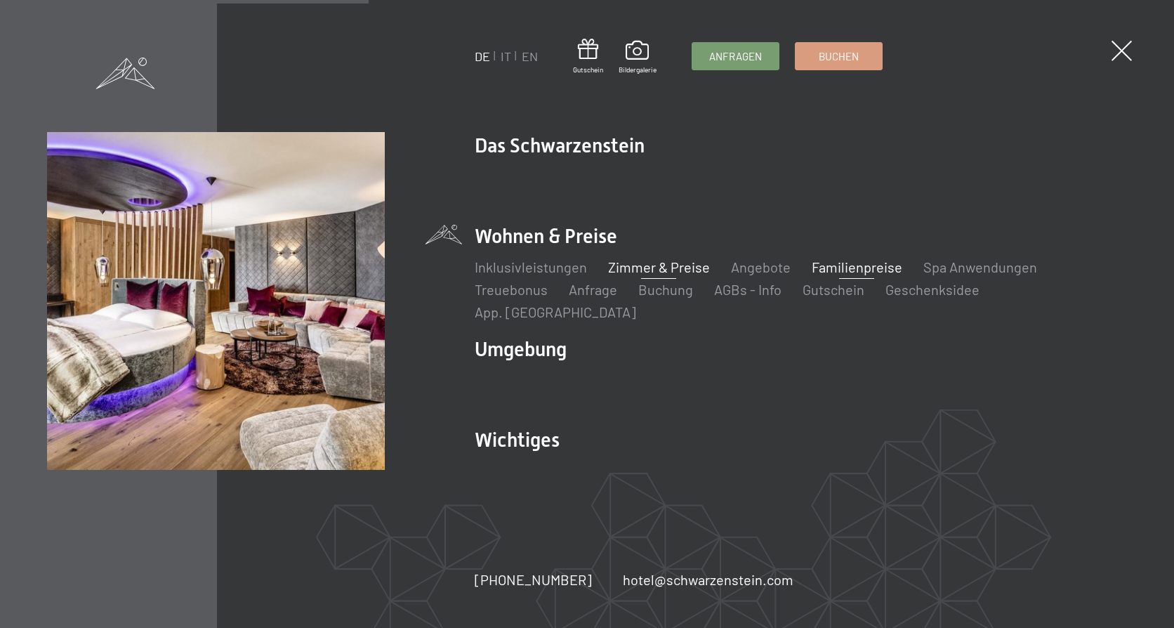
click at [628, 275] on link "Zimmer & Preise" at bounding box center [659, 266] width 102 height 17
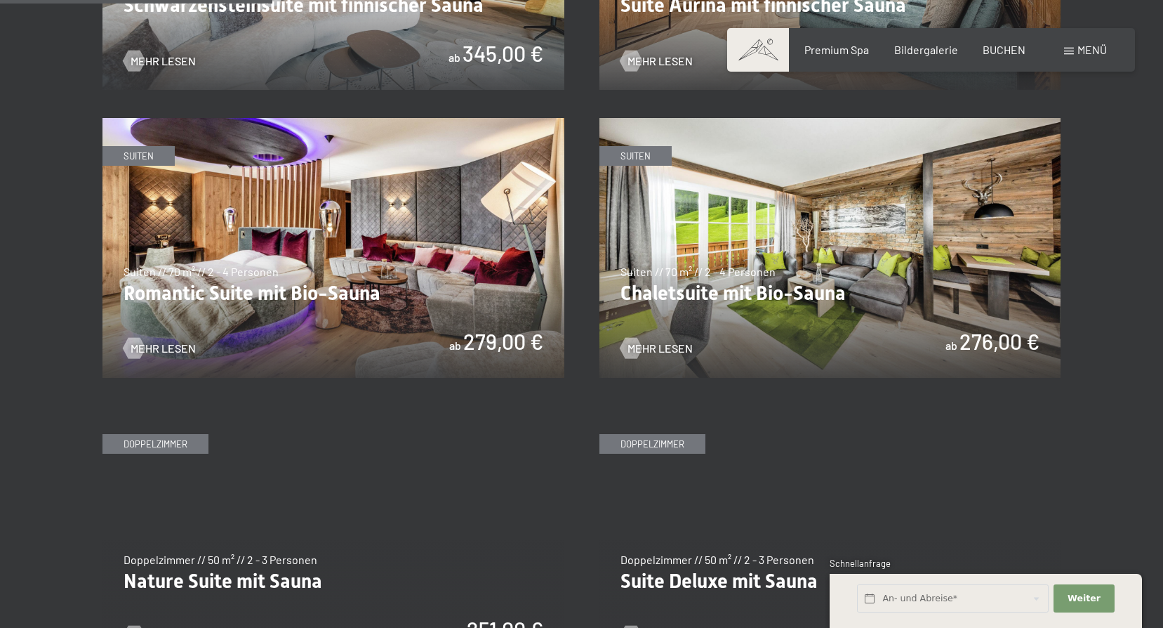
scroll to position [1123, 0]
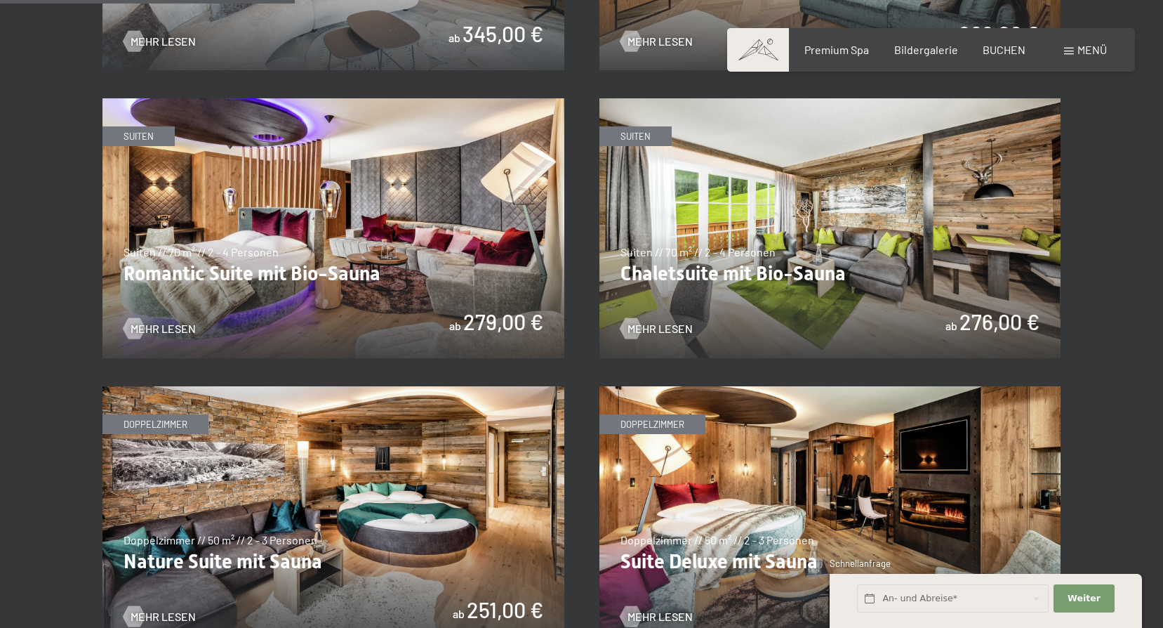
click at [935, 310] on img at bounding box center [831, 228] width 462 height 260
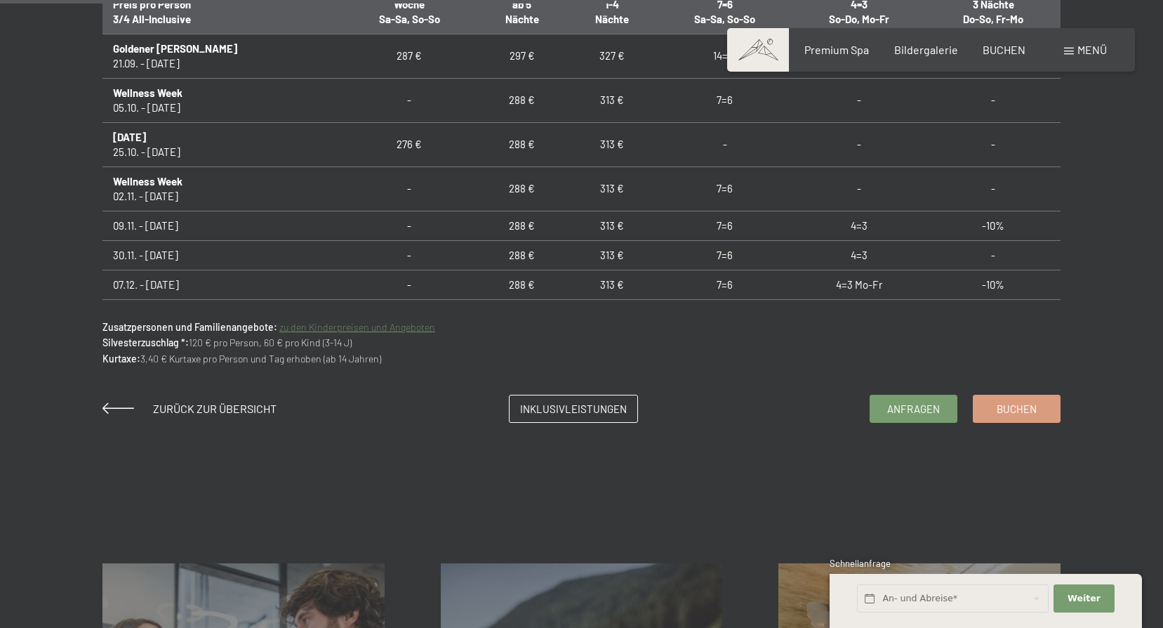
click at [1070, 46] on div "Menü" at bounding box center [1085, 49] width 43 height 15
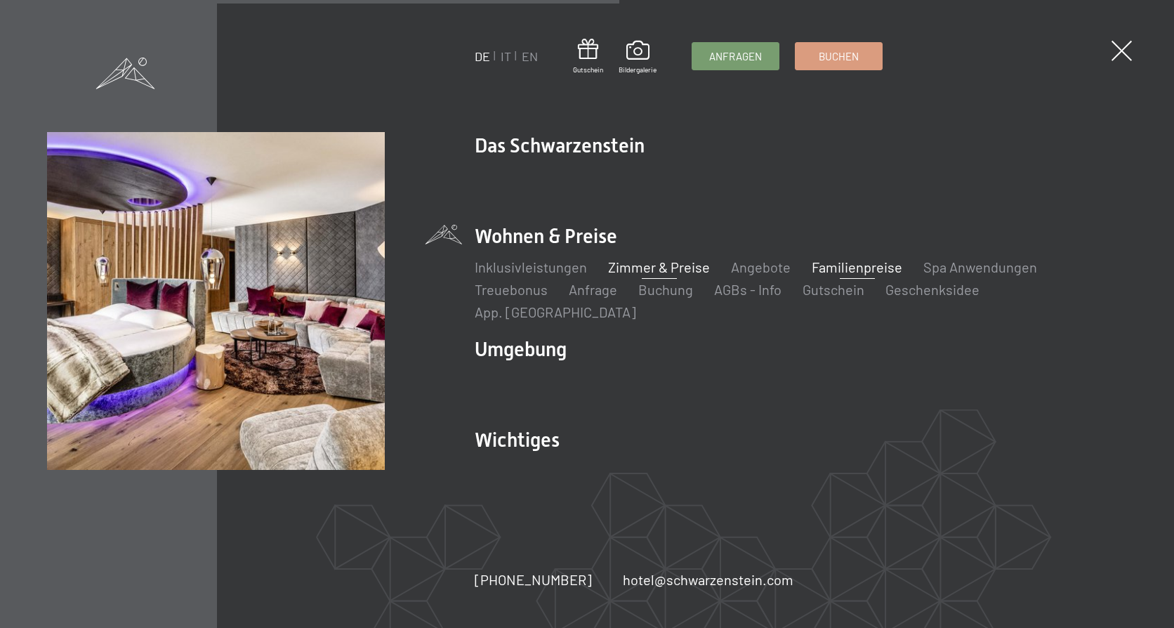
click at [853, 271] on link "Familienpreise" at bounding box center [857, 266] width 91 height 17
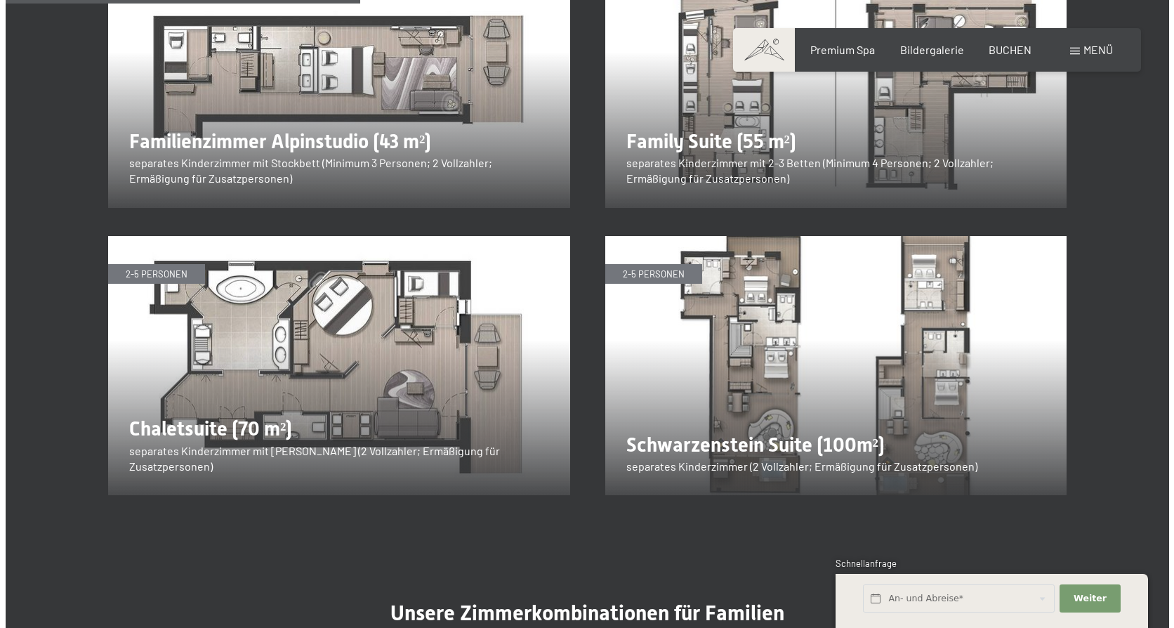
scroll to position [1755, 0]
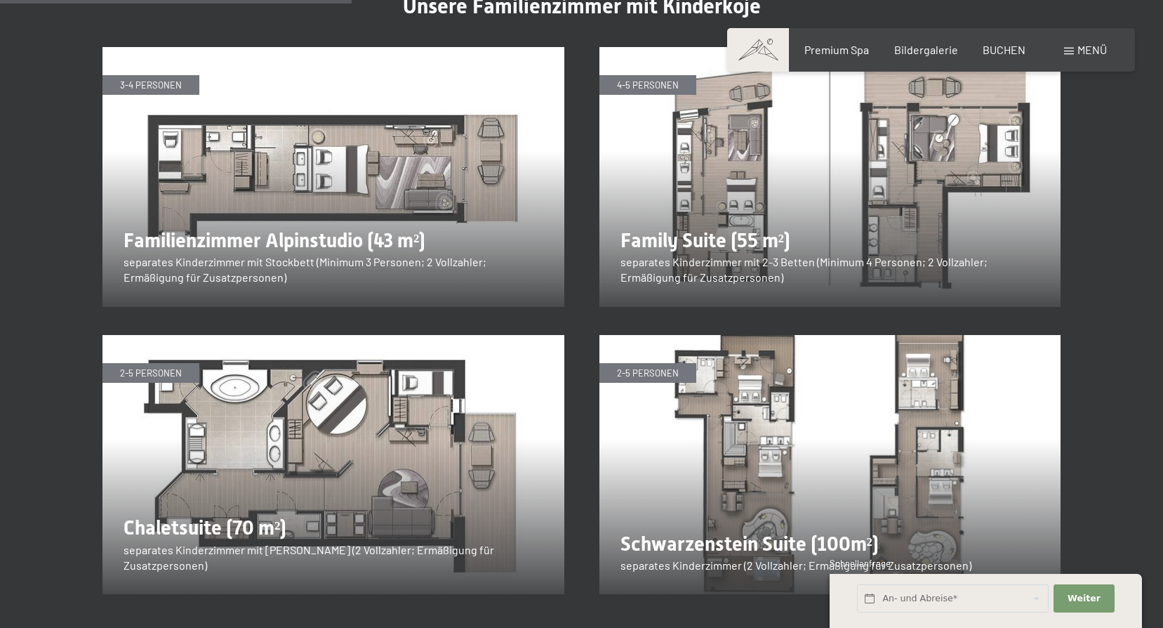
click at [1085, 43] on span "Menü" at bounding box center [1092, 49] width 29 height 13
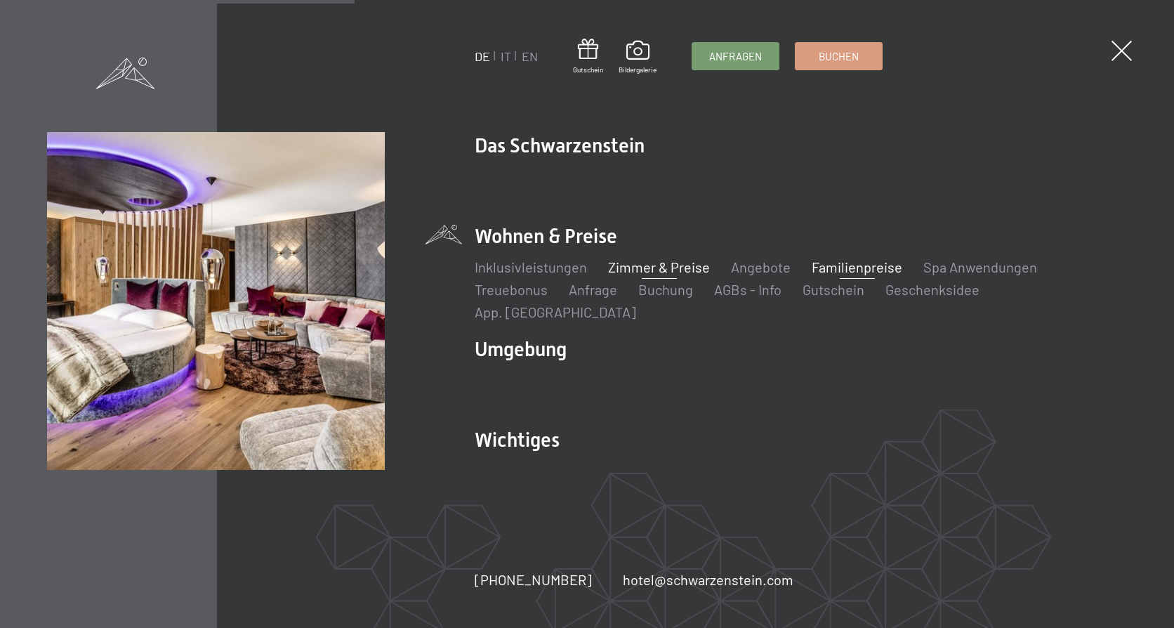
click at [656, 273] on link "Zimmer & Preise" at bounding box center [659, 266] width 102 height 17
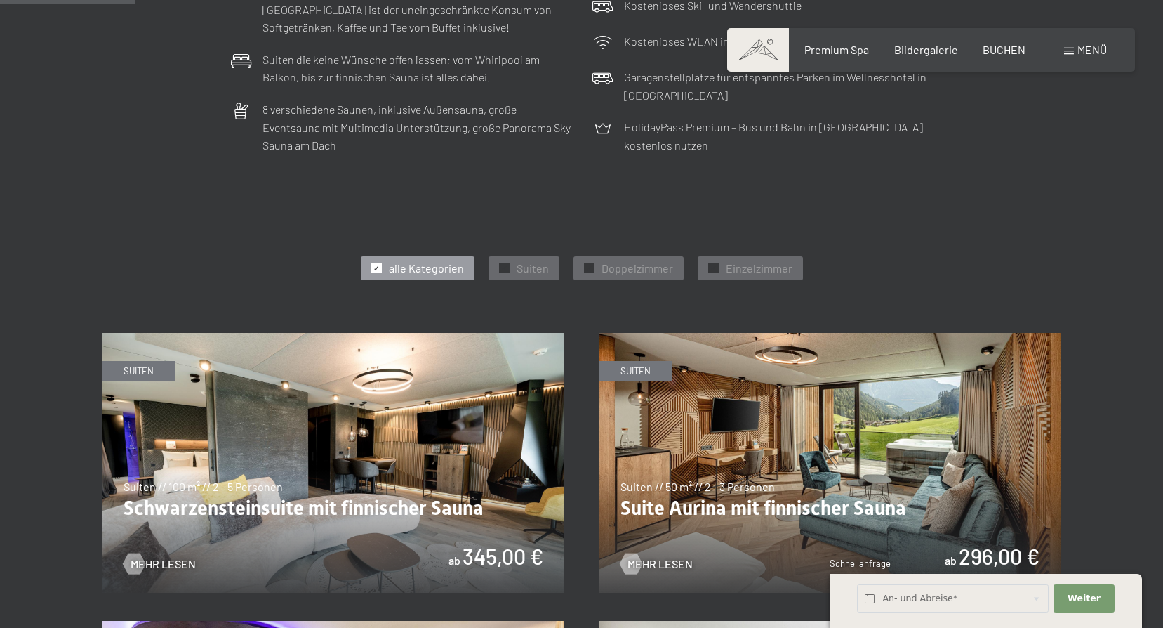
scroll to position [702, 0]
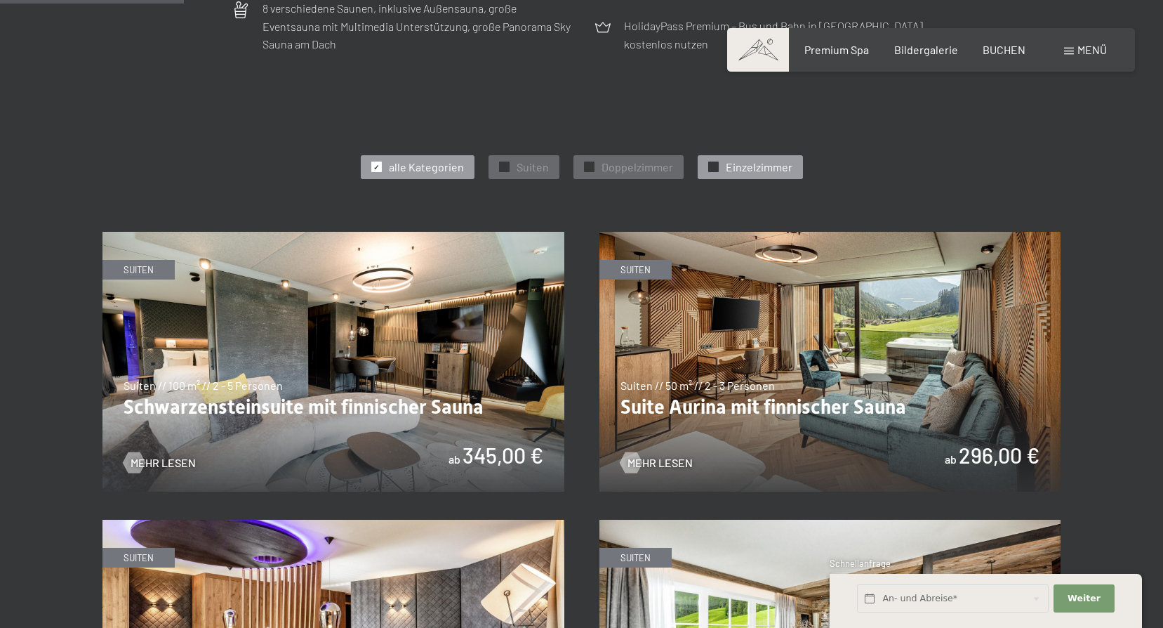
click at [737, 164] on span "Einzelzimmer" at bounding box center [759, 166] width 67 height 15
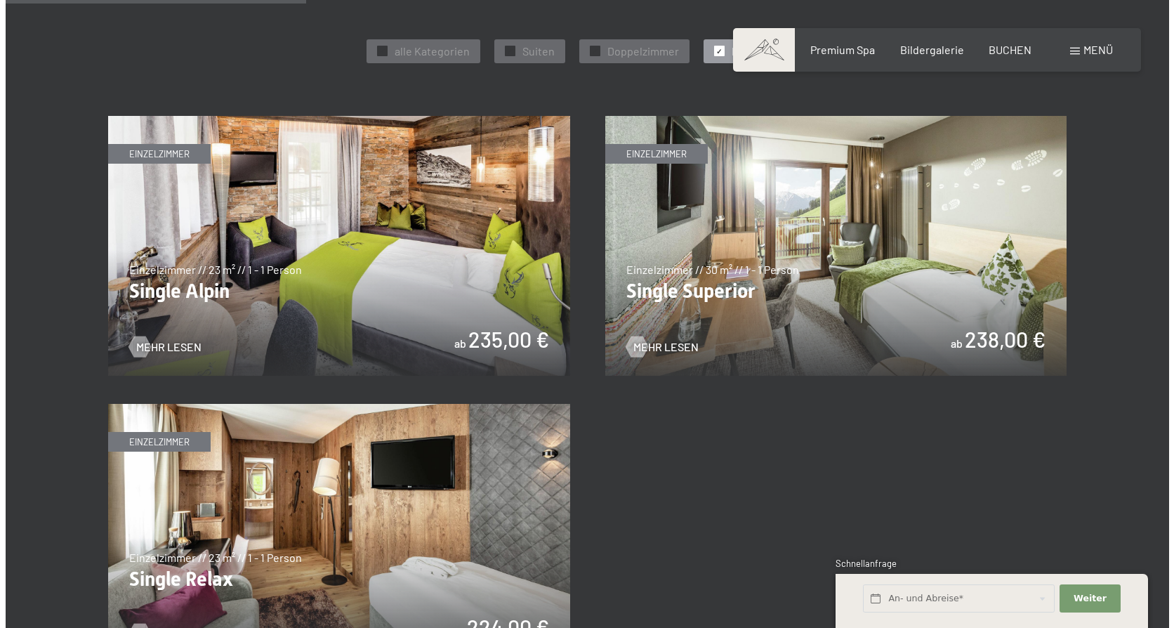
scroll to position [843, 0]
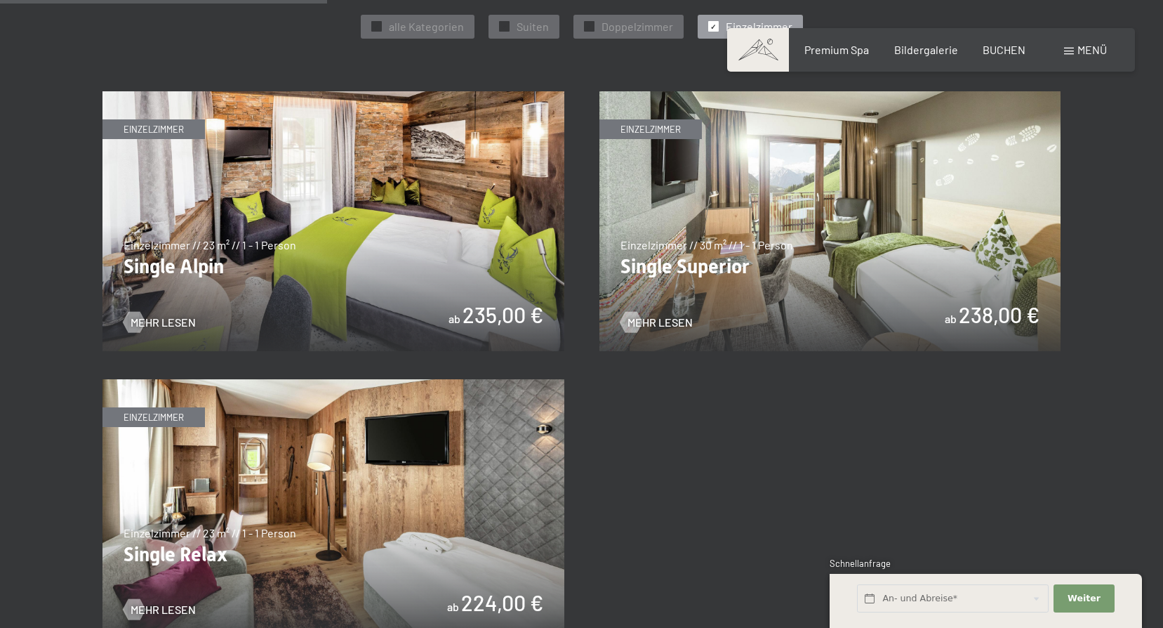
click at [1099, 46] on span "Menü" at bounding box center [1092, 49] width 29 height 13
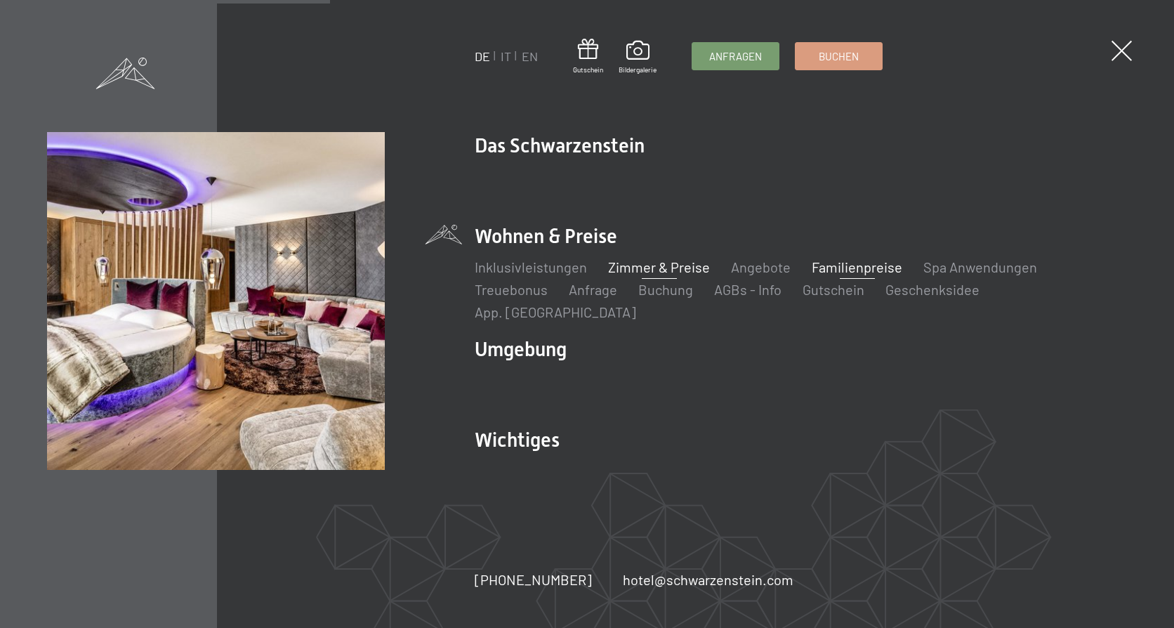
click at [866, 274] on link "Familienpreise" at bounding box center [857, 266] width 91 height 17
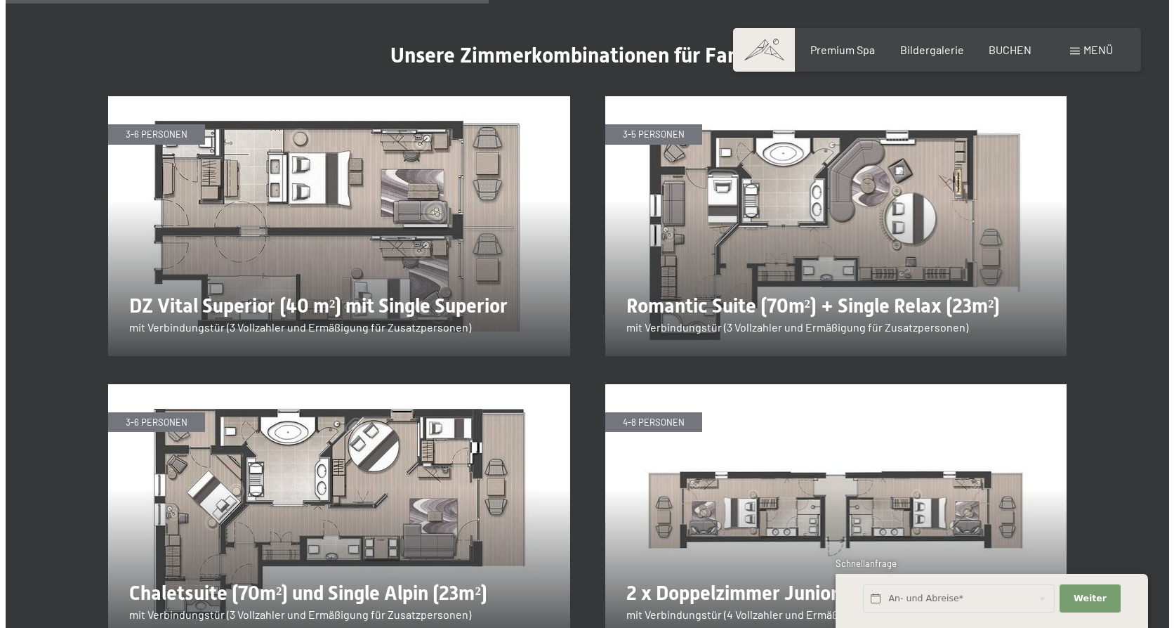
scroll to position [2387, 0]
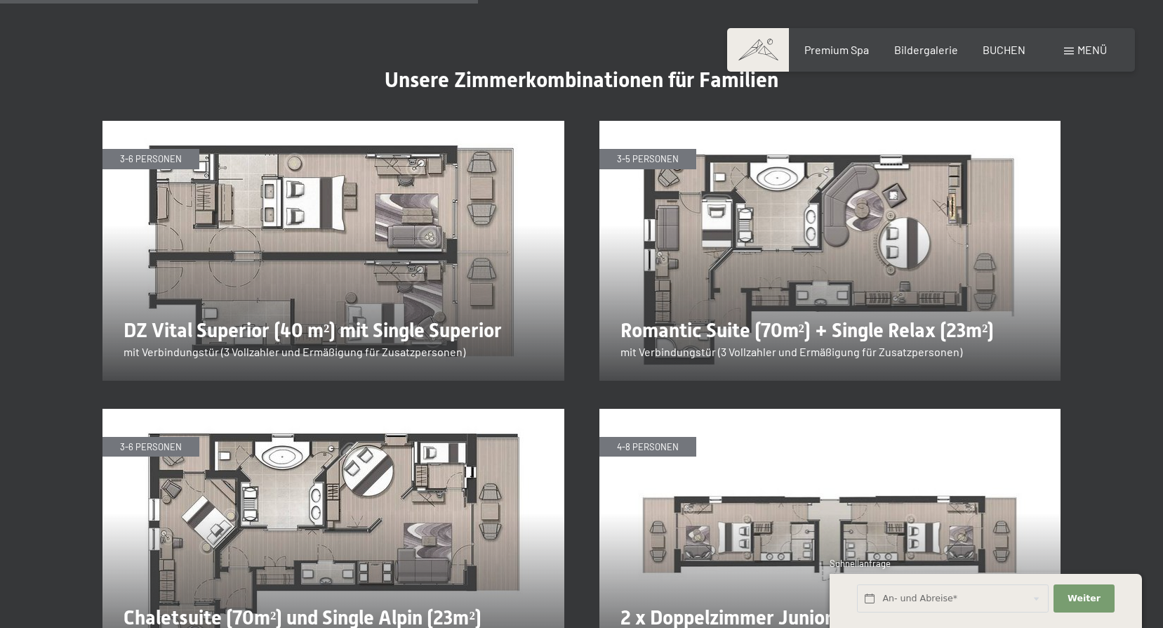
click at [1086, 51] on span "Menü" at bounding box center [1092, 49] width 29 height 13
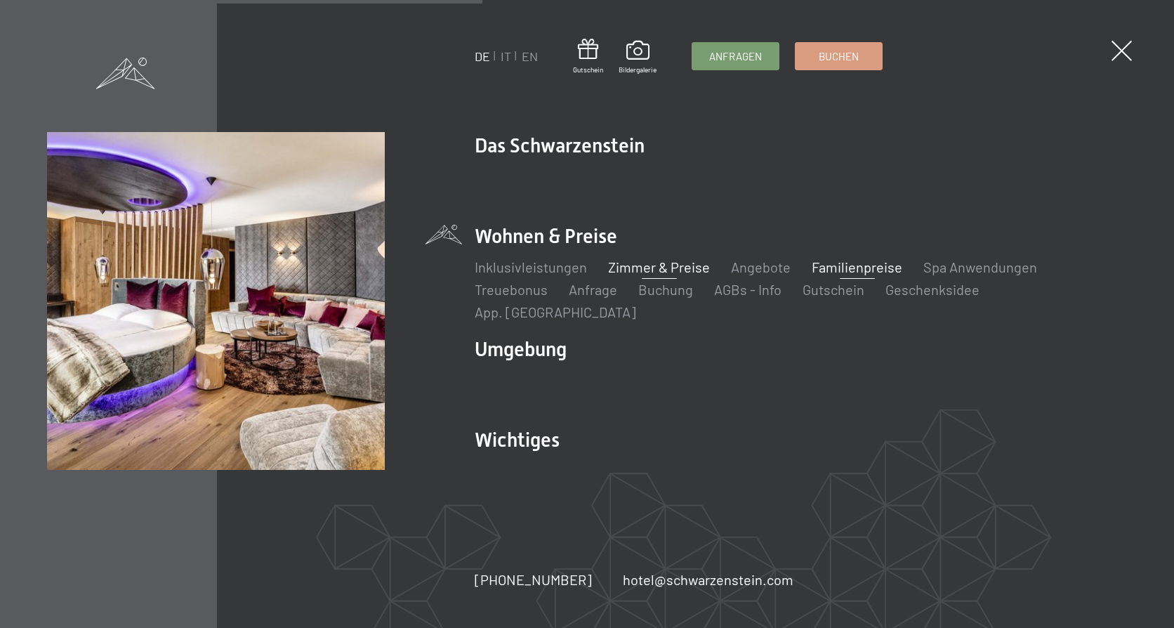
click at [664, 275] on link "Zimmer & Preise" at bounding box center [659, 266] width 102 height 17
click at [861, 275] on link "Familienpreise" at bounding box center [857, 266] width 91 height 17
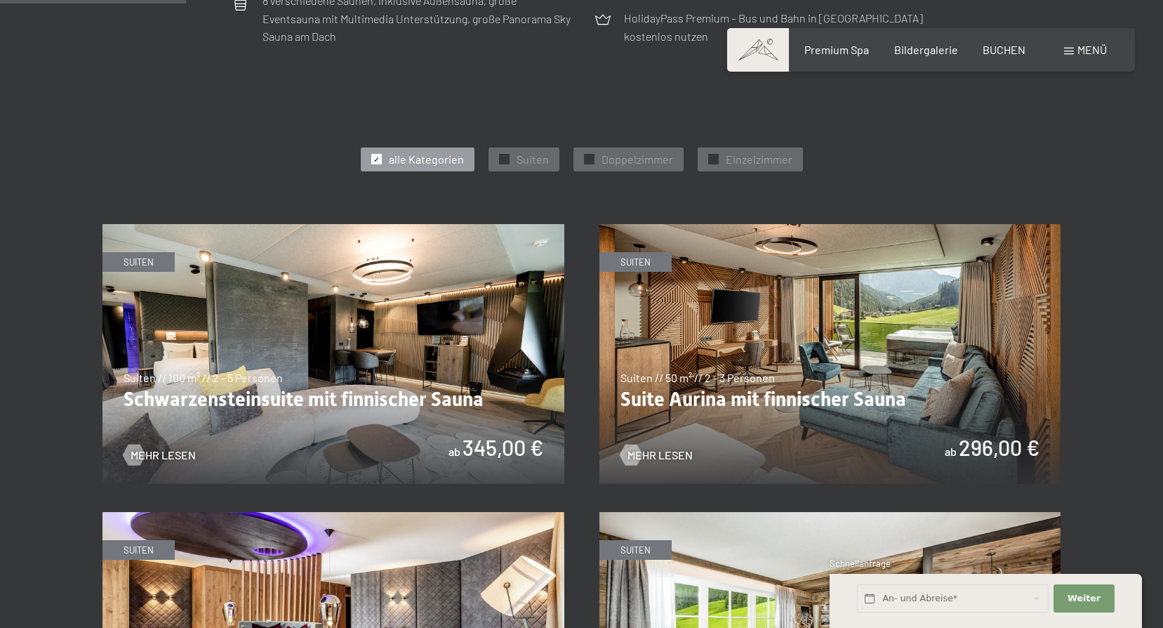
scroll to position [843, 0]
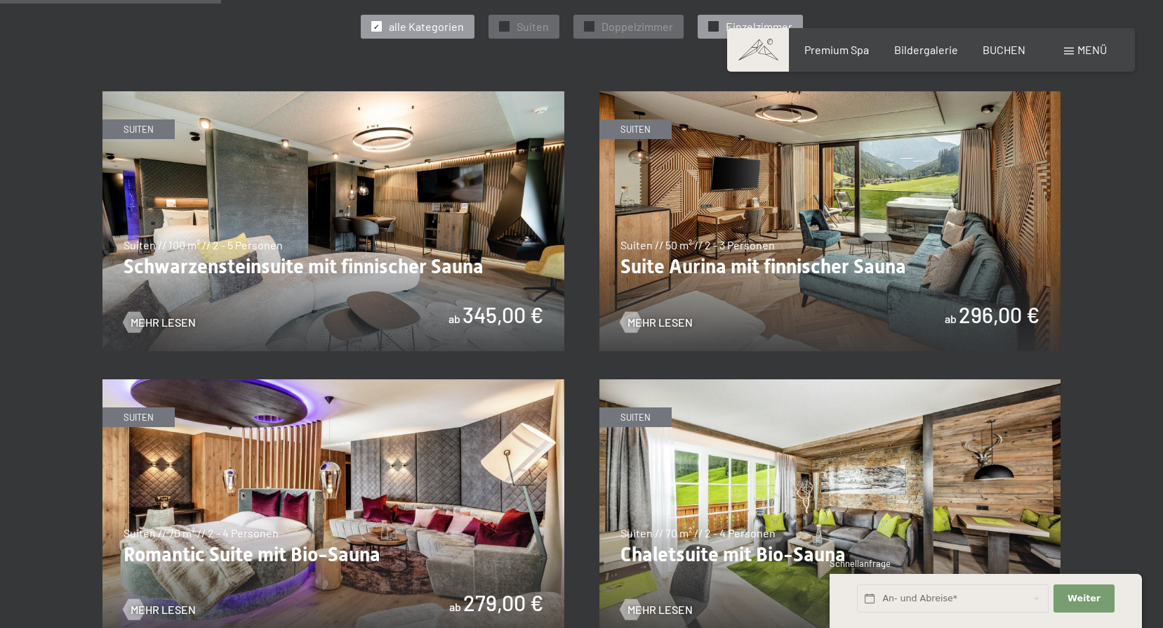
click at [717, 20] on div "✓ Einzelzimmer" at bounding box center [750, 27] width 105 height 24
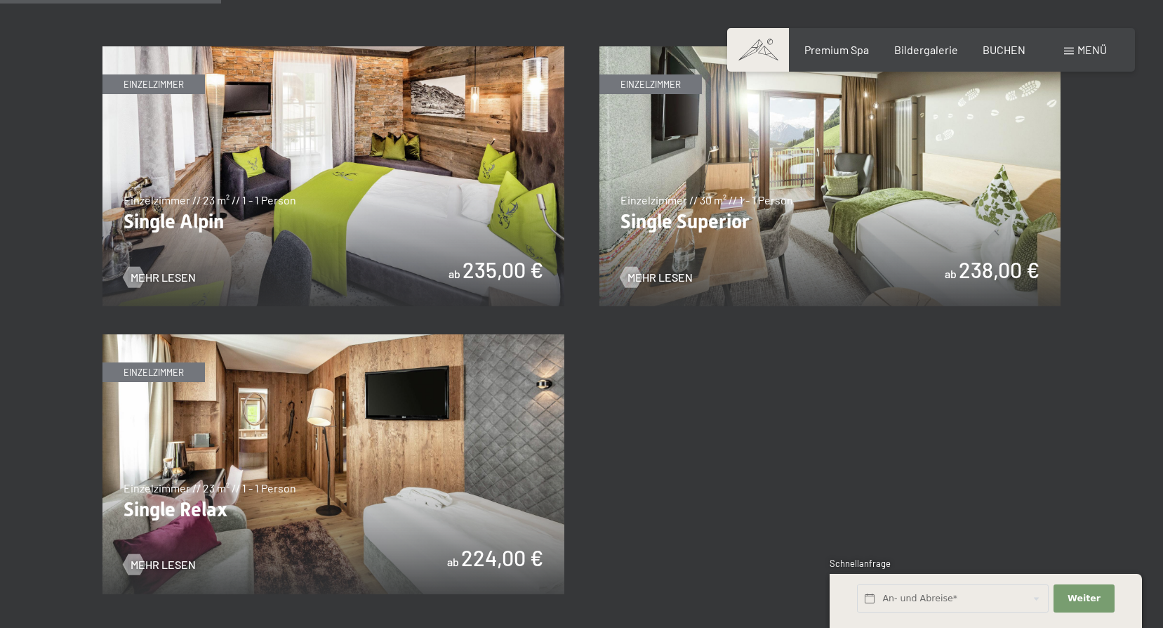
scroll to position [913, 0]
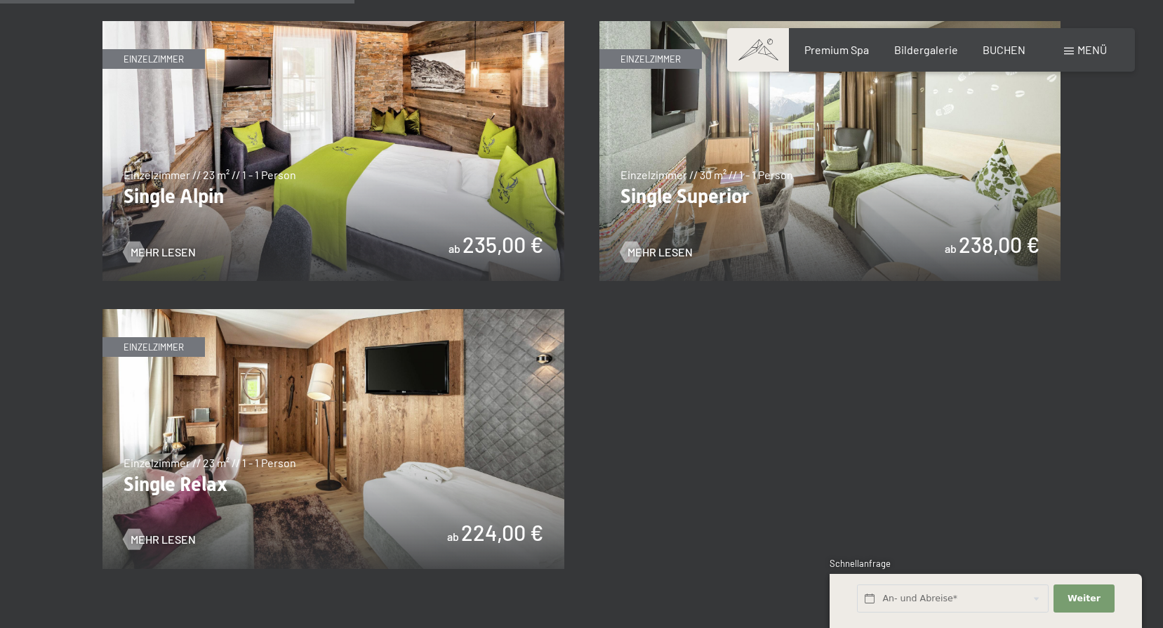
click at [472, 145] on img at bounding box center [334, 151] width 462 height 260
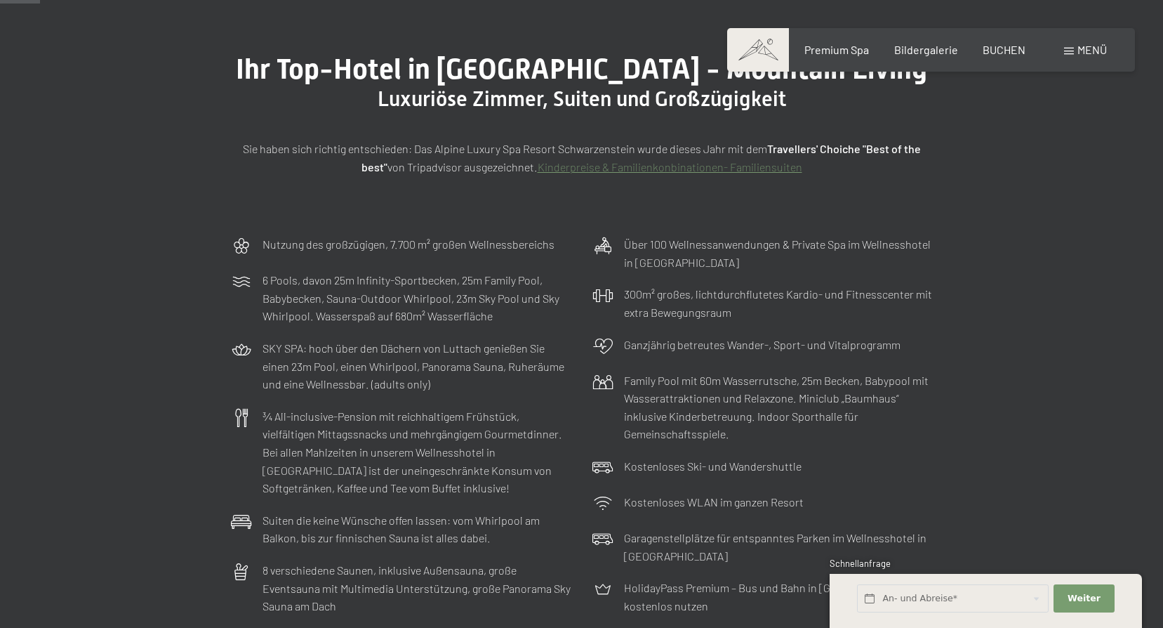
scroll to position [0, 0]
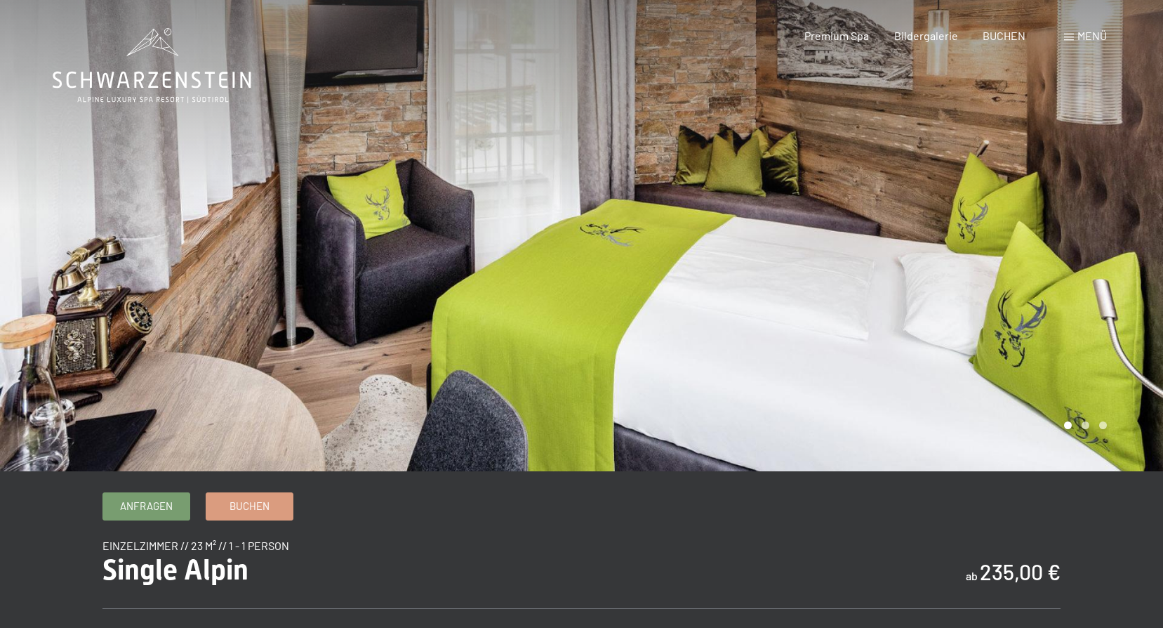
click at [1010, 347] on div at bounding box center [873, 235] width 582 height 471
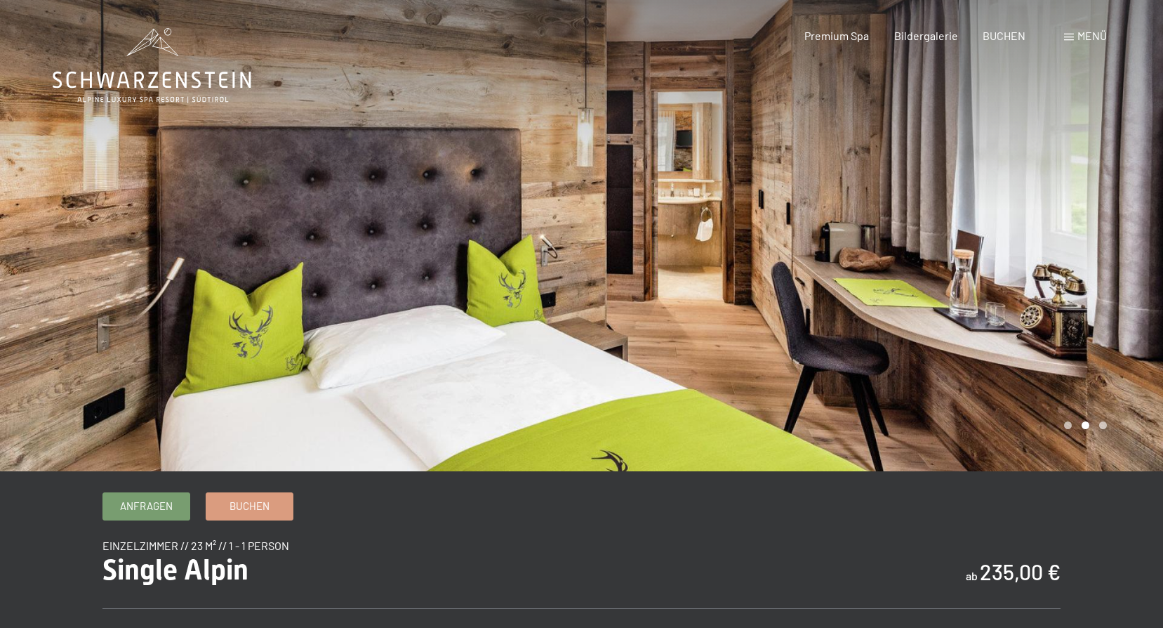
click at [1010, 347] on div at bounding box center [873, 235] width 582 height 471
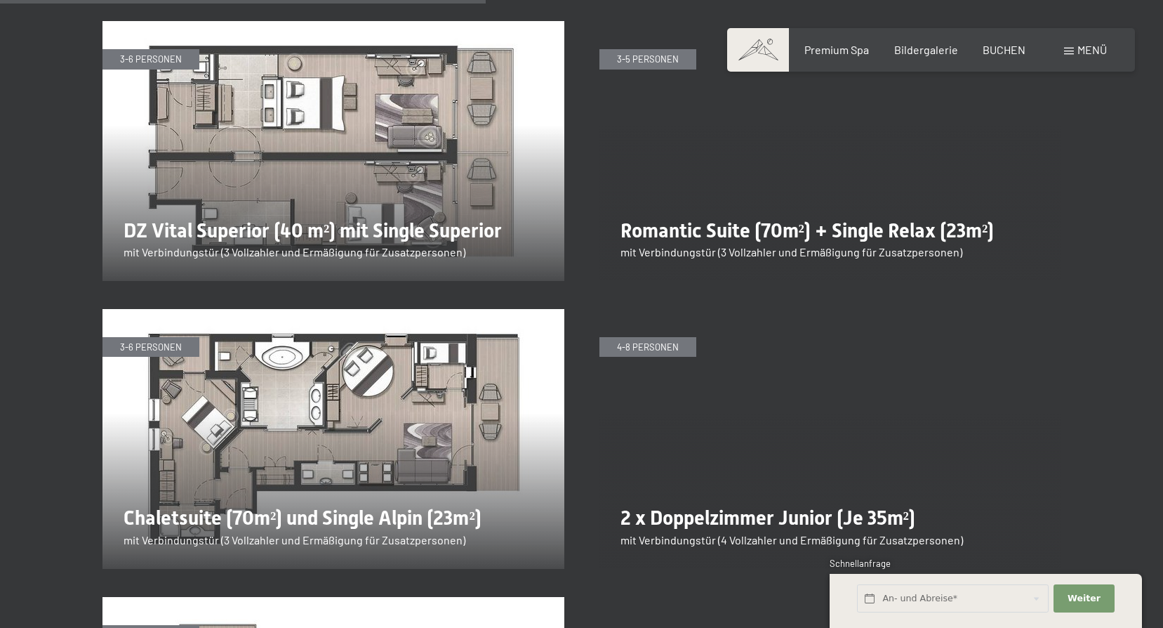
scroll to position [2528, 0]
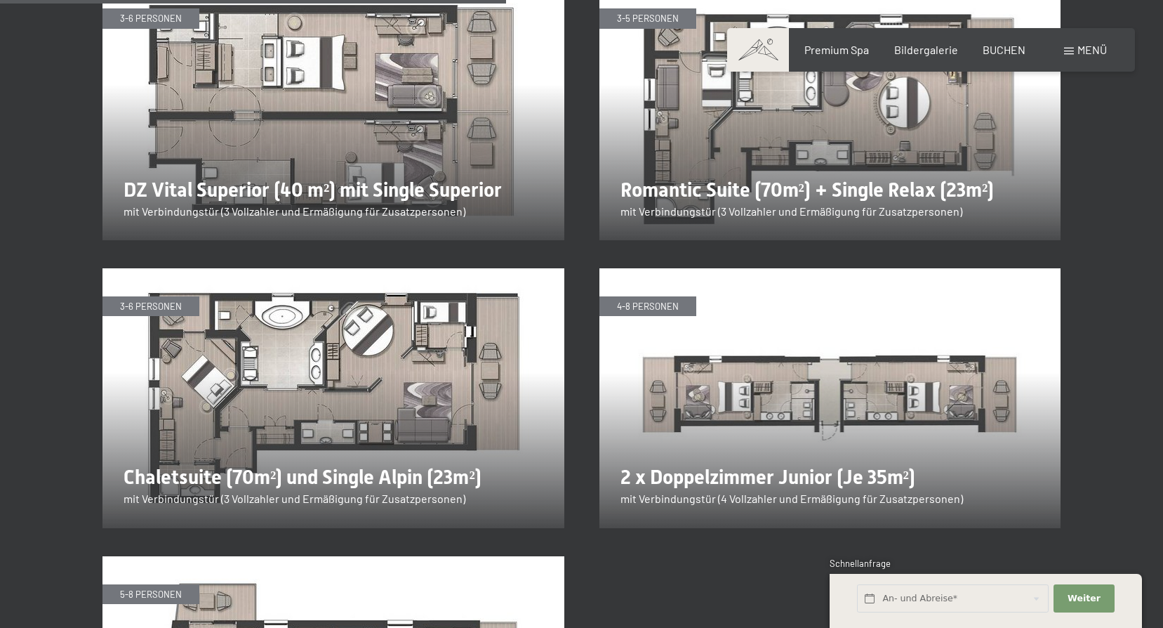
click at [350, 343] on img at bounding box center [334, 398] width 462 height 260
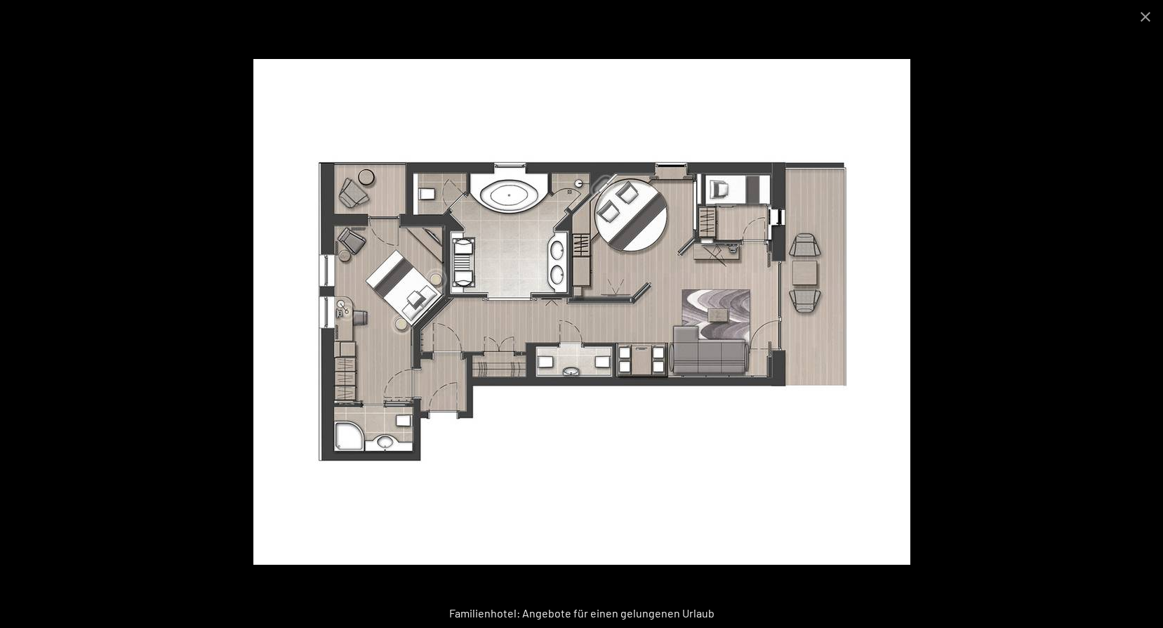
click at [350, 343] on img at bounding box center [581, 312] width 657 height 506
click at [1142, 14] on button "Close gallery" at bounding box center [1145, 16] width 35 height 33
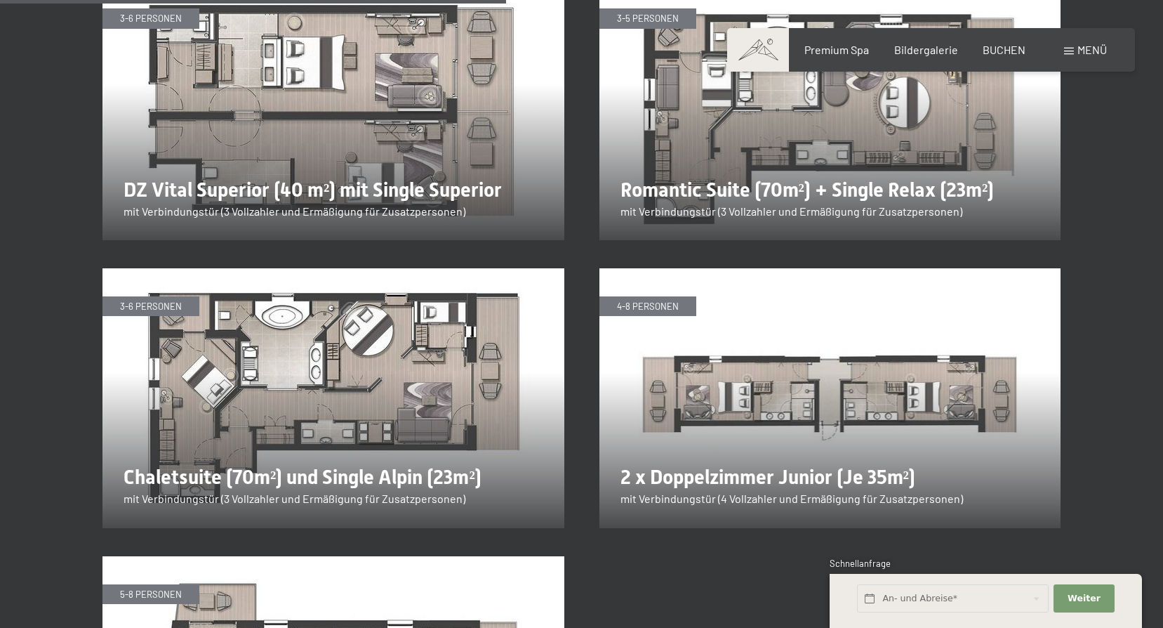
click at [732, 124] on img at bounding box center [831, 110] width 462 height 260
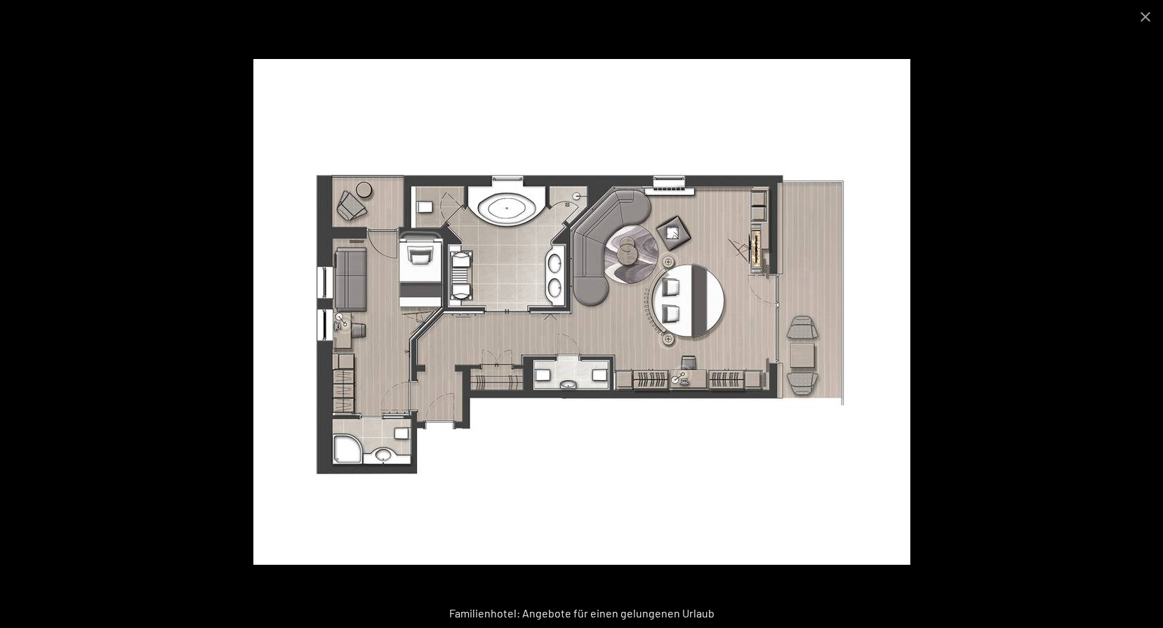
click at [814, 340] on img at bounding box center [581, 312] width 657 height 506
click at [963, 360] on div at bounding box center [581, 314] width 1163 height 628
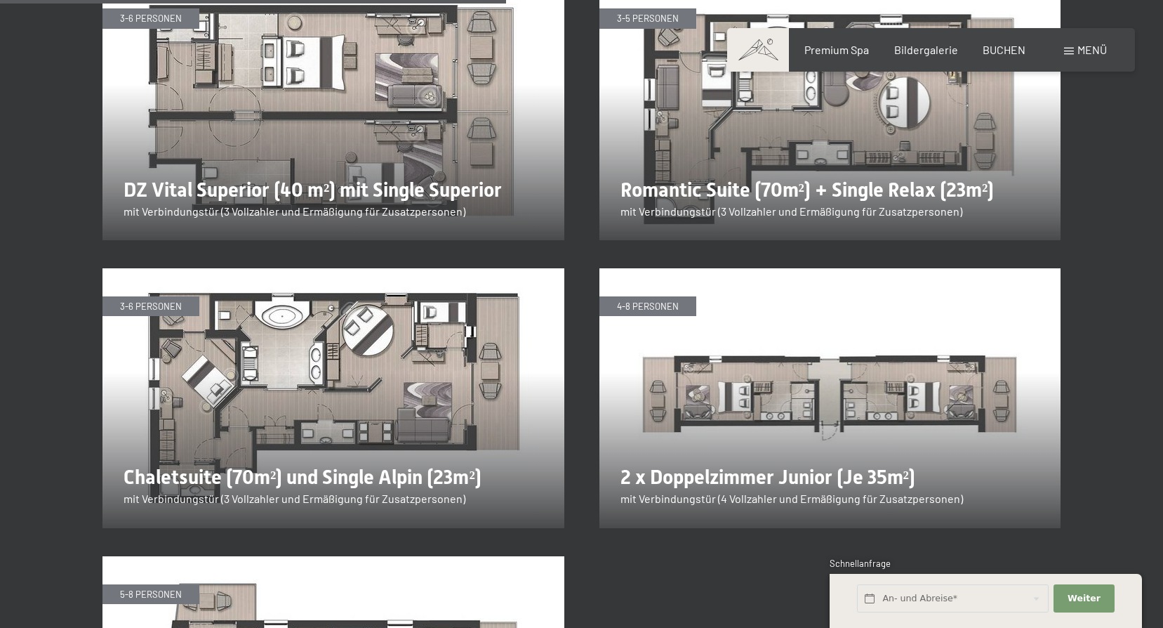
click at [297, 326] on img at bounding box center [334, 398] width 462 height 260
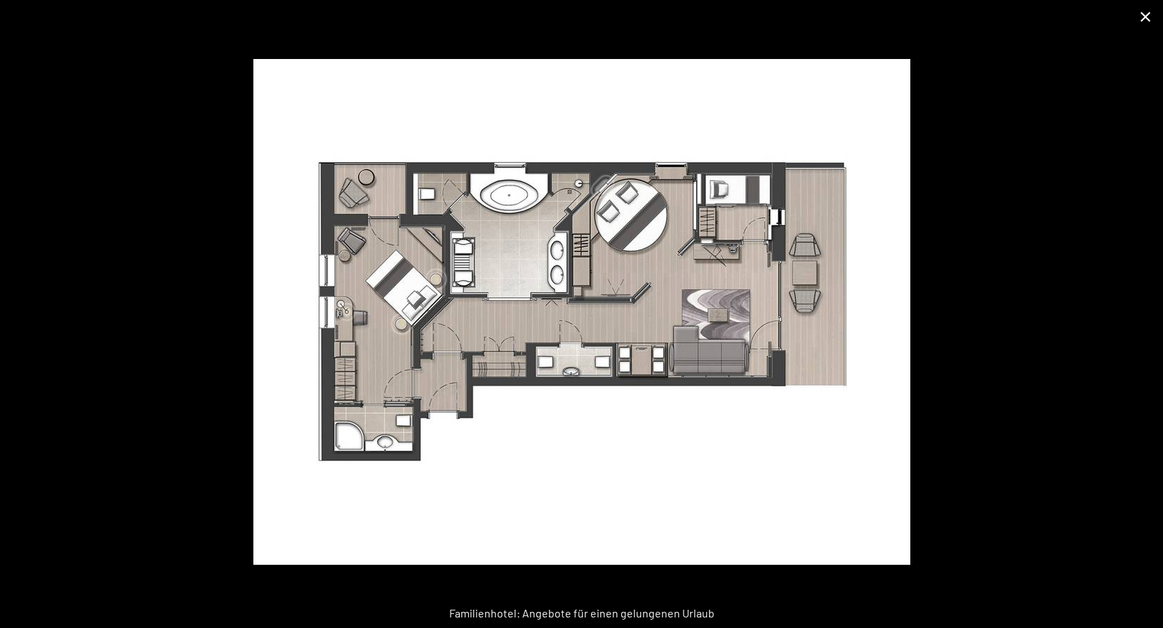
click at [1137, 17] on button "Close gallery" at bounding box center [1145, 16] width 35 height 33
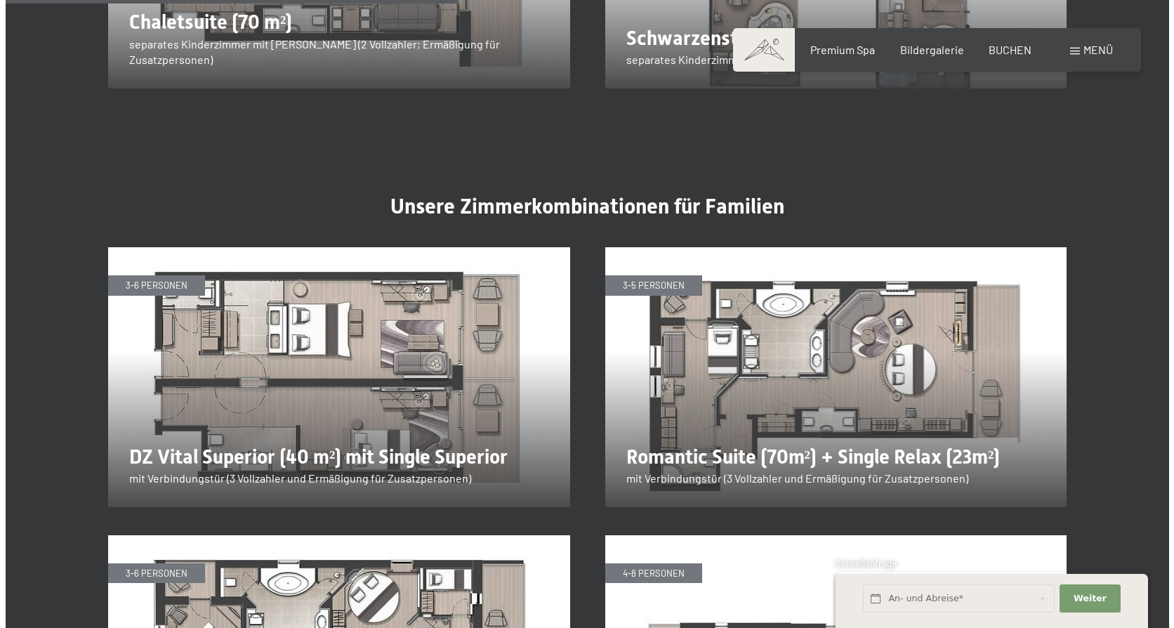
scroll to position [2106, 0]
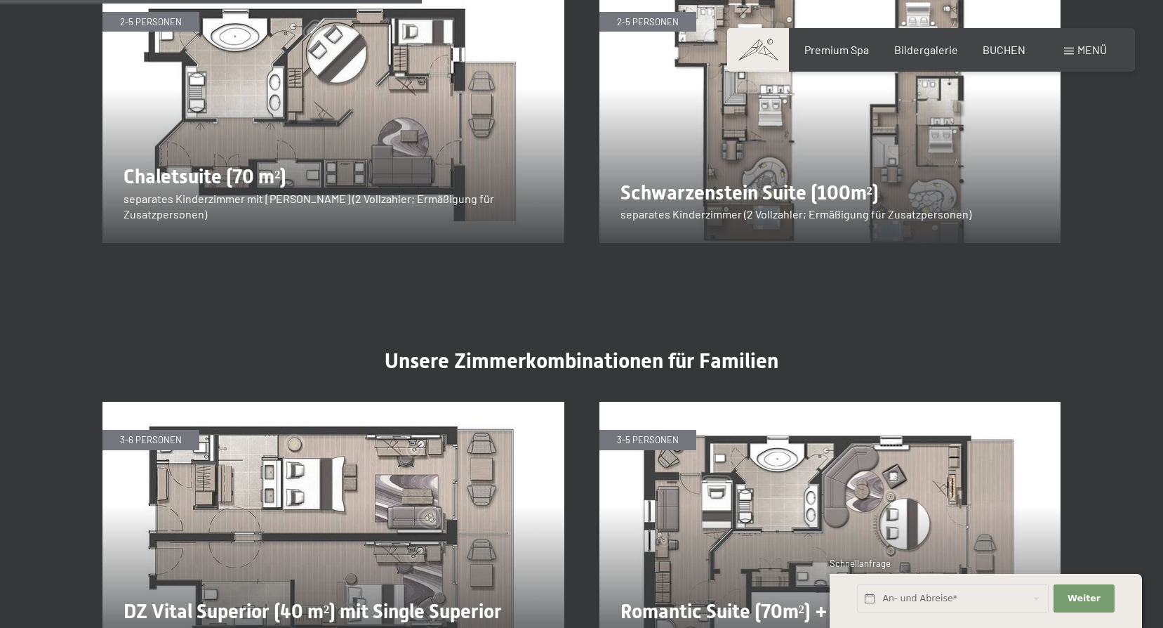
click at [1093, 52] on span "Menü" at bounding box center [1092, 49] width 29 height 13
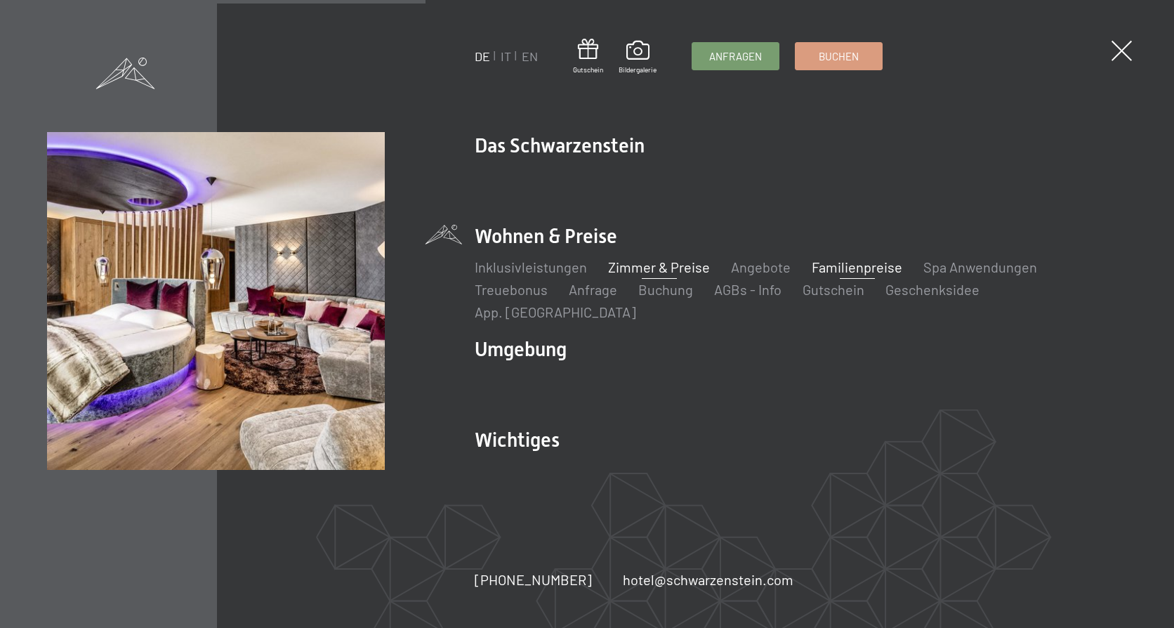
click at [647, 275] on link "Zimmer & Preise" at bounding box center [659, 266] width 102 height 17
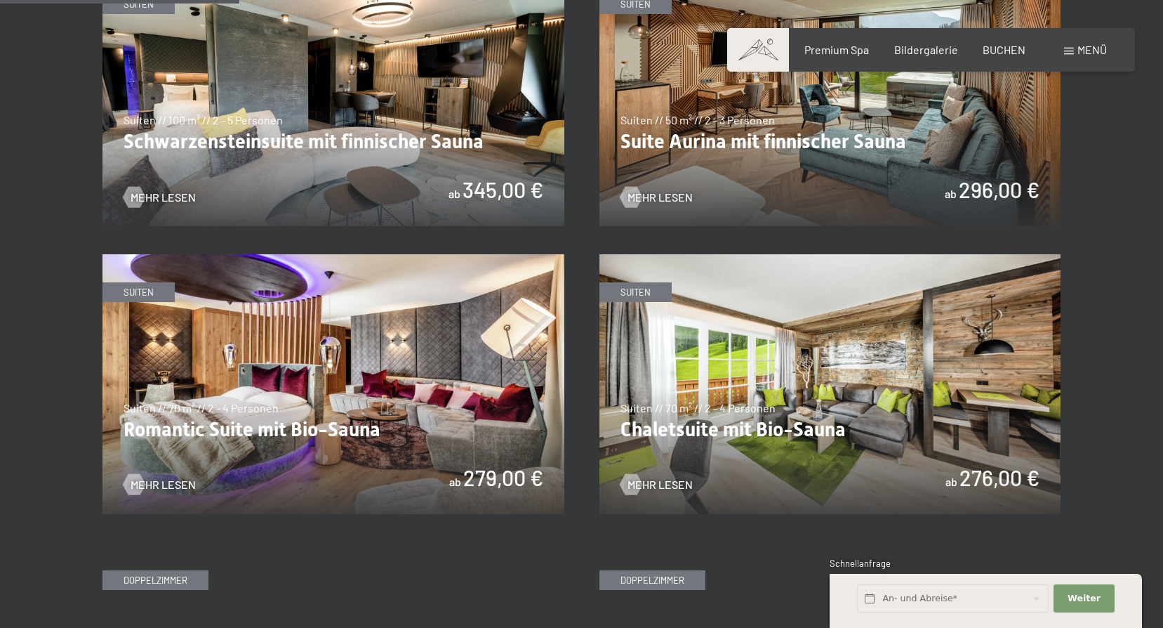
scroll to position [1053, 0]
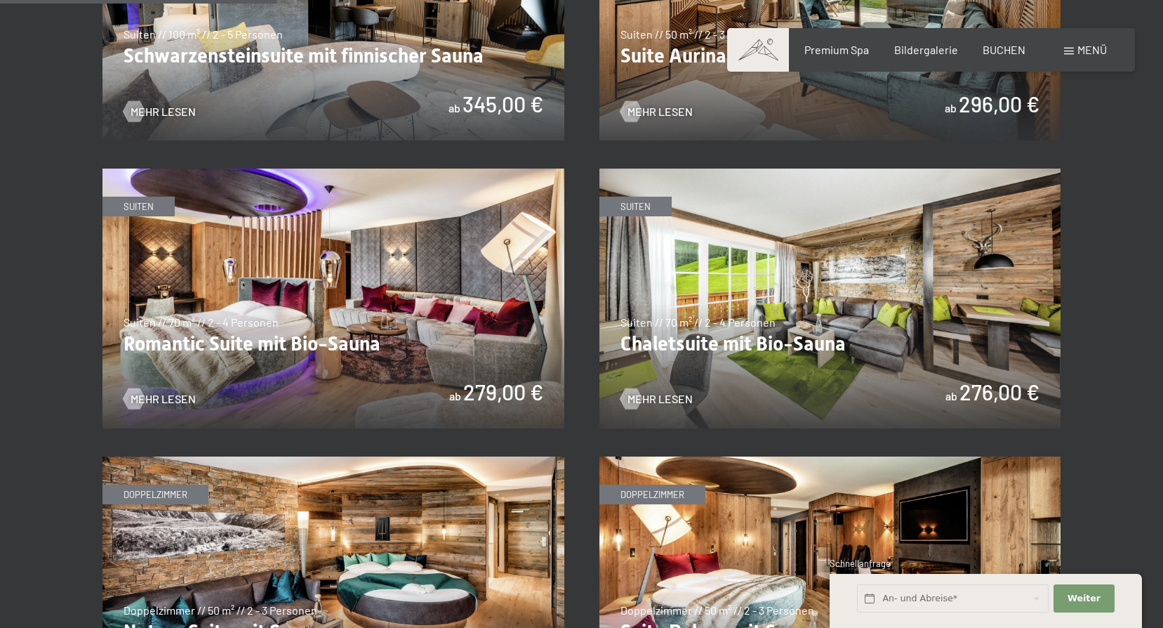
click at [739, 317] on img at bounding box center [831, 299] width 462 height 260
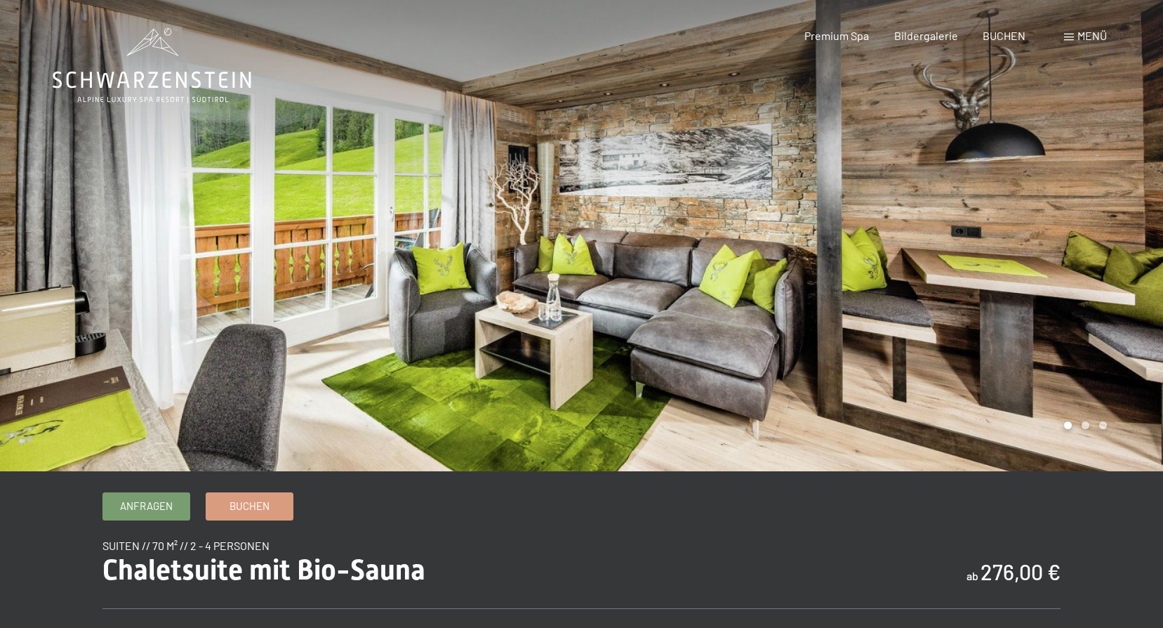
click at [1093, 317] on div at bounding box center [873, 235] width 582 height 471
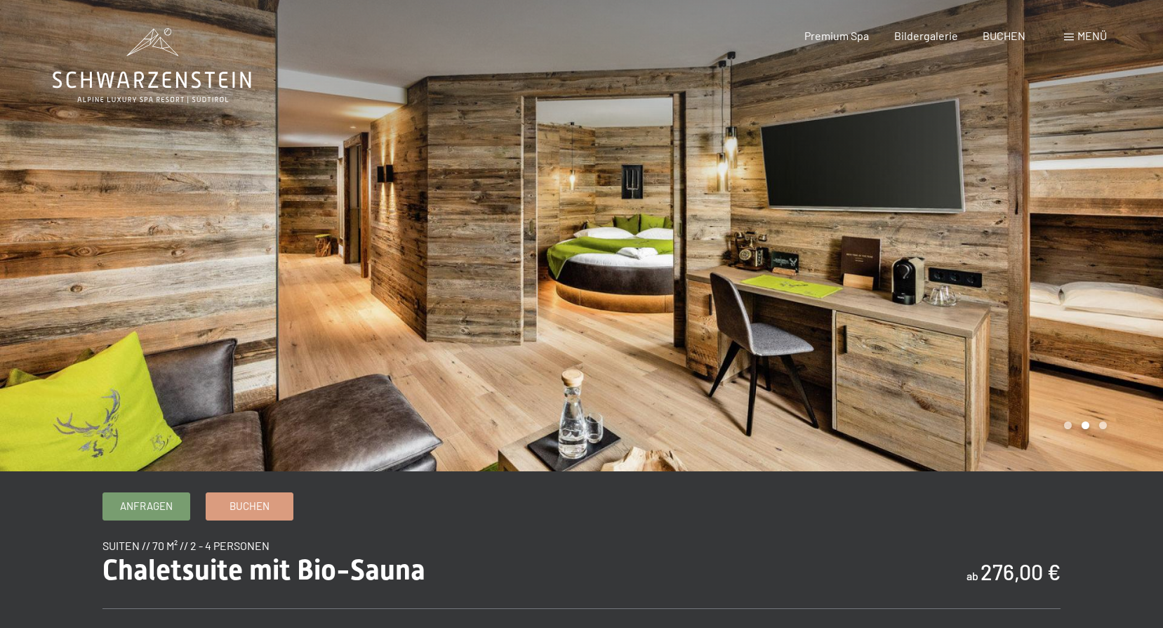
click at [707, 221] on div at bounding box center [873, 235] width 582 height 471
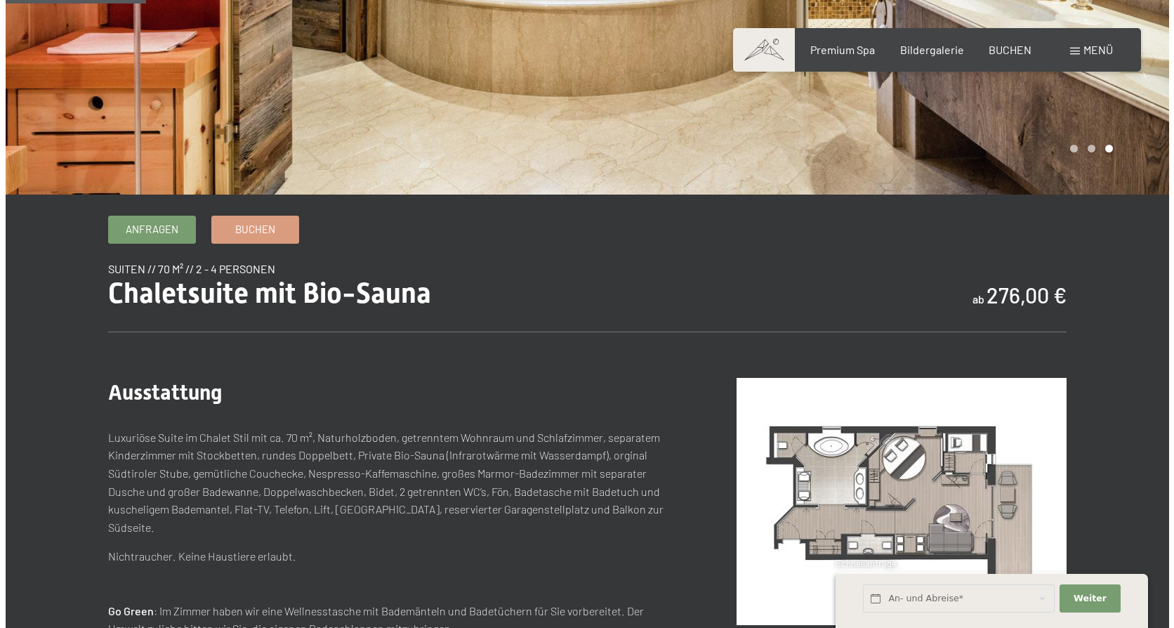
scroll to position [281, 0]
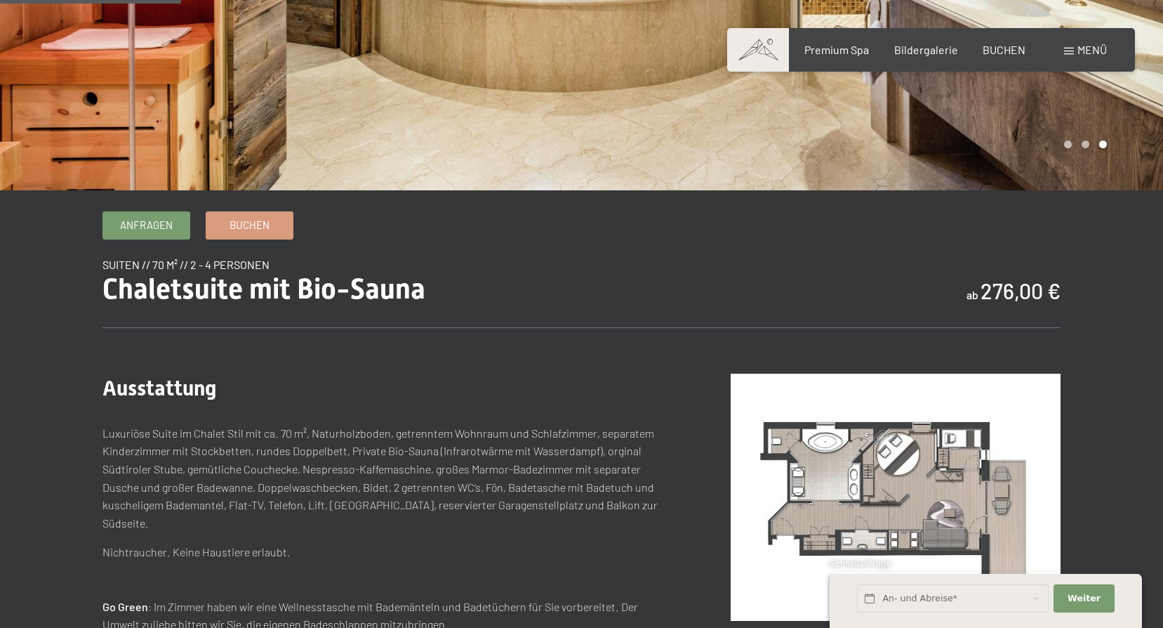
click at [1083, 46] on span "Menü" at bounding box center [1092, 49] width 29 height 13
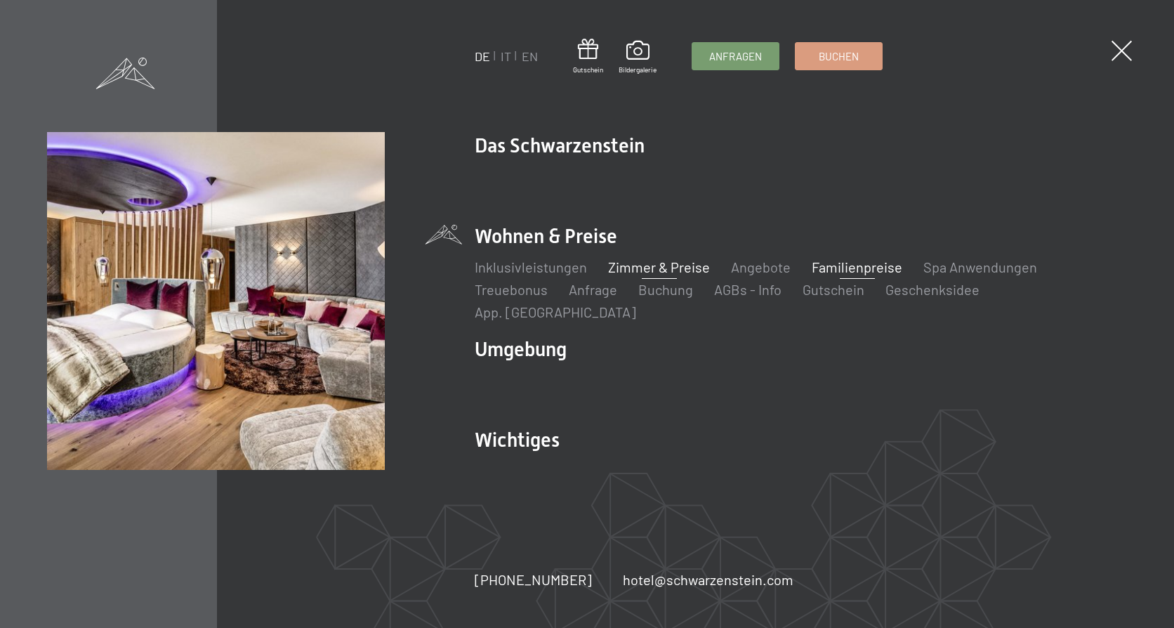
click at [856, 275] on link "Familienpreise" at bounding box center [857, 266] width 91 height 17
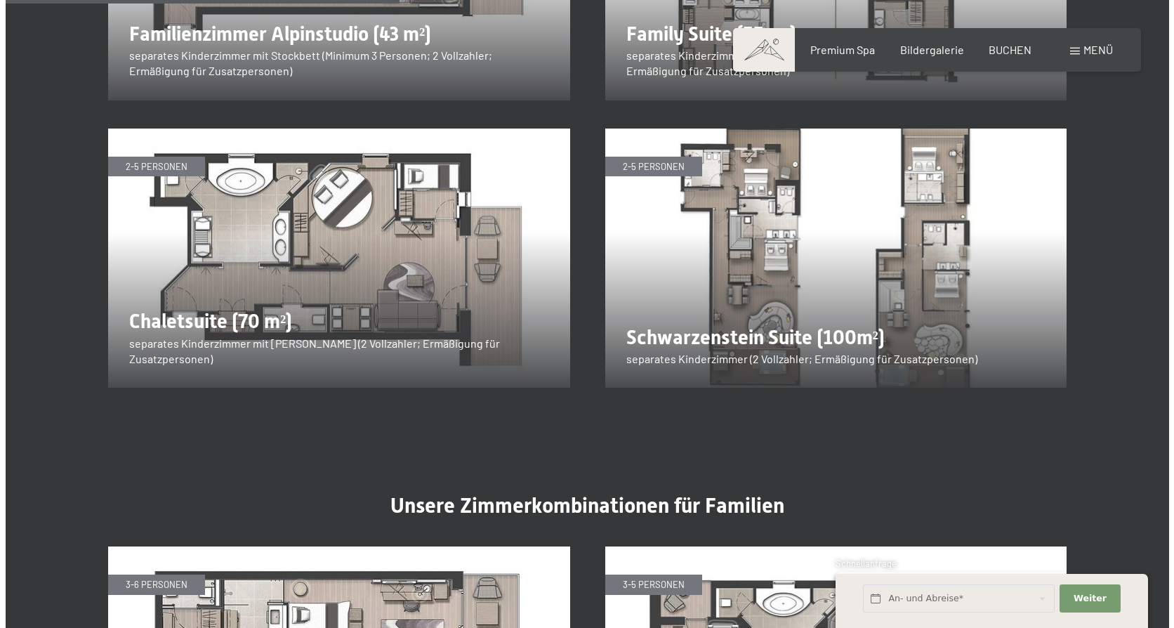
scroll to position [1966, 0]
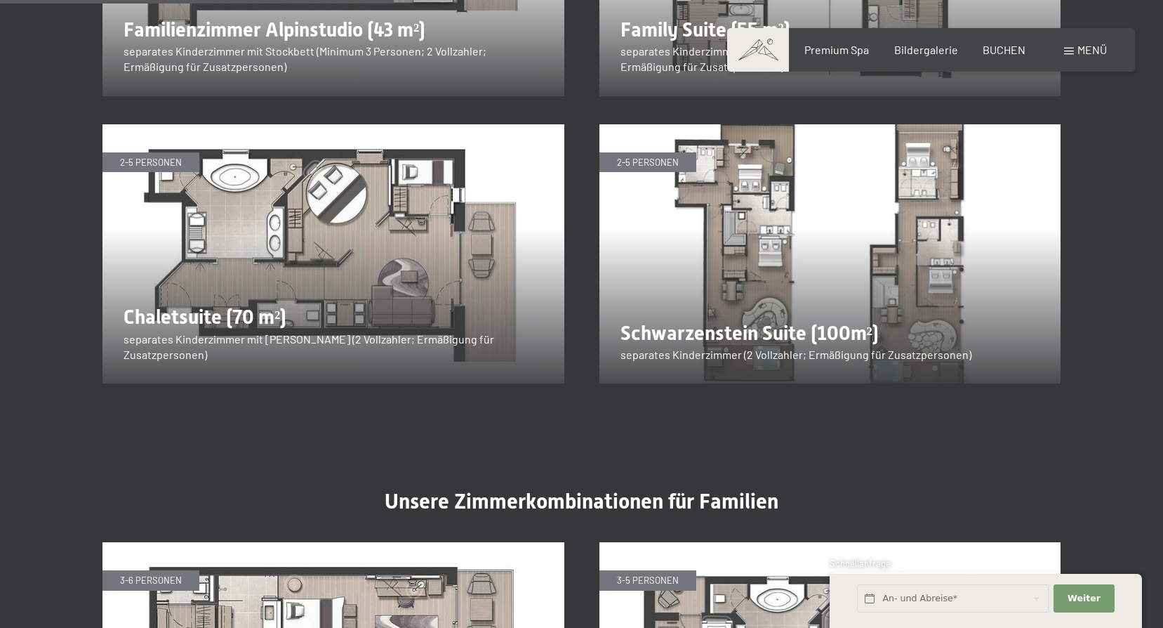
click at [1084, 48] on span "Menü" at bounding box center [1092, 49] width 29 height 13
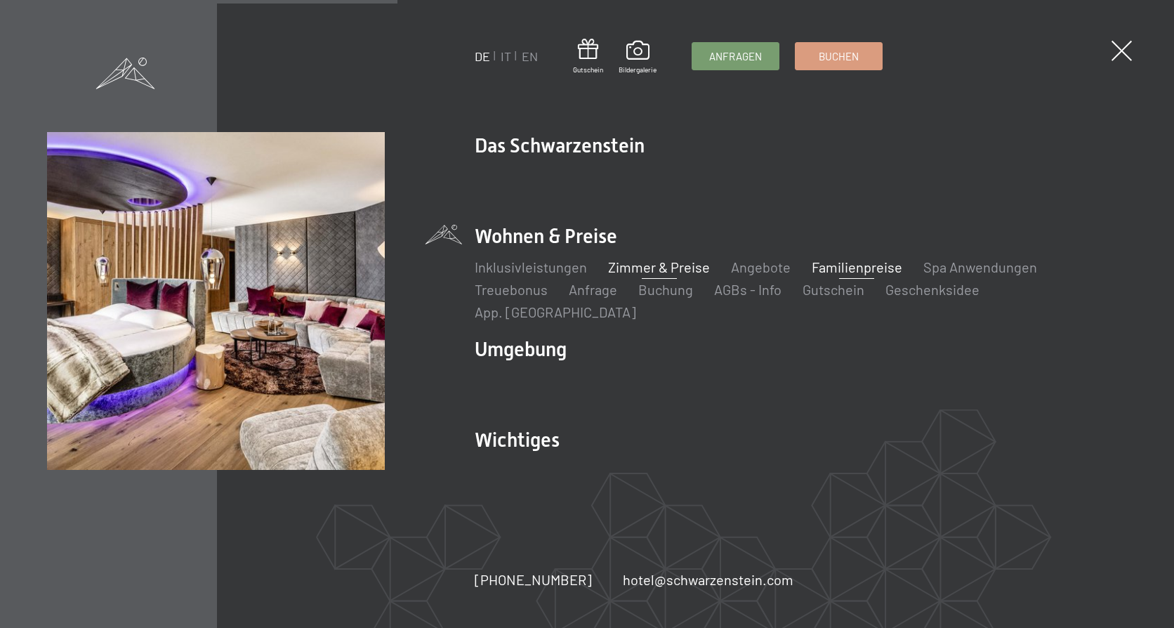
click at [634, 274] on link "Zimmer & Preise" at bounding box center [659, 266] width 102 height 17
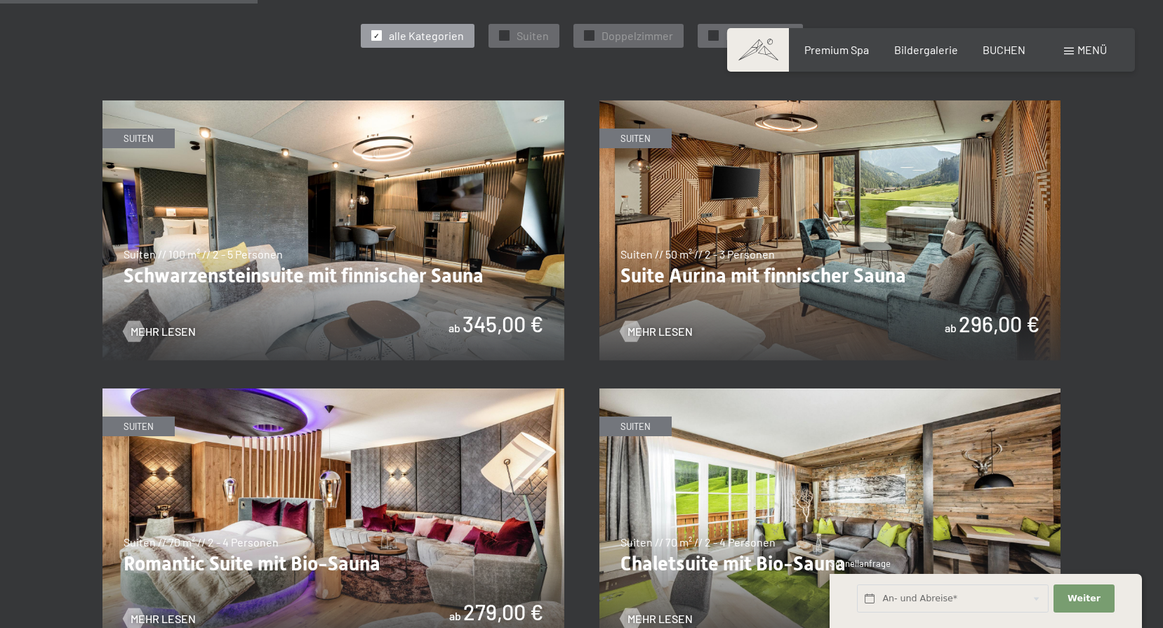
scroll to position [983, 0]
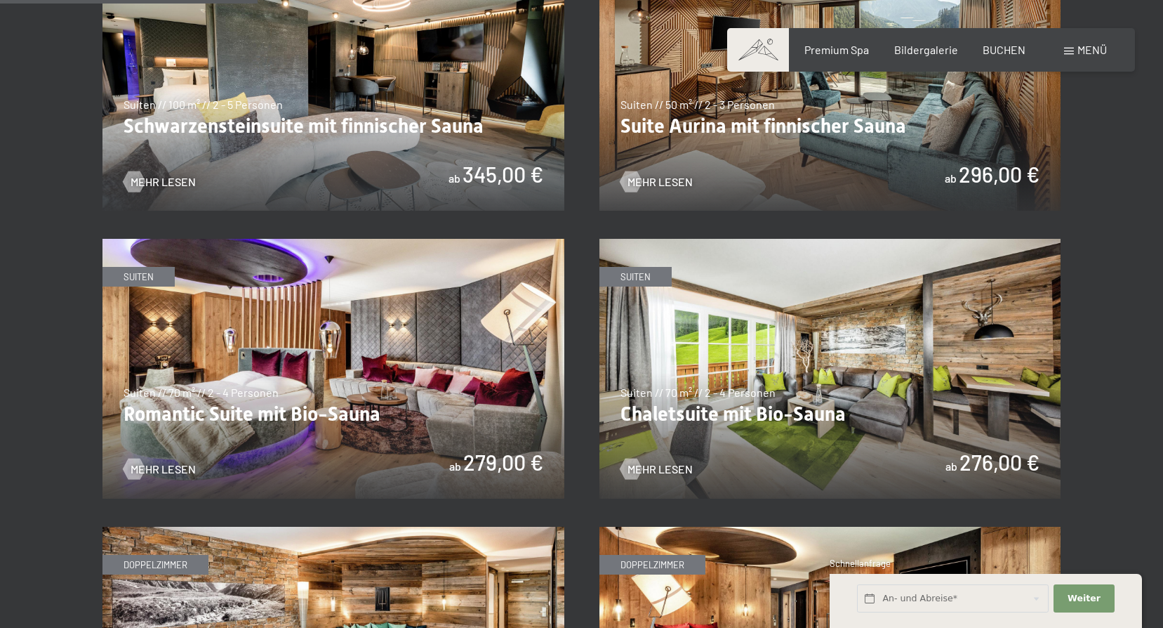
click at [326, 110] on img at bounding box center [334, 81] width 462 height 260
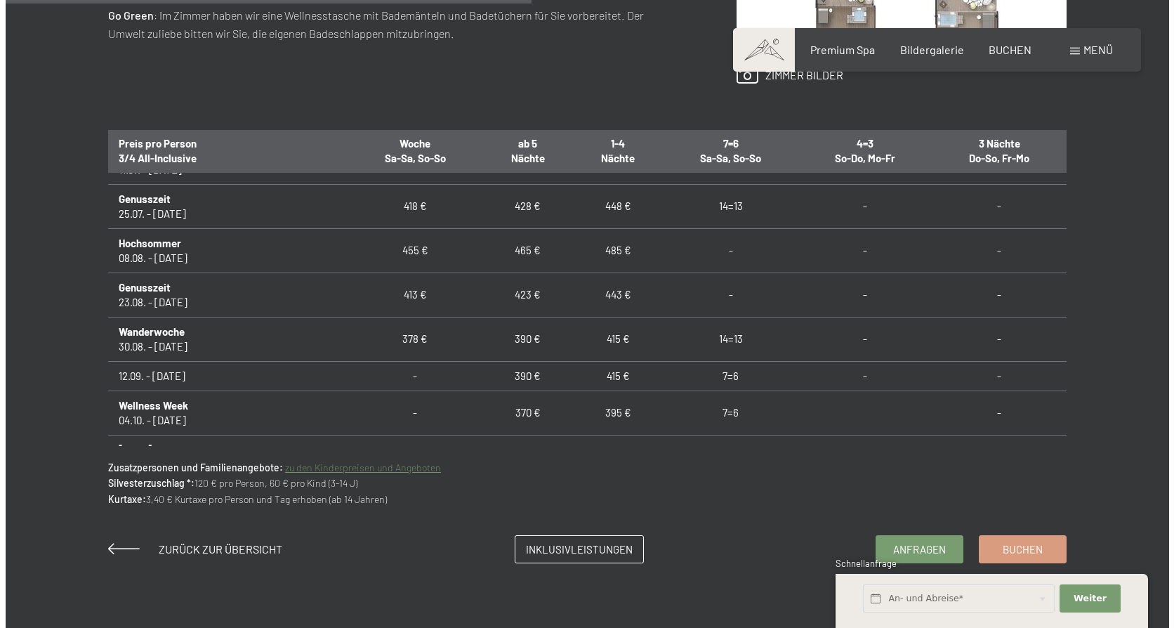
scroll to position [1053, 0]
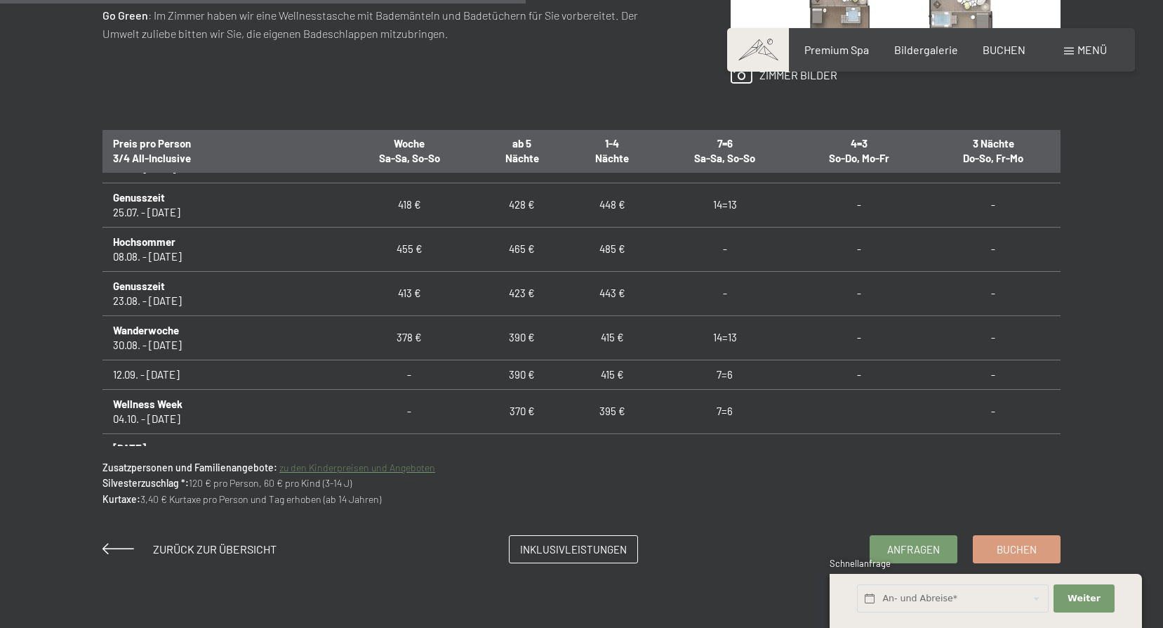
click at [1096, 49] on span "Menü" at bounding box center [1092, 49] width 29 height 13
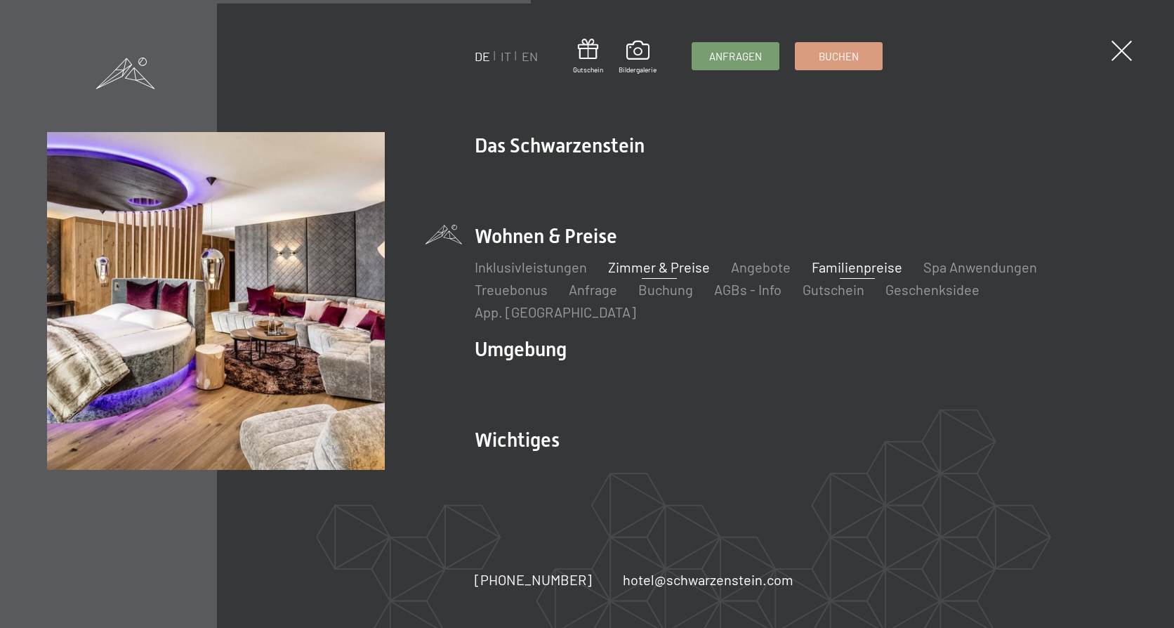
click at [826, 275] on link "Familienpreise" at bounding box center [857, 266] width 91 height 17
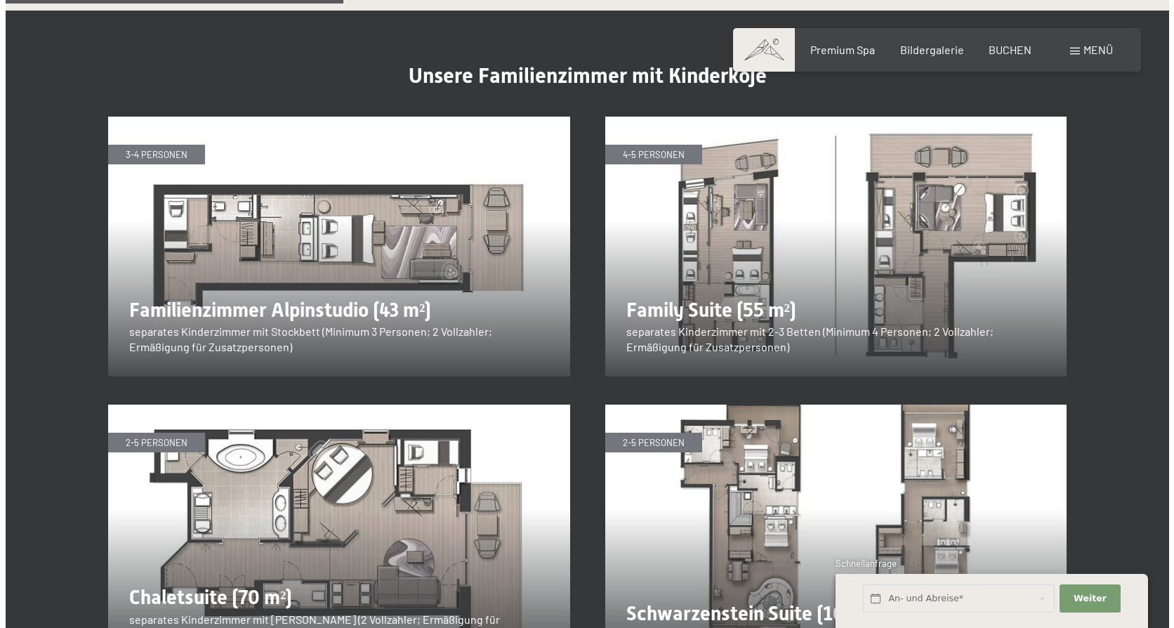
scroll to position [1685, 0]
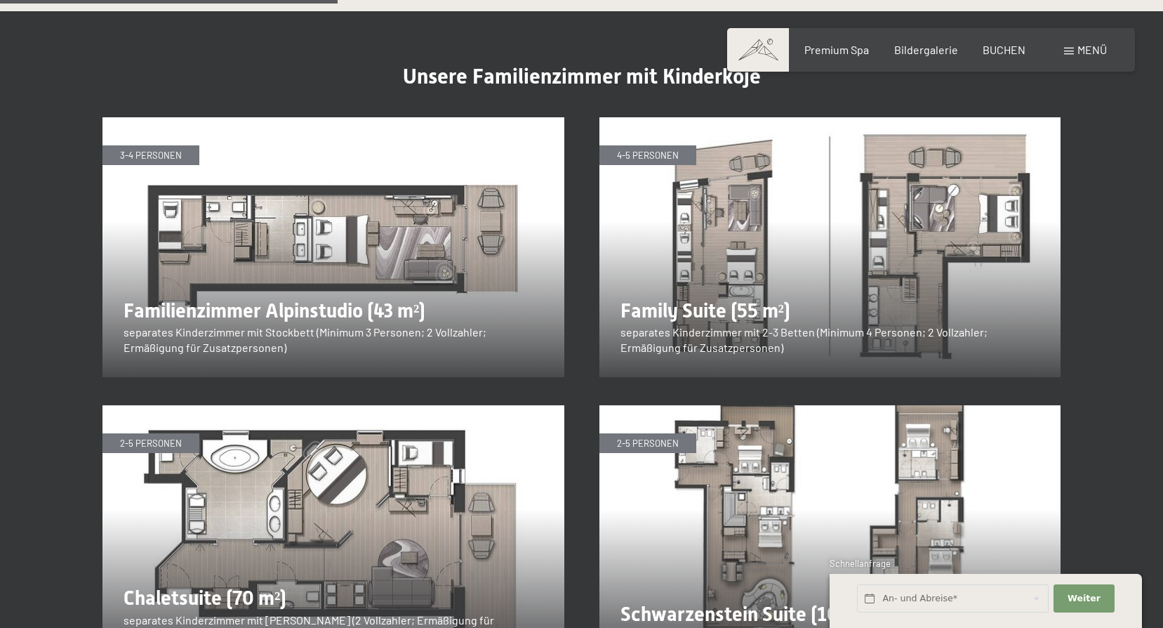
click at [1088, 49] on span "Menü" at bounding box center [1092, 49] width 29 height 13
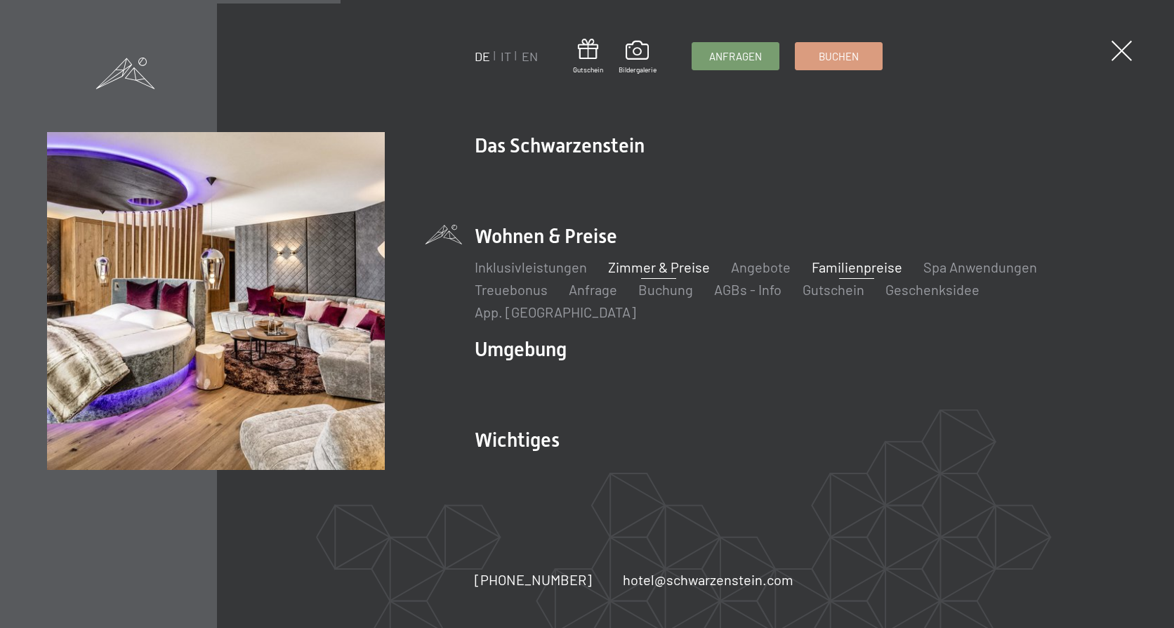
click at [660, 275] on link "Zimmer & Preise" at bounding box center [659, 266] width 102 height 17
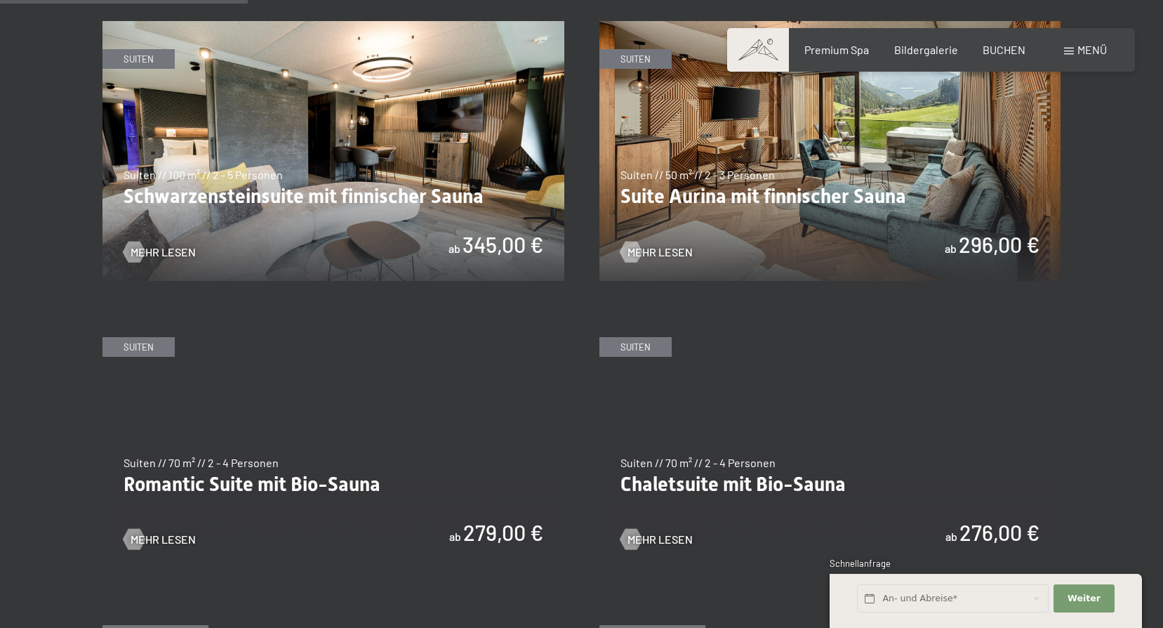
scroll to position [1123, 0]
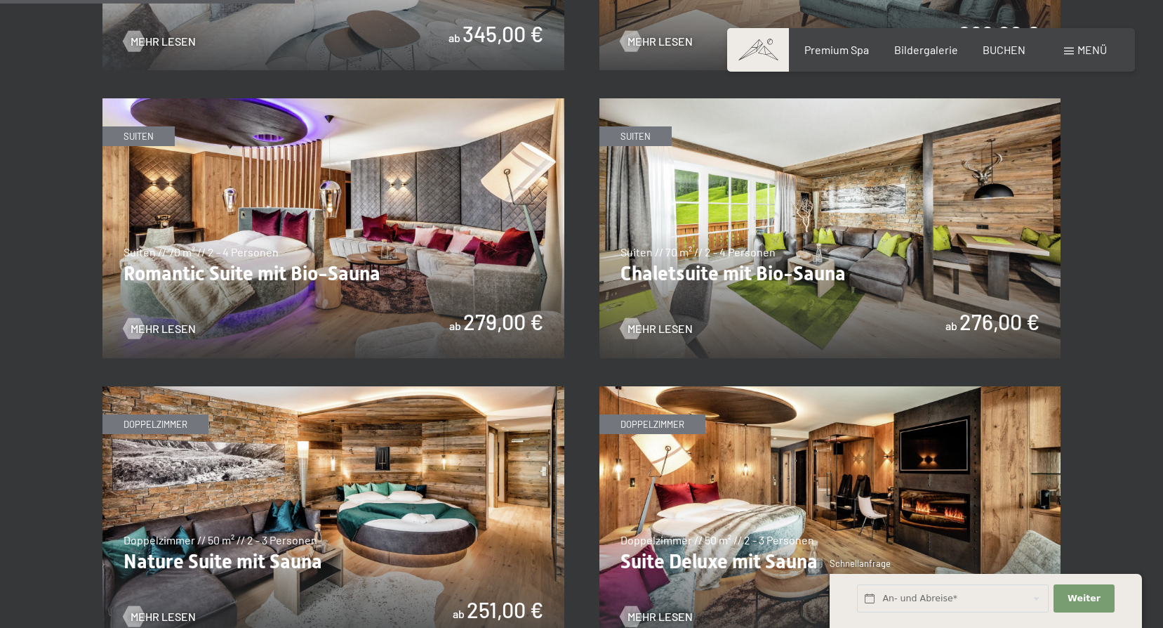
click at [800, 274] on img at bounding box center [831, 228] width 462 height 260
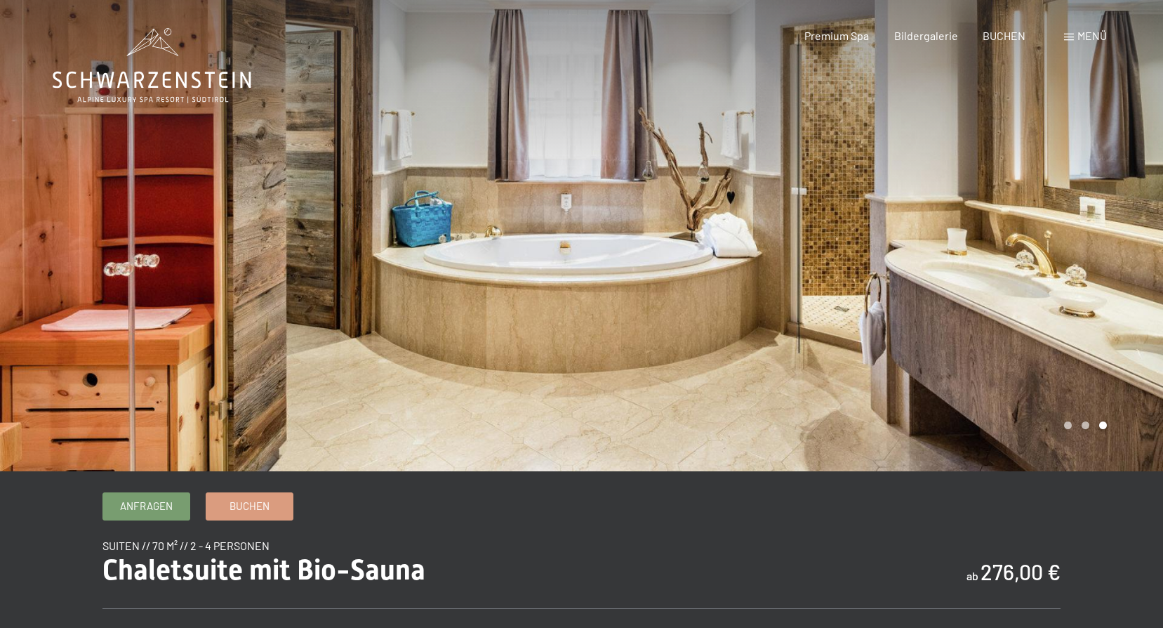
click at [1072, 30] on div "Menü" at bounding box center [1085, 35] width 43 height 15
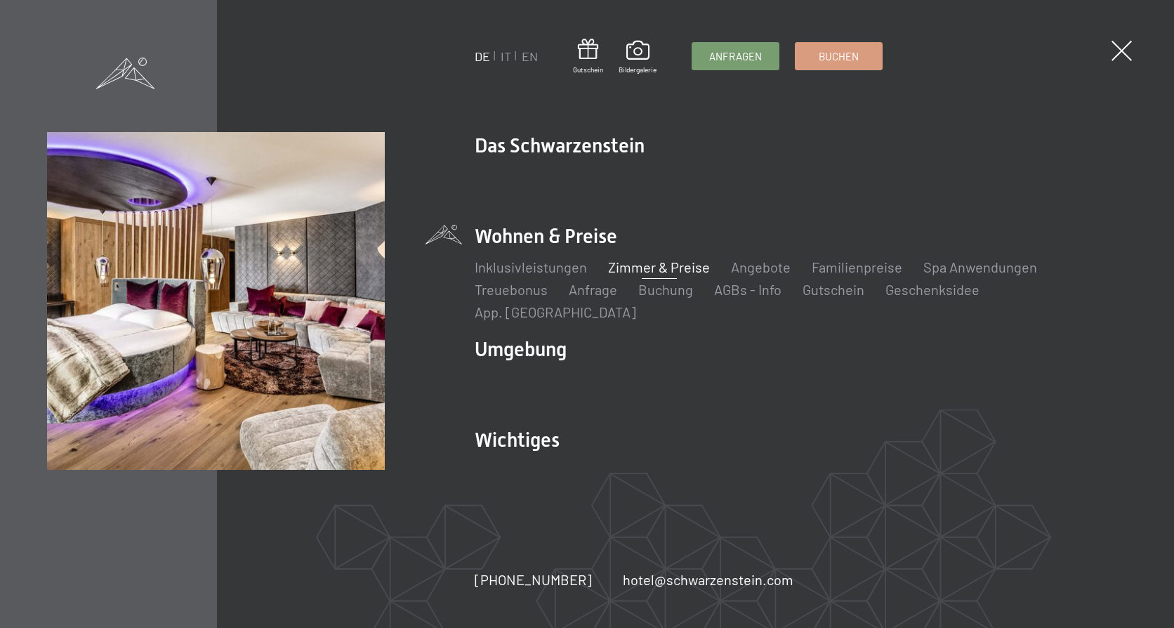
click at [659, 275] on link "Zimmer & Preise" at bounding box center [659, 266] width 102 height 17
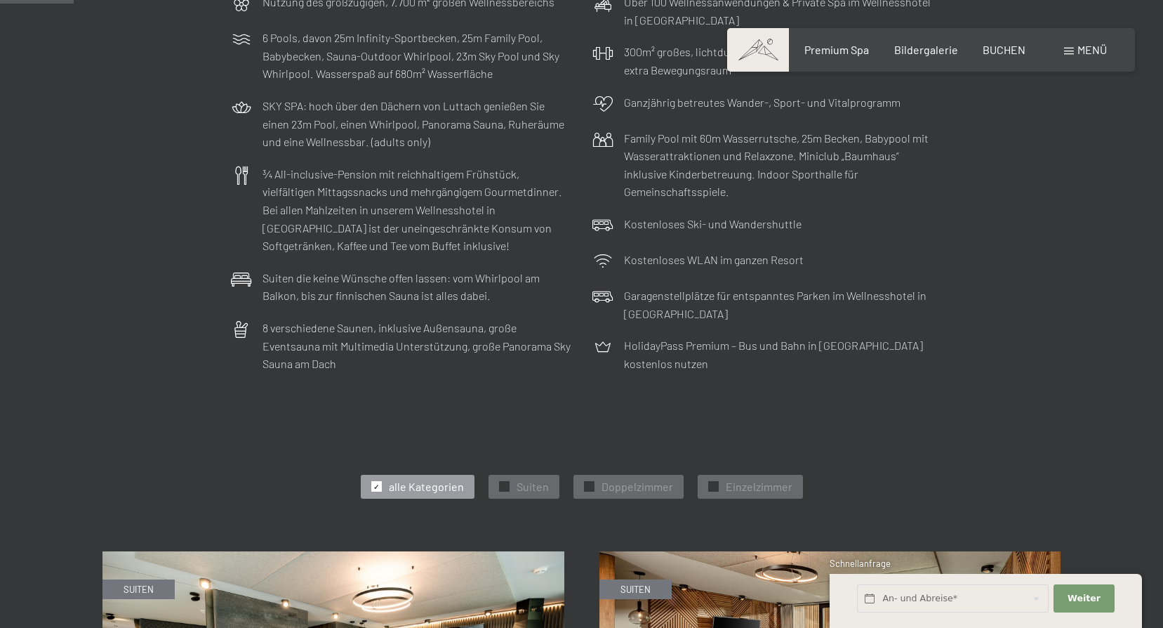
scroll to position [491, 0]
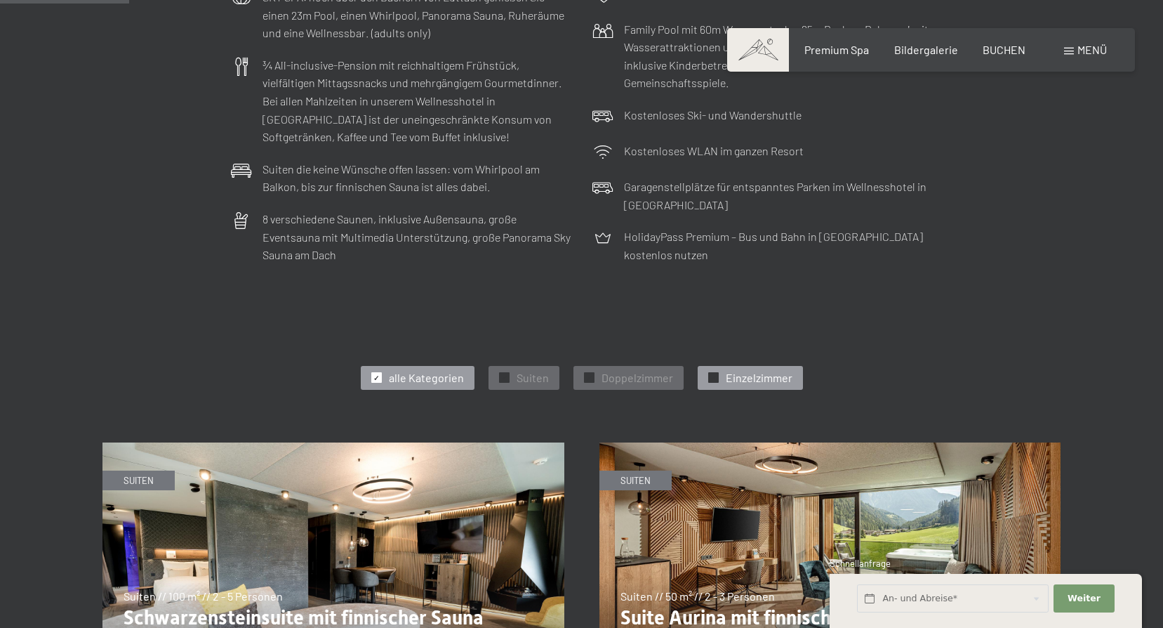
click at [731, 374] on span "Einzelzimmer" at bounding box center [759, 377] width 67 height 15
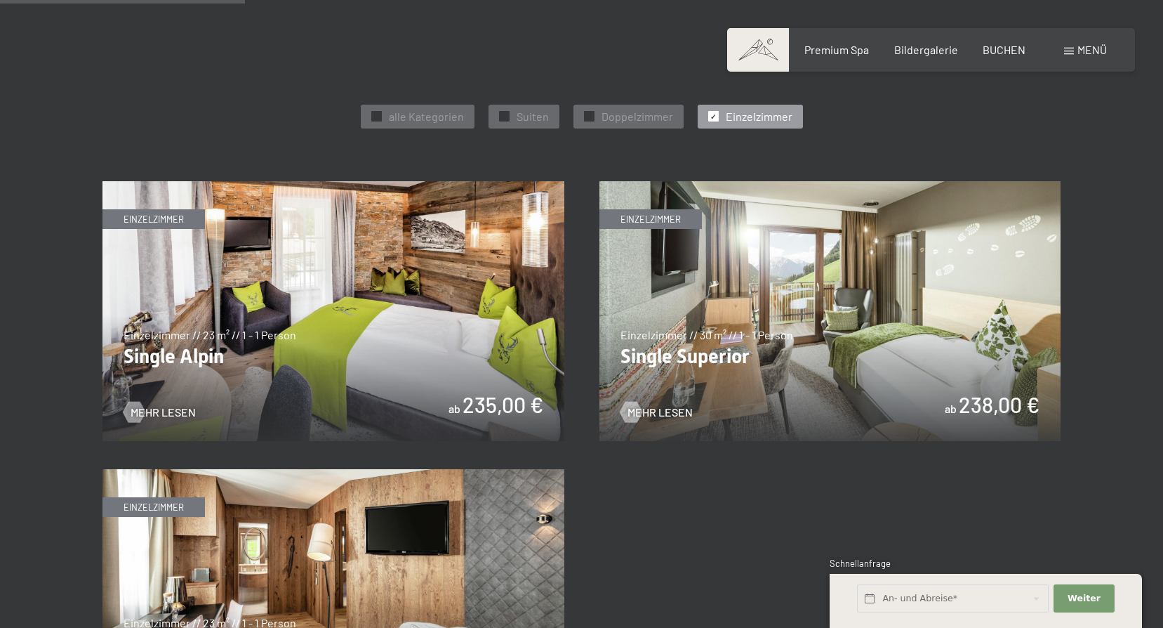
scroll to position [772, 0]
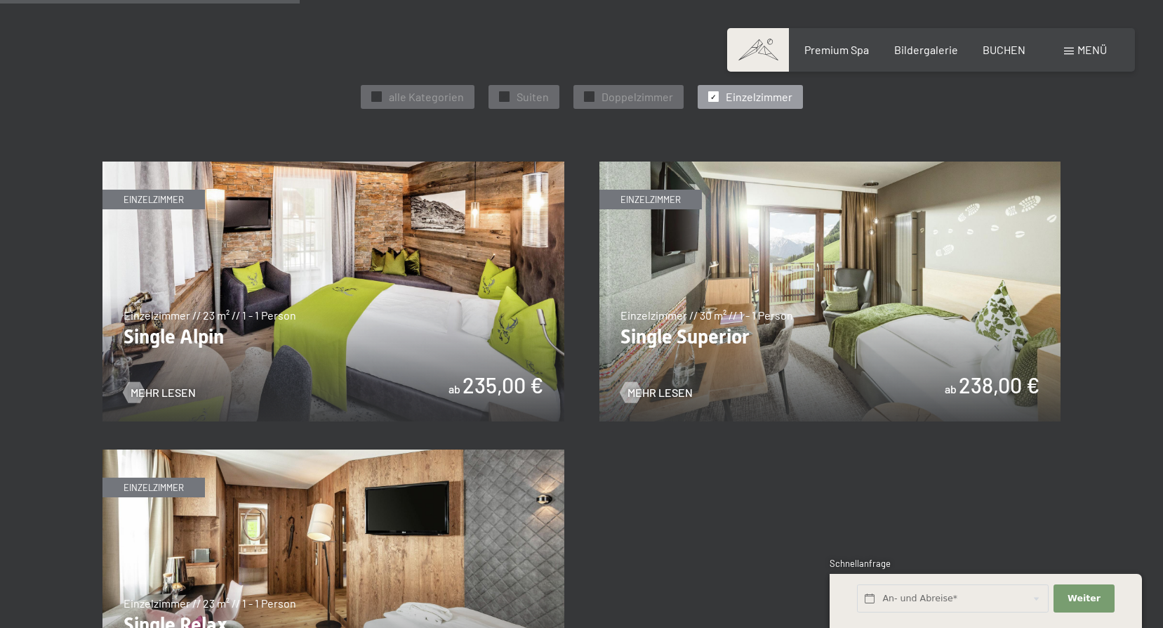
click at [346, 352] on img at bounding box center [334, 291] width 462 height 260
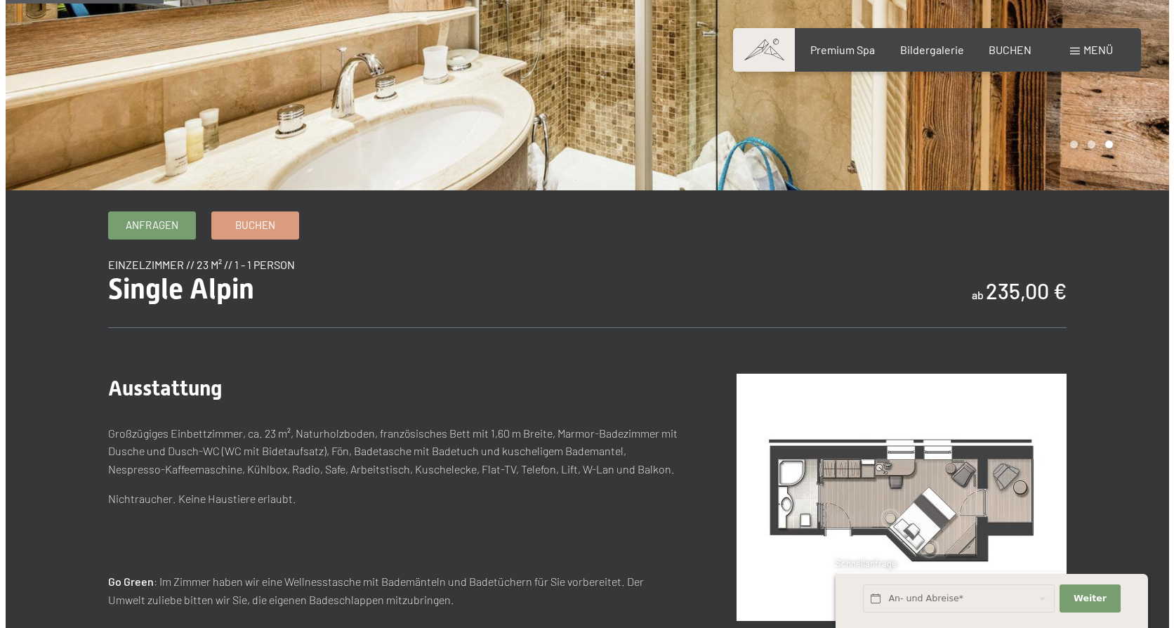
scroll to position [70, 0]
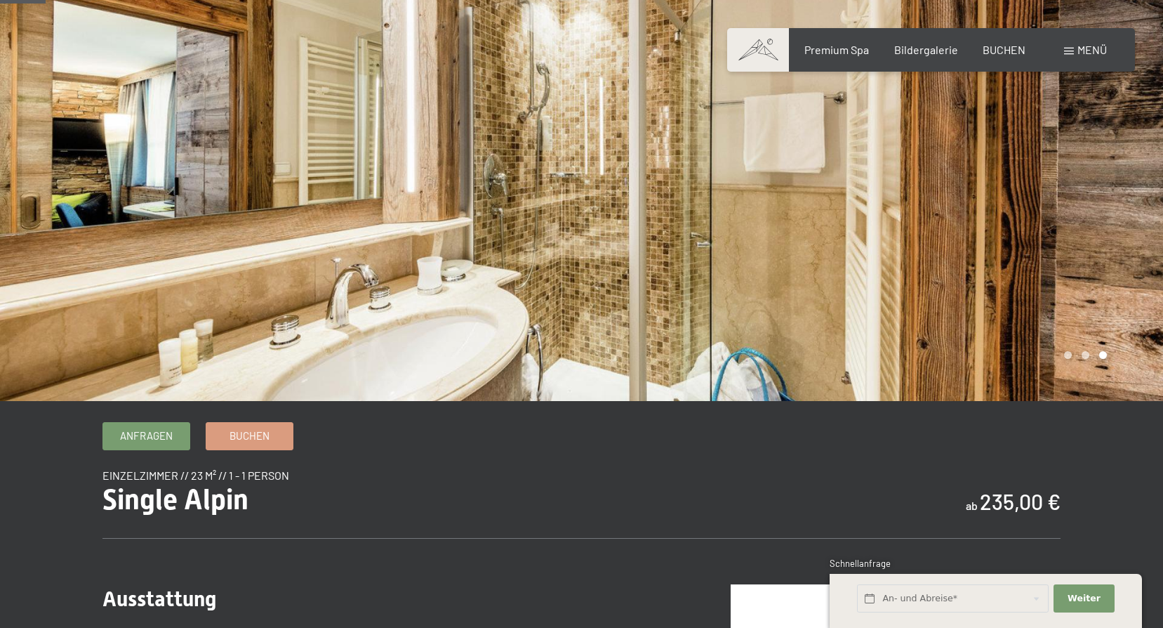
click at [1086, 46] on span "Menü" at bounding box center [1092, 49] width 29 height 13
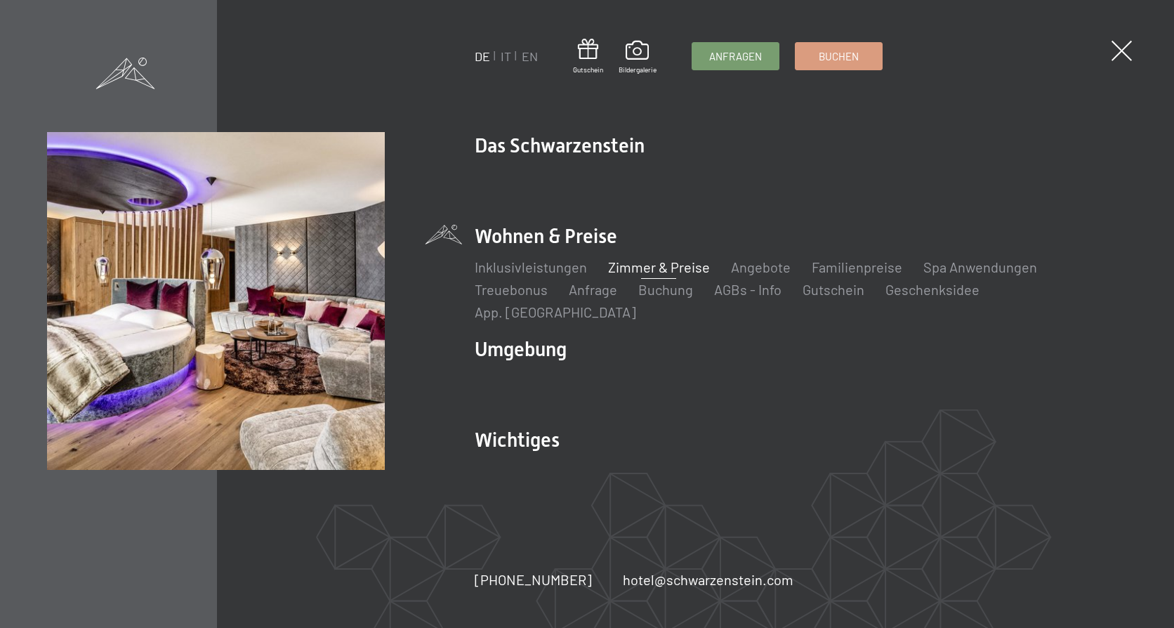
click at [661, 275] on link "Zimmer & Preise" at bounding box center [659, 266] width 102 height 17
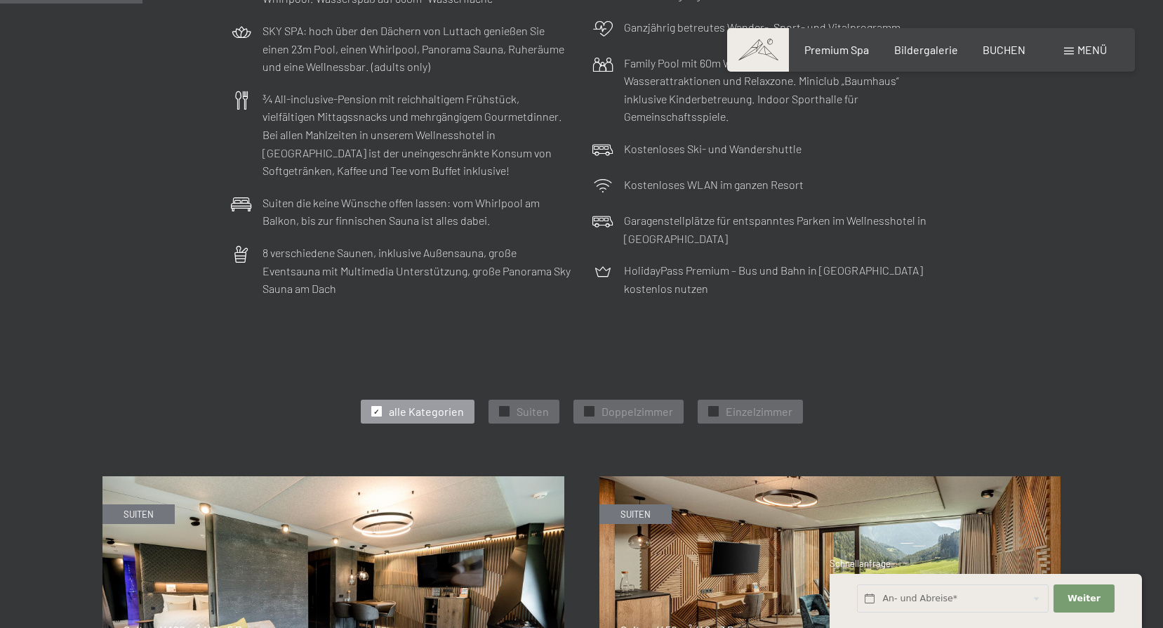
scroll to position [562, 0]
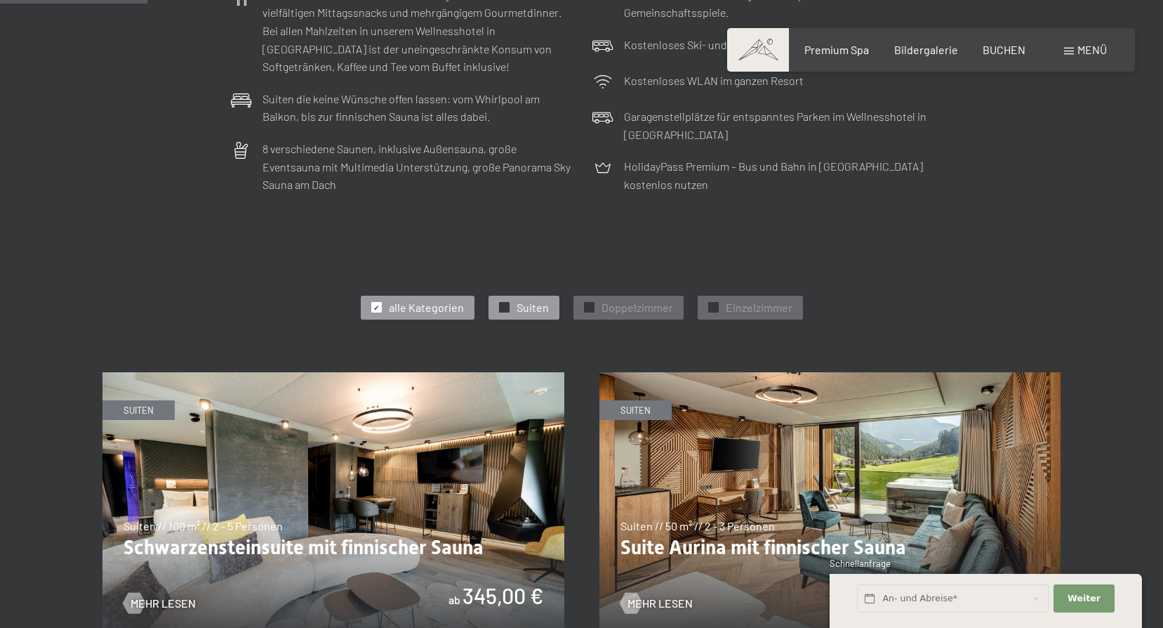
click at [513, 305] on div "✓ Suiten" at bounding box center [524, 308] width 71 height 24
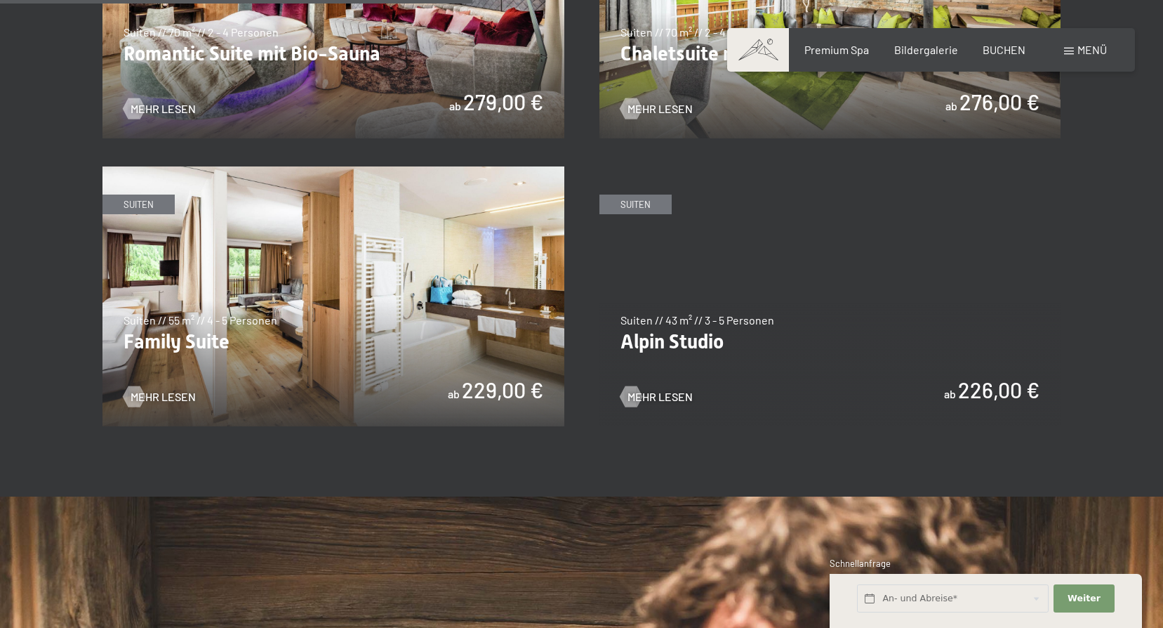
scroll to position [1334, 0]
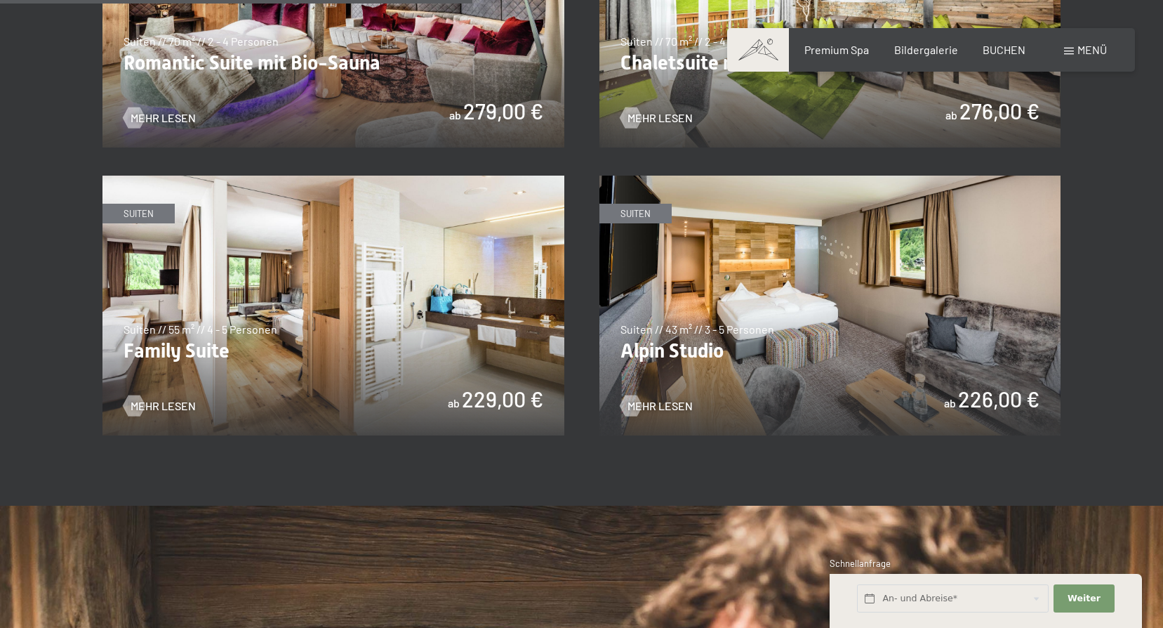
click at [818, 325] on img at bounding box center [831, 306] width 462 height 260
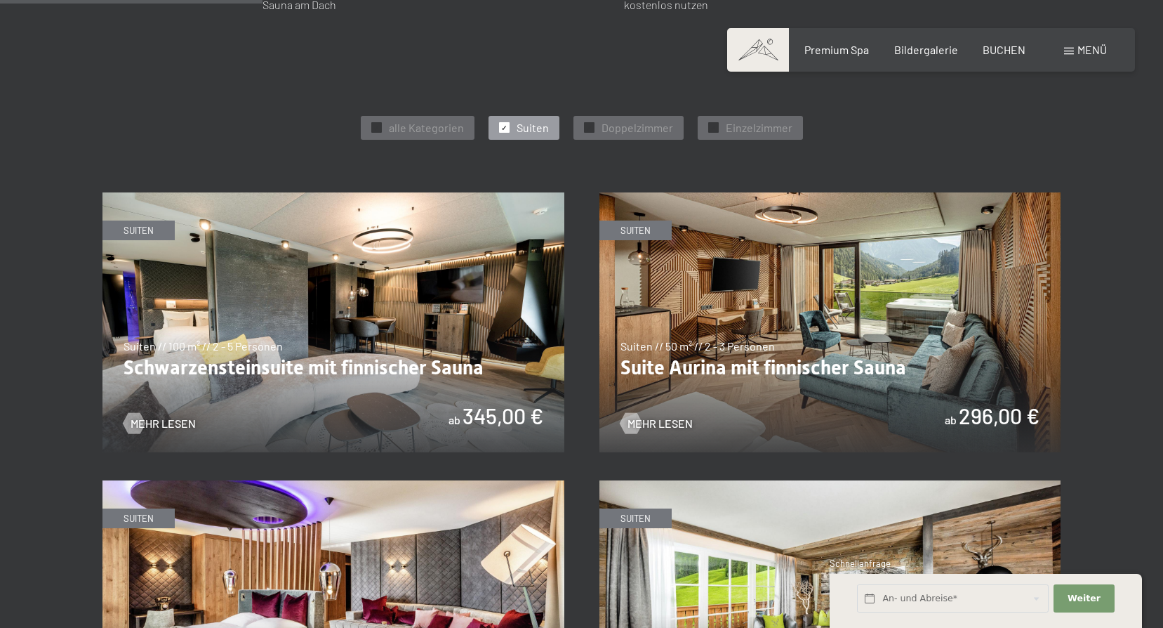
scroll to position [562, 0]
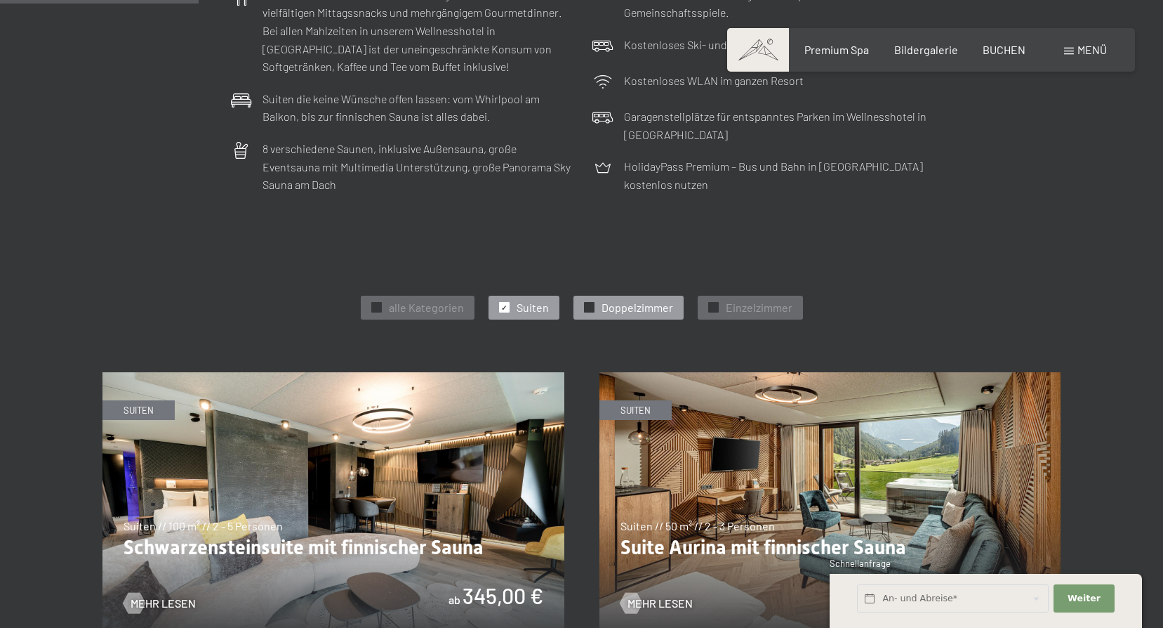
click at [643, 301] on span "Doppelzimmer" at bounding box center [638, 307] width 72 height 15
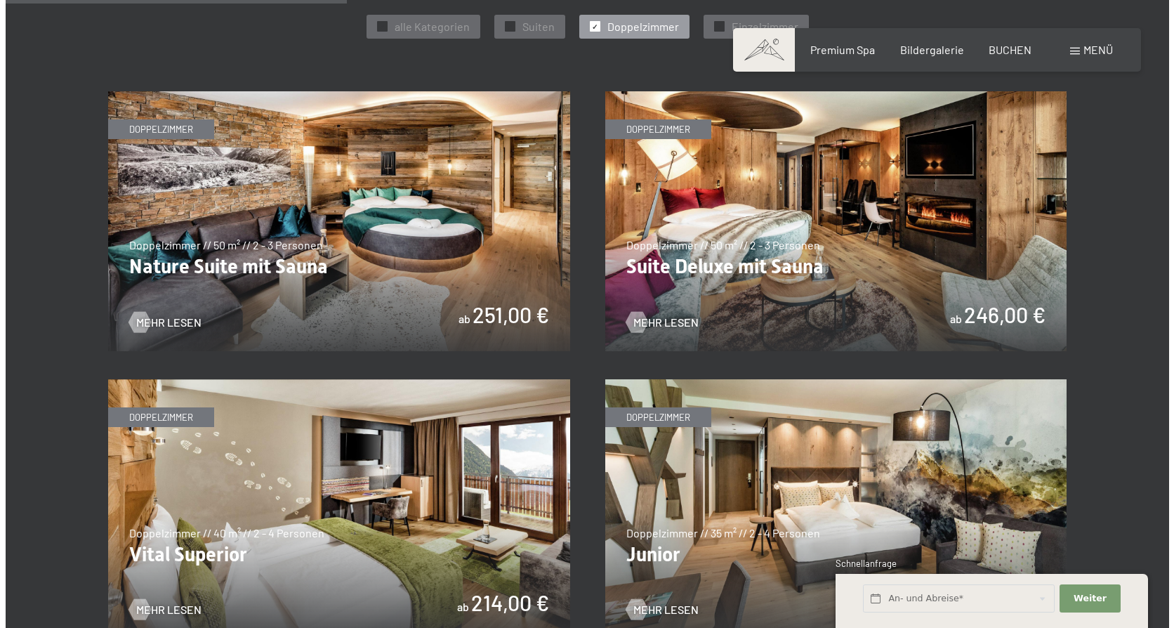
scroll to position [913, 0]
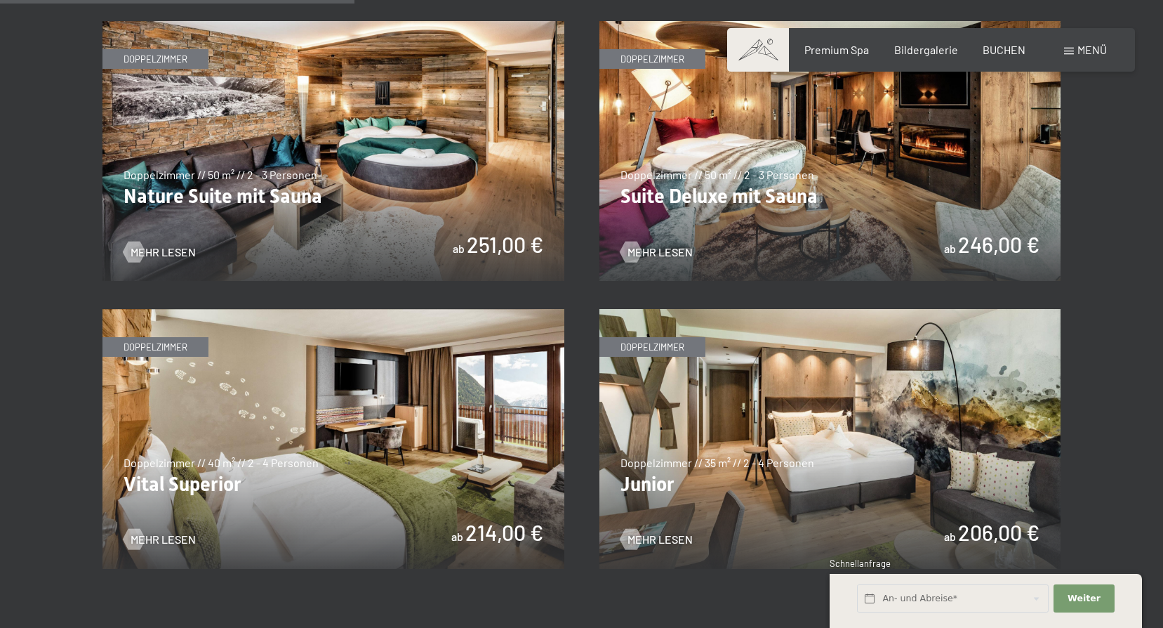
click at [1101, 46] on span "Menü" at bounding box center [1092, 49] width 29 height 13
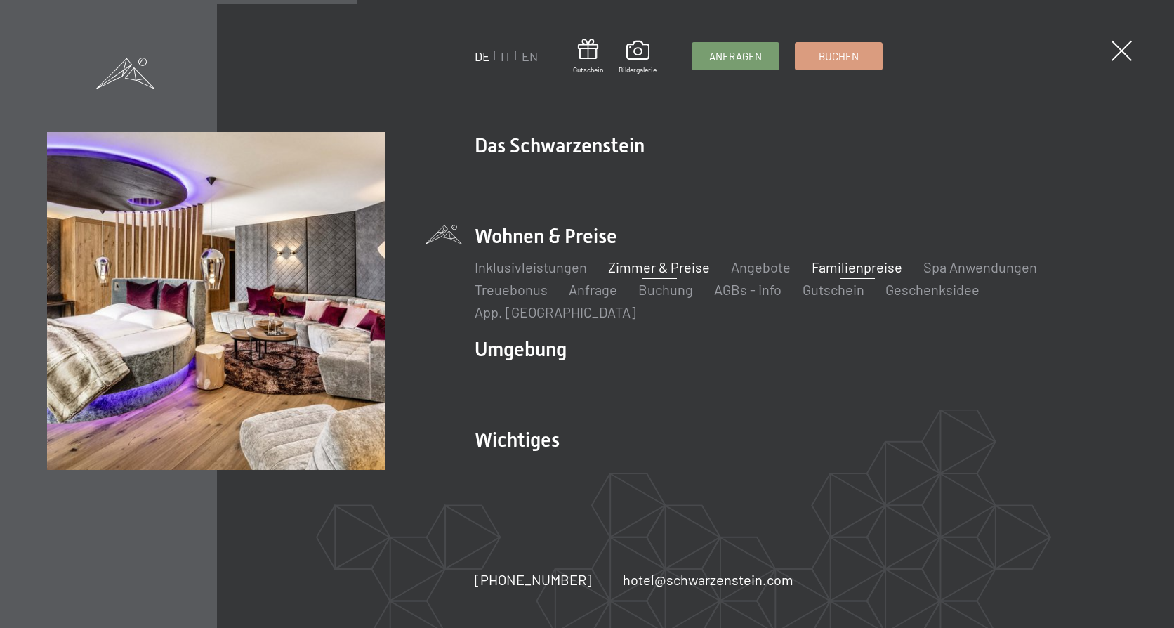
click at [867, 275] on link "Familienpreise" at bounding box center [857, 266] width 91 height 17
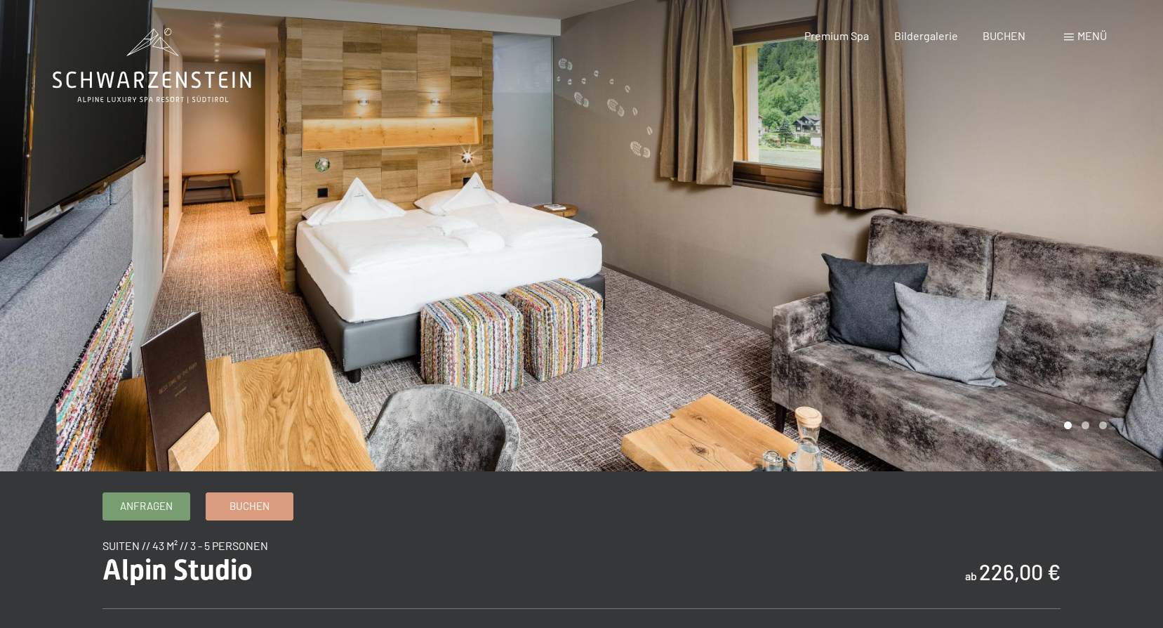
click at [990, 368] on div at bounding box center [873, 235] width 582 height 471
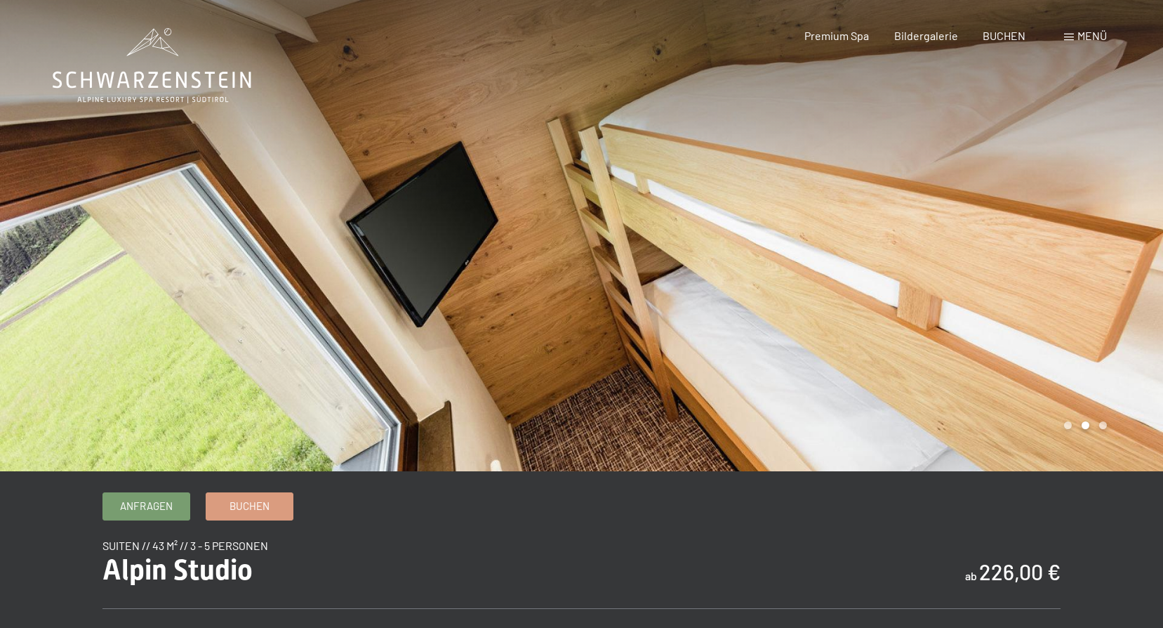
click at [990, 368] on div at bounding box center [873, 235] width 582 height 471
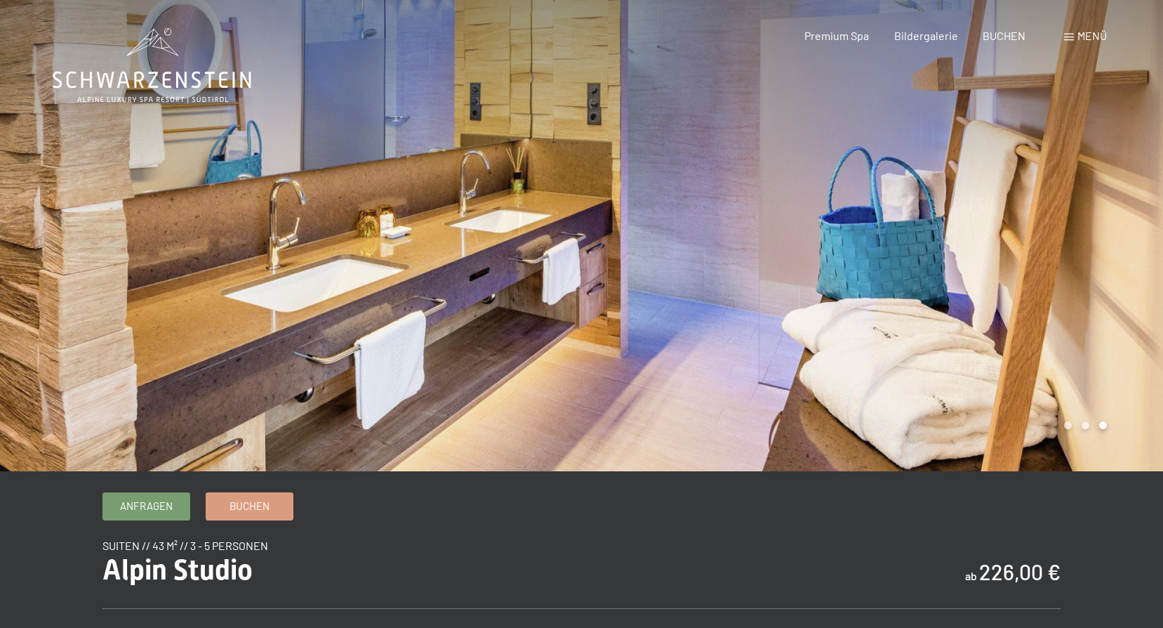
click at [803, 338] on div at bounding box center [873, 235] width 582 height 471
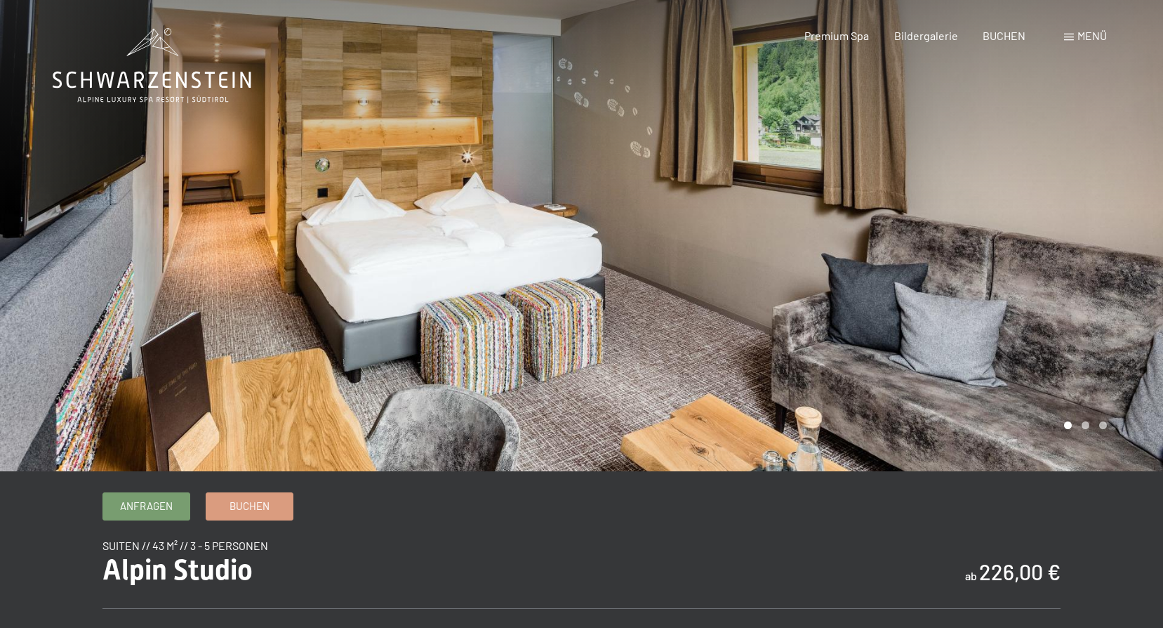
click at [803, 338] on div at bounding box center [873, 235] width 582 height 471
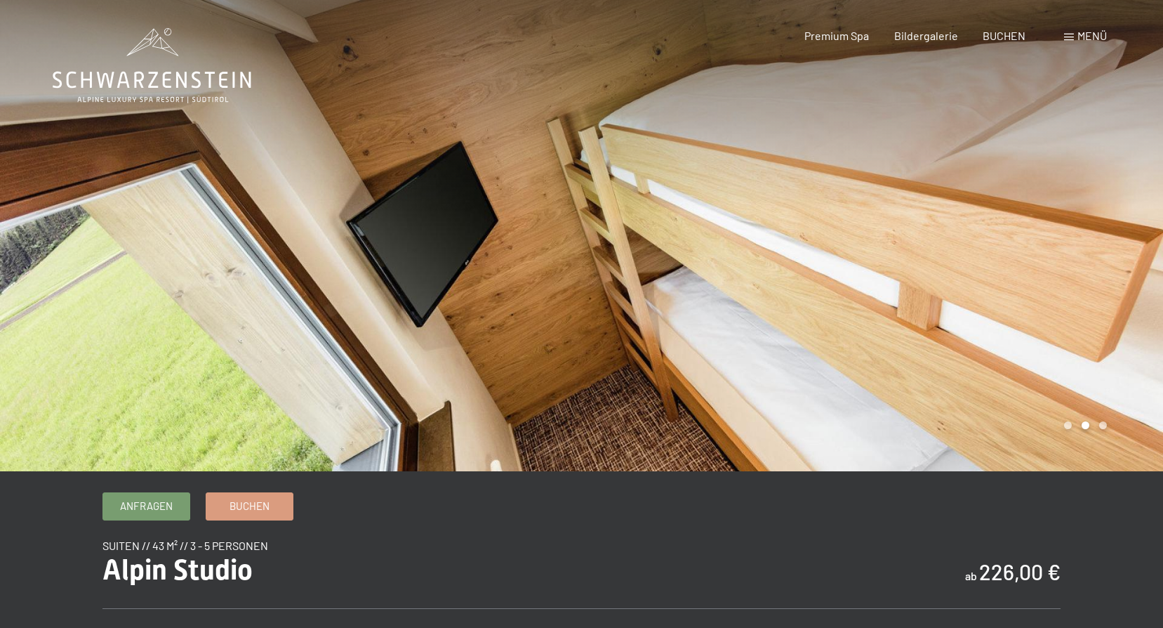
click at [803, 338] on div at bounding box center [873, 235] width 582 height 471
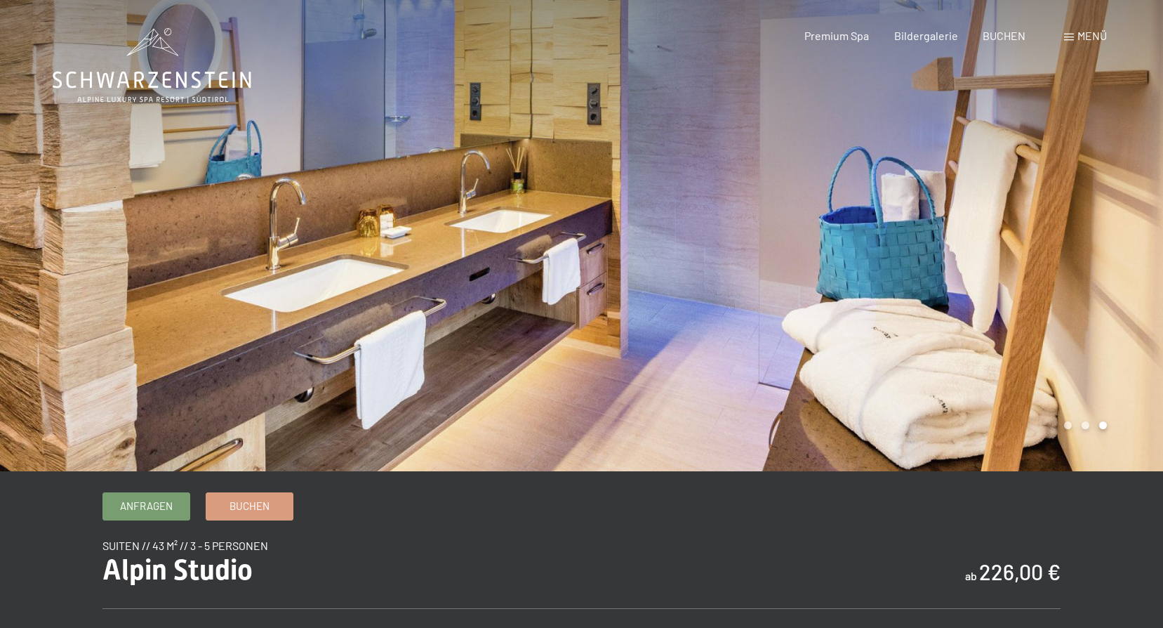
click at [803, 338] on div at bounding box center [873, 235] width 582 height 471
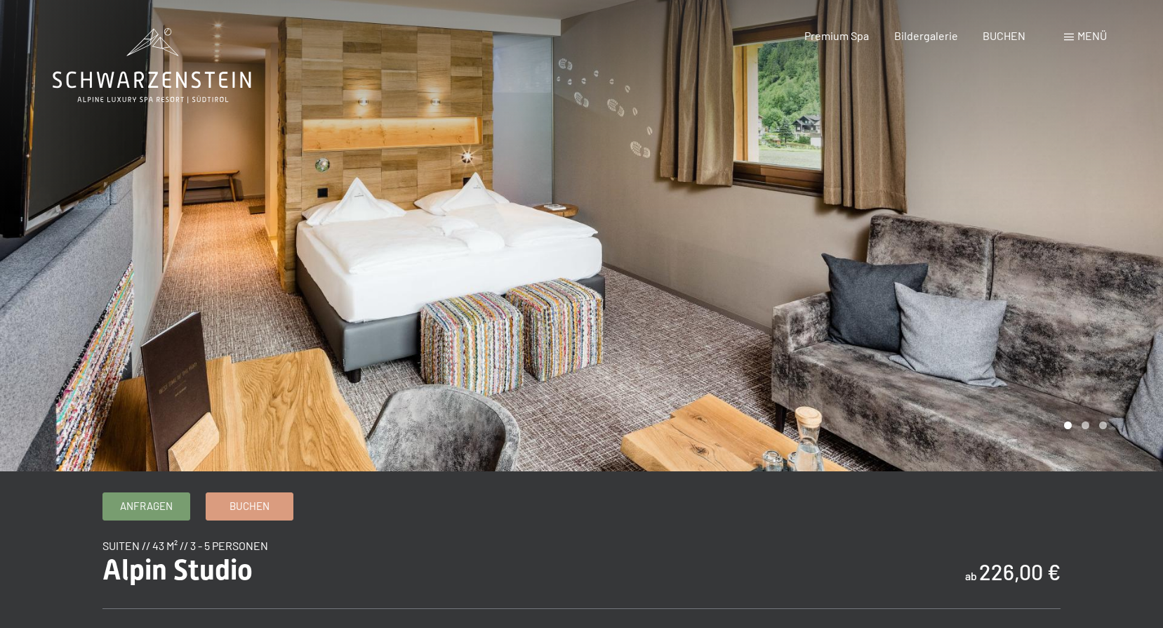
click at [803, 338] on div at bounding box center [873, 235] width 582 height 471
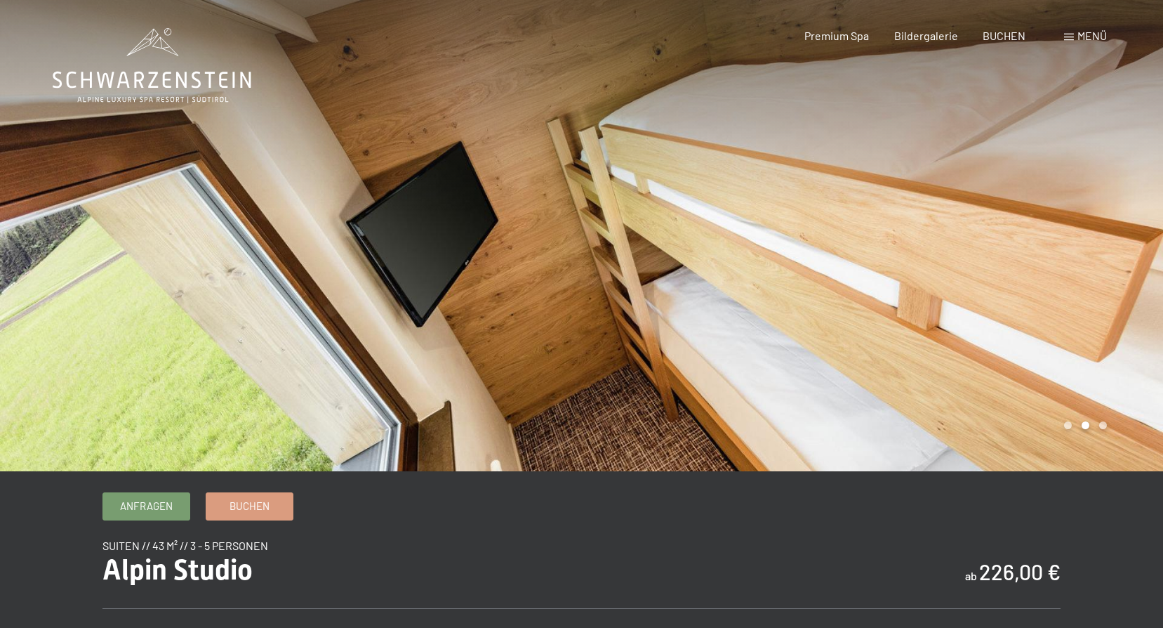
click at [803, 338] on div at bounding box center [873, 235] width 582 height 471
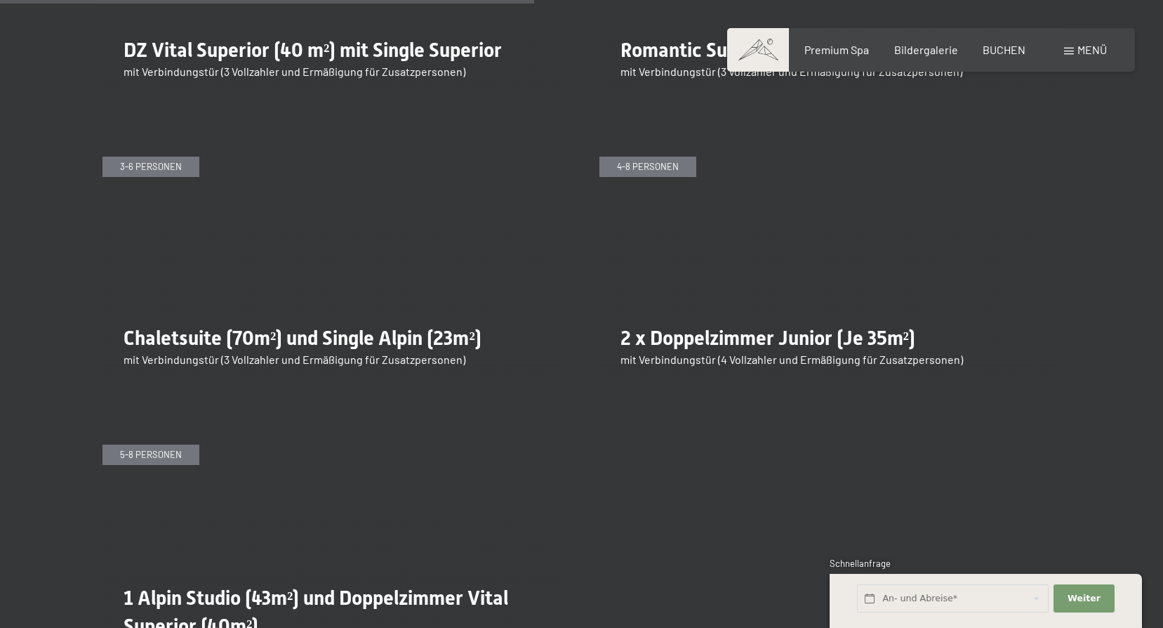
scroll to position [2668, 0]
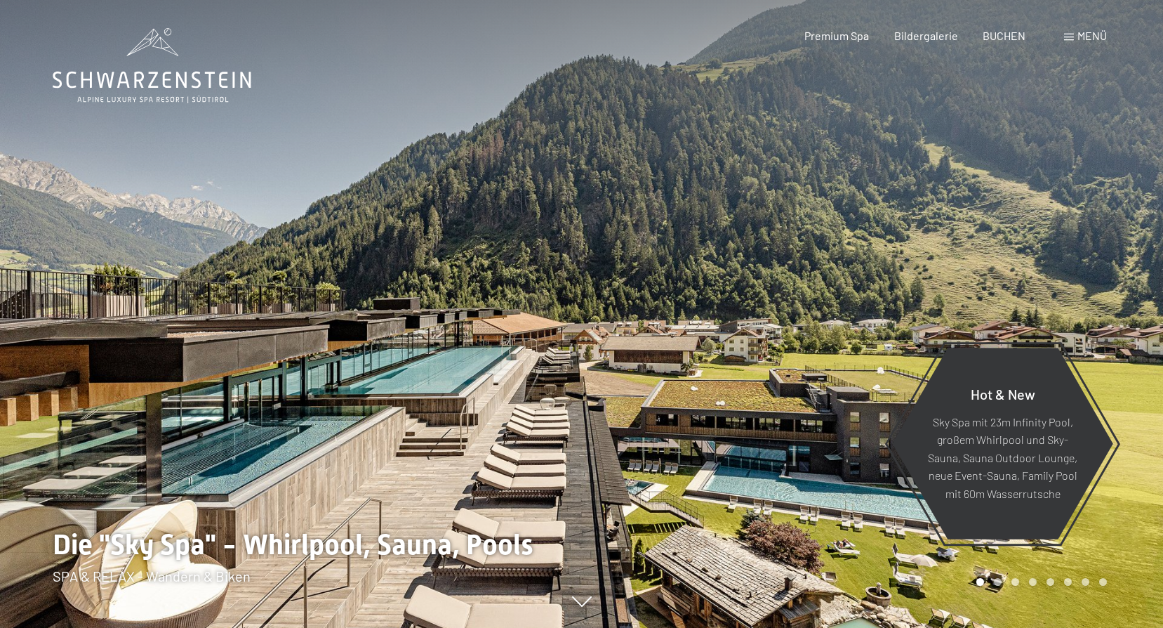
click at [1075, 29] on div "Menü" at bounding box center [1085, 35] width 43 height 15
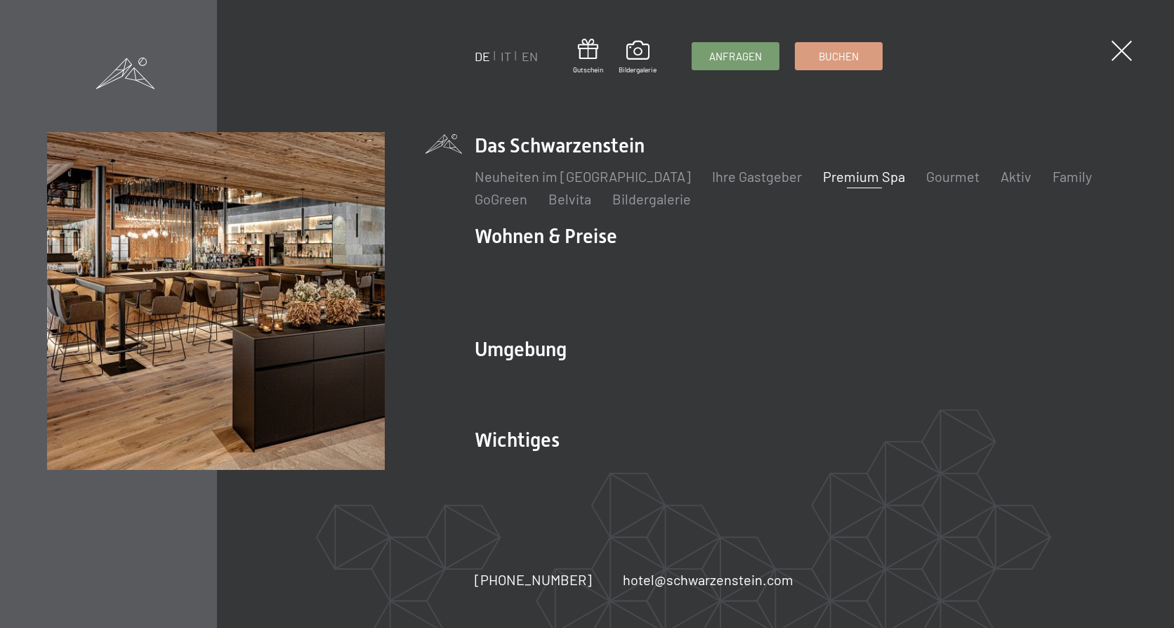
click at [829, 185] on link "Premium Spa" at bounding box center [864, 176] width 82 height 17
click at [926, 185] on link "Gourmet" at bounding box center [952, 176] width 53 height 17
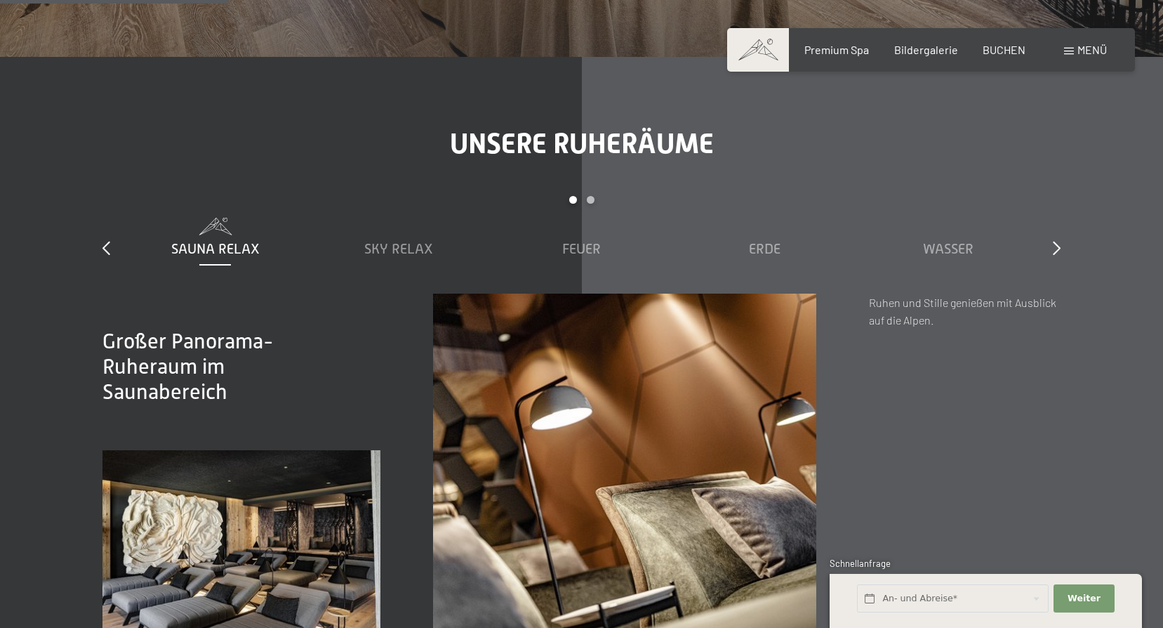
scroll to position [1966, 0]
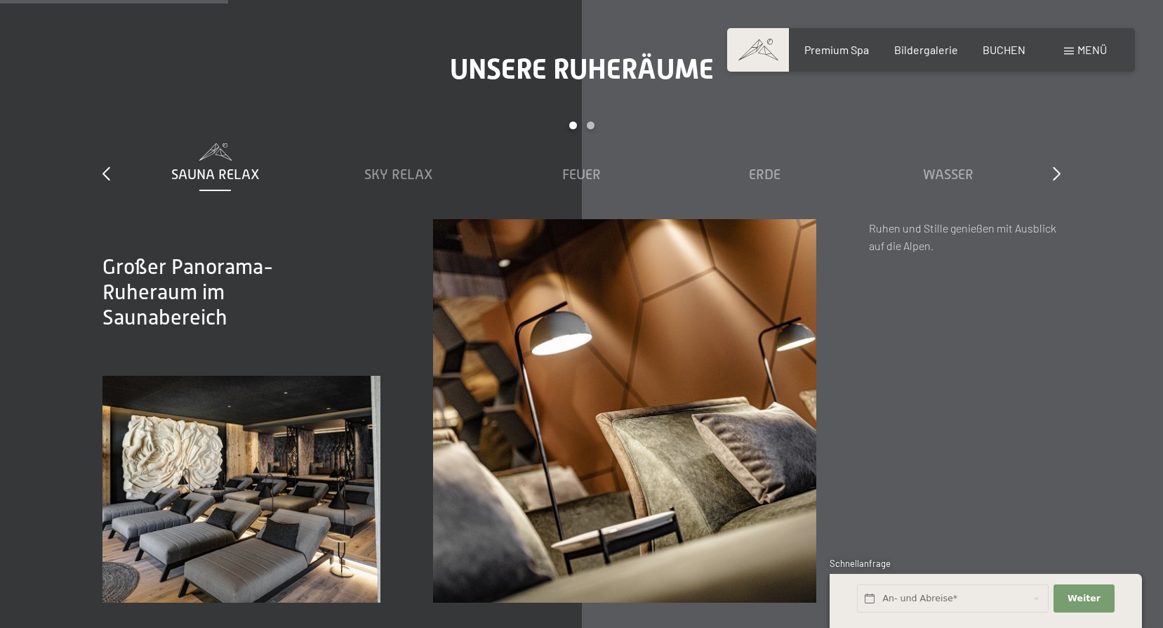
click at [218, 170] on span "Sauna Relax" at bounding box center [215, 173] width 88 height 15
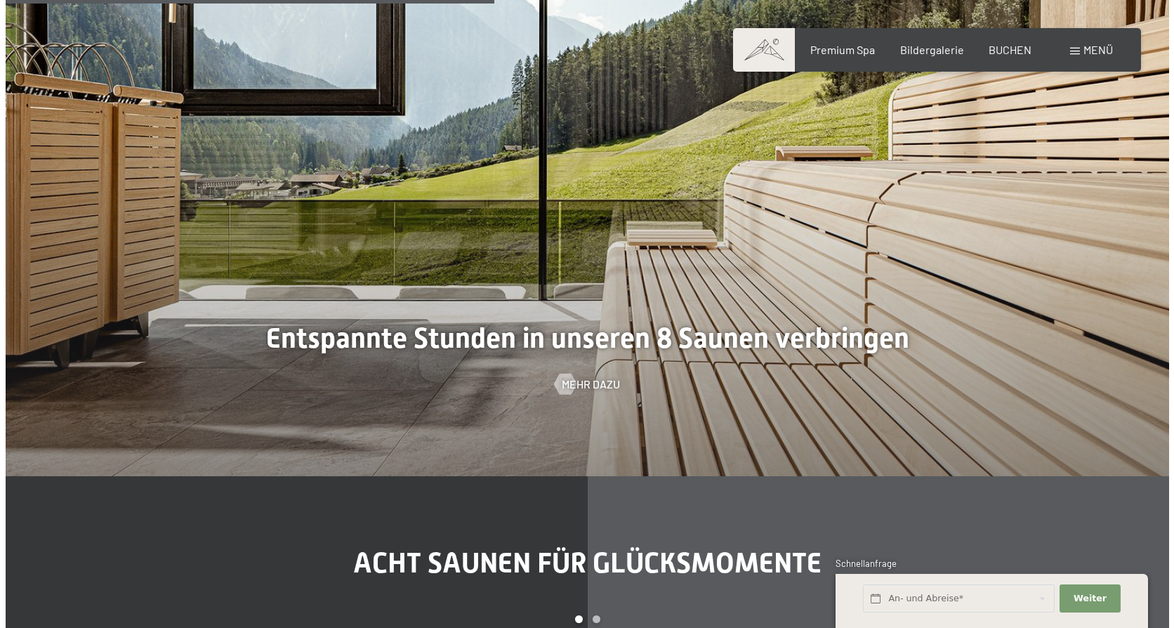
scroll to position [4213, 0]
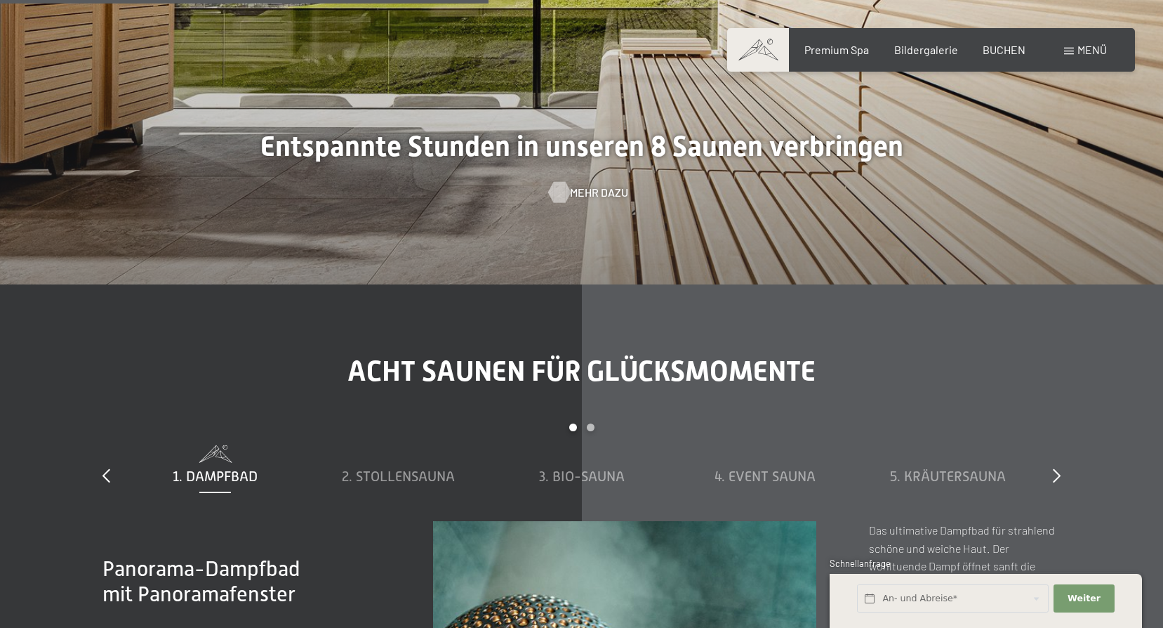
click at [589, 188] on span "Mehr dazu" at bounding box center [599, 192] width 58 height 15
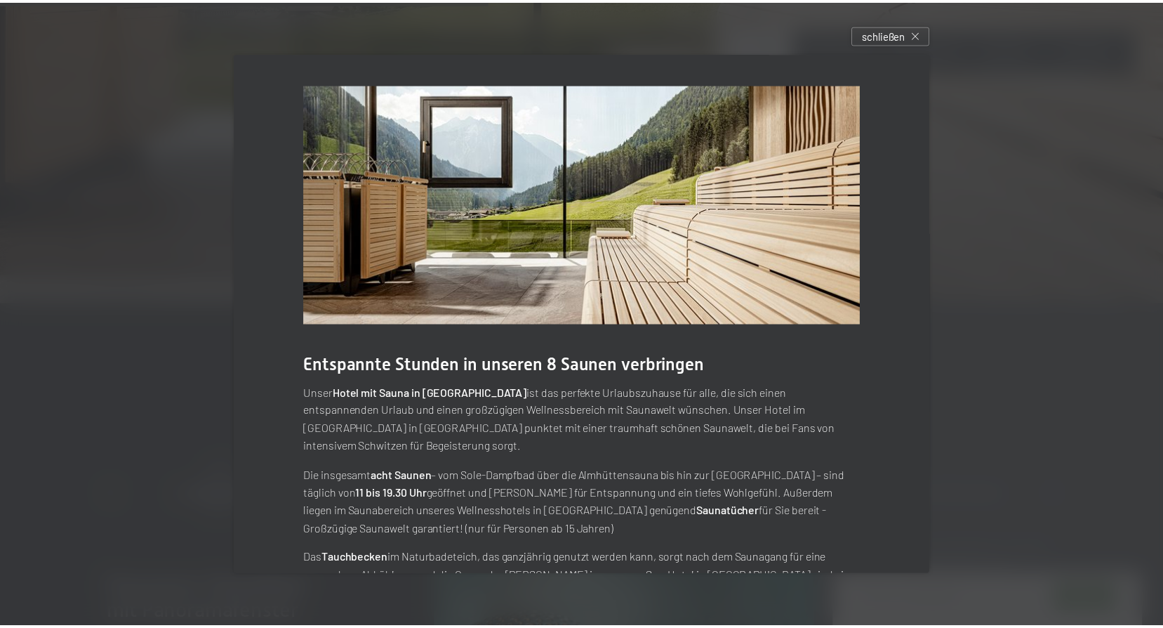
scroll to position [89, 0]
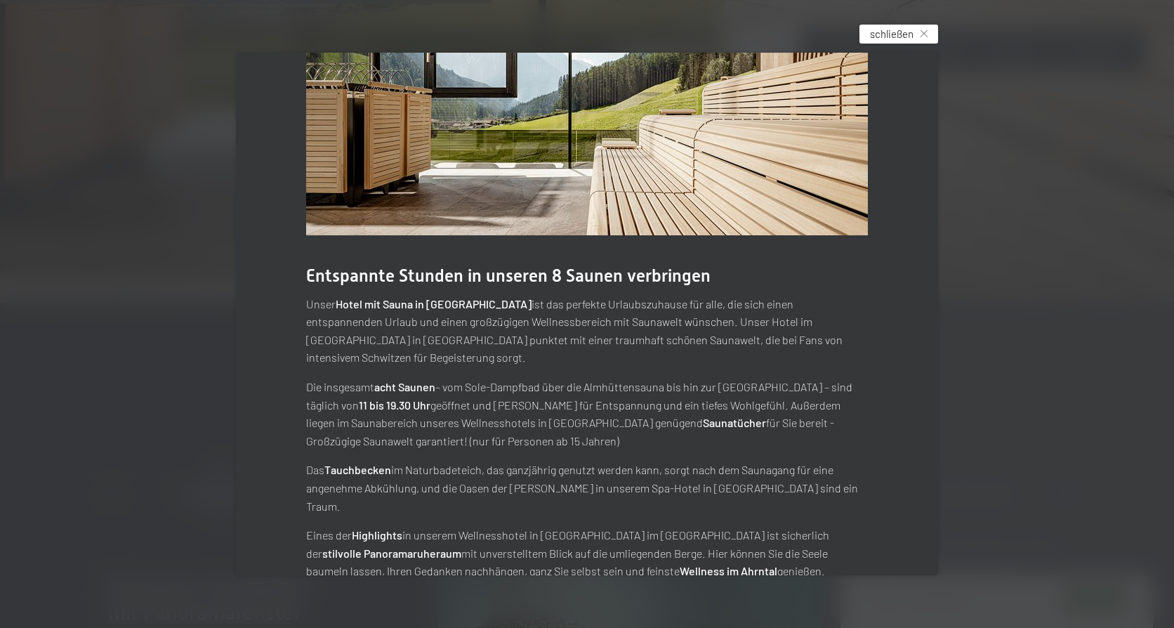
click at [903, 25] on div "schließen" at bounding box center [898, 34] width 79 height 19
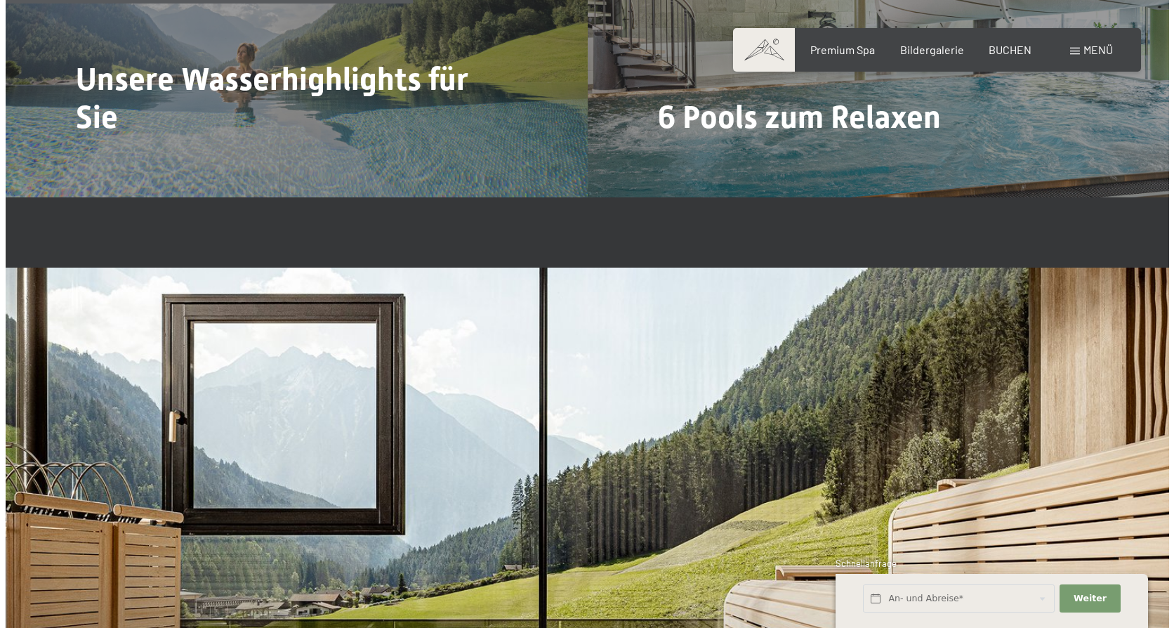
scroll to position [3511, 0]
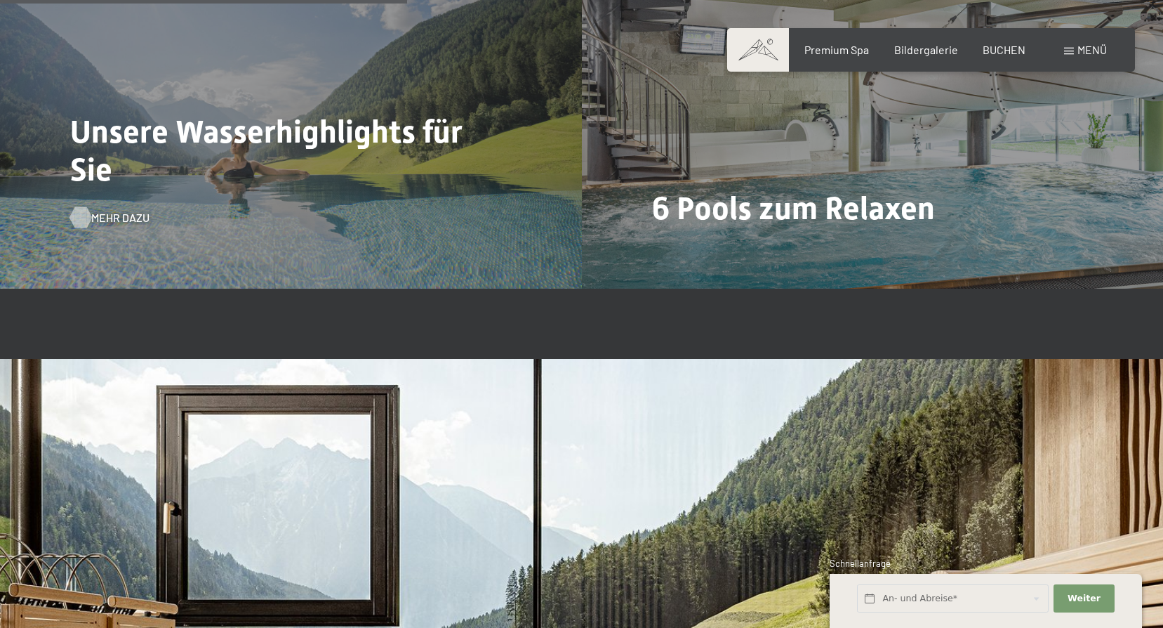
click at [121, 214] on span "Mehr dazu" at bounding box center [120, 217] width 58 height 15
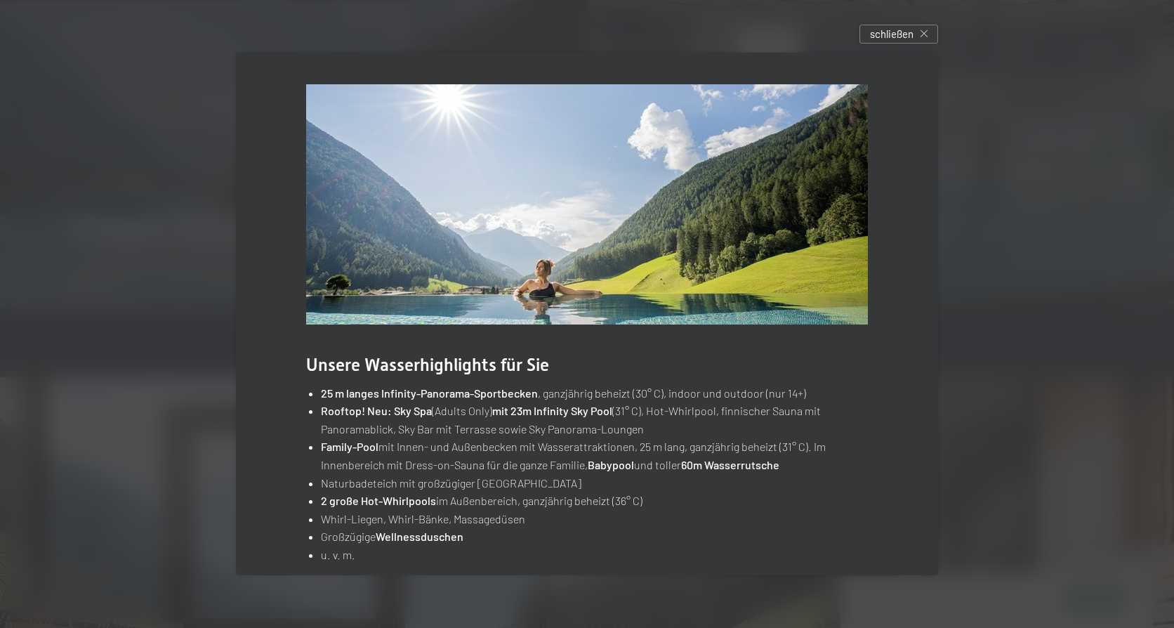
scroll to position [20, 0]
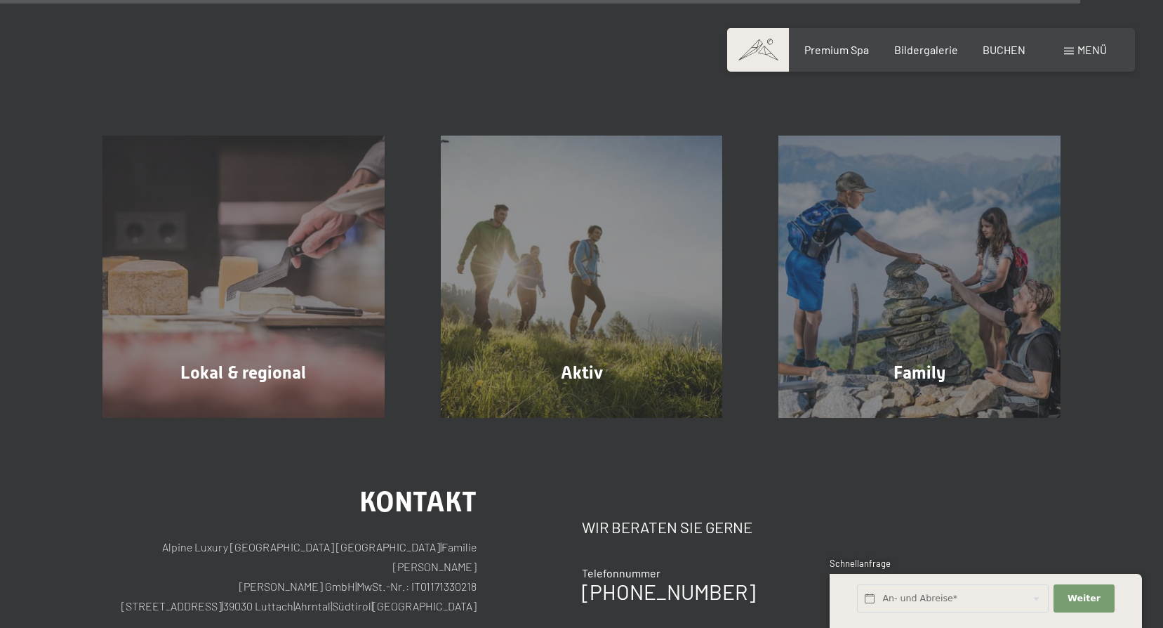
scroll to position [4845, 0]
